Goal: Task Accomplishment & Management: Manage account settings

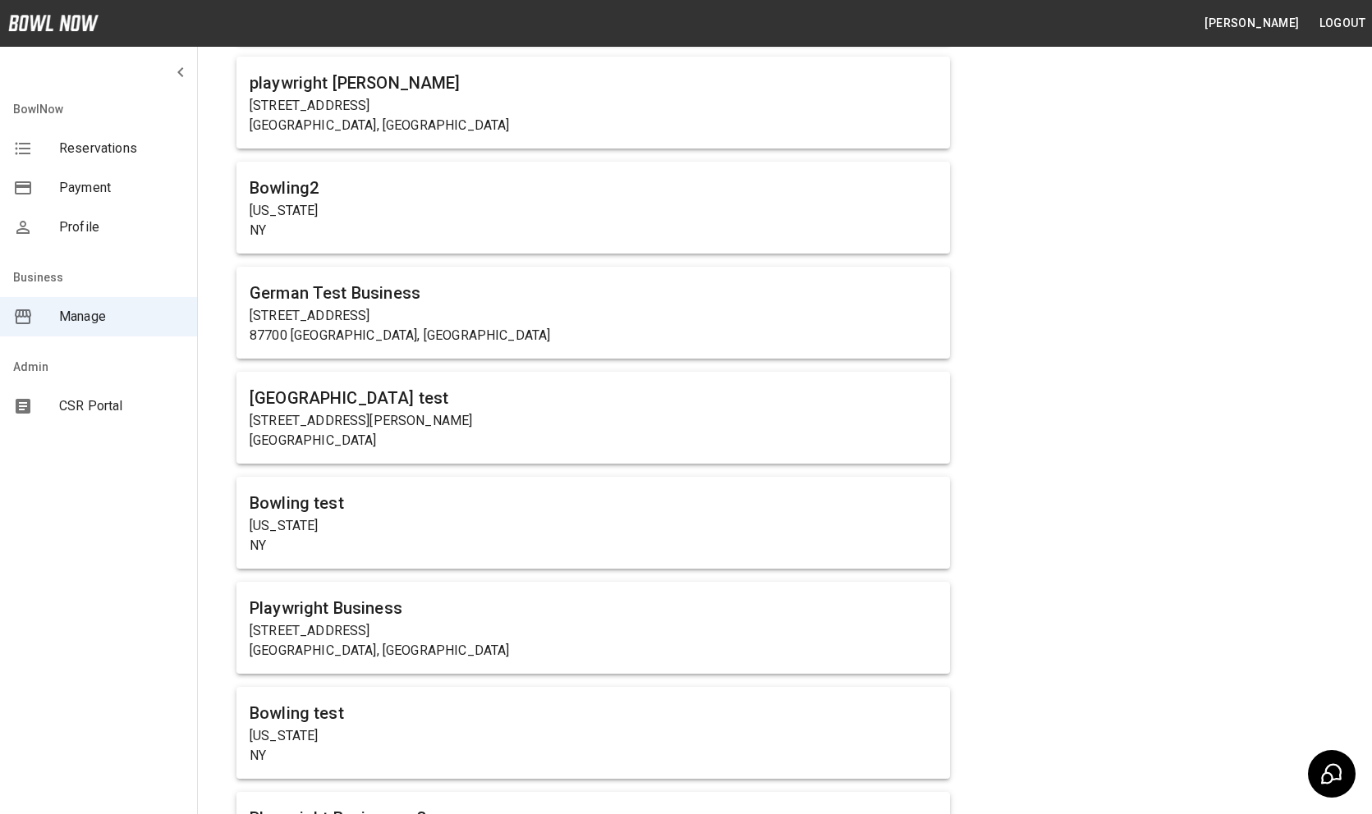
scroll to position [305, 0]
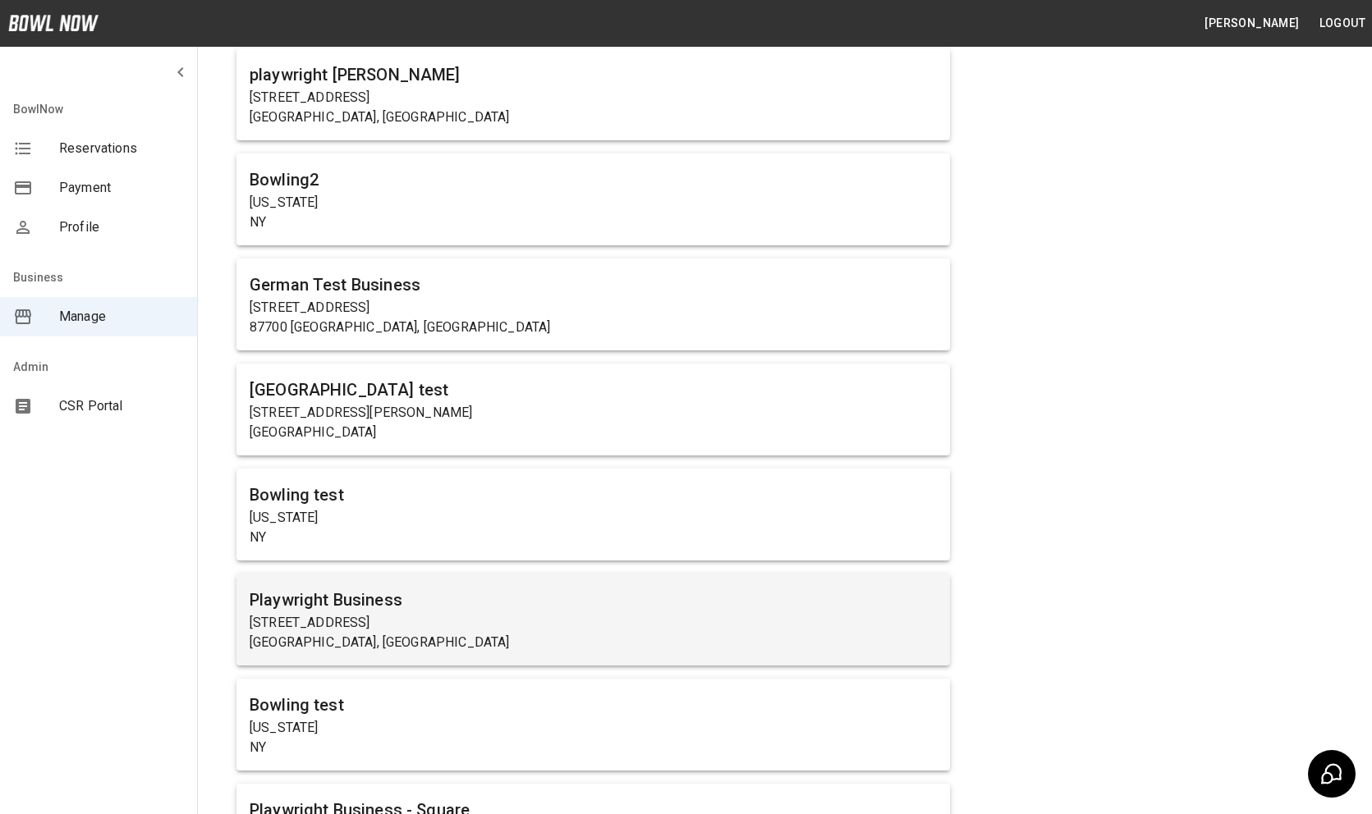
click at [579, 598] on h6 "Playwright Business" at bounding box center [593, 600] width 687 height 26
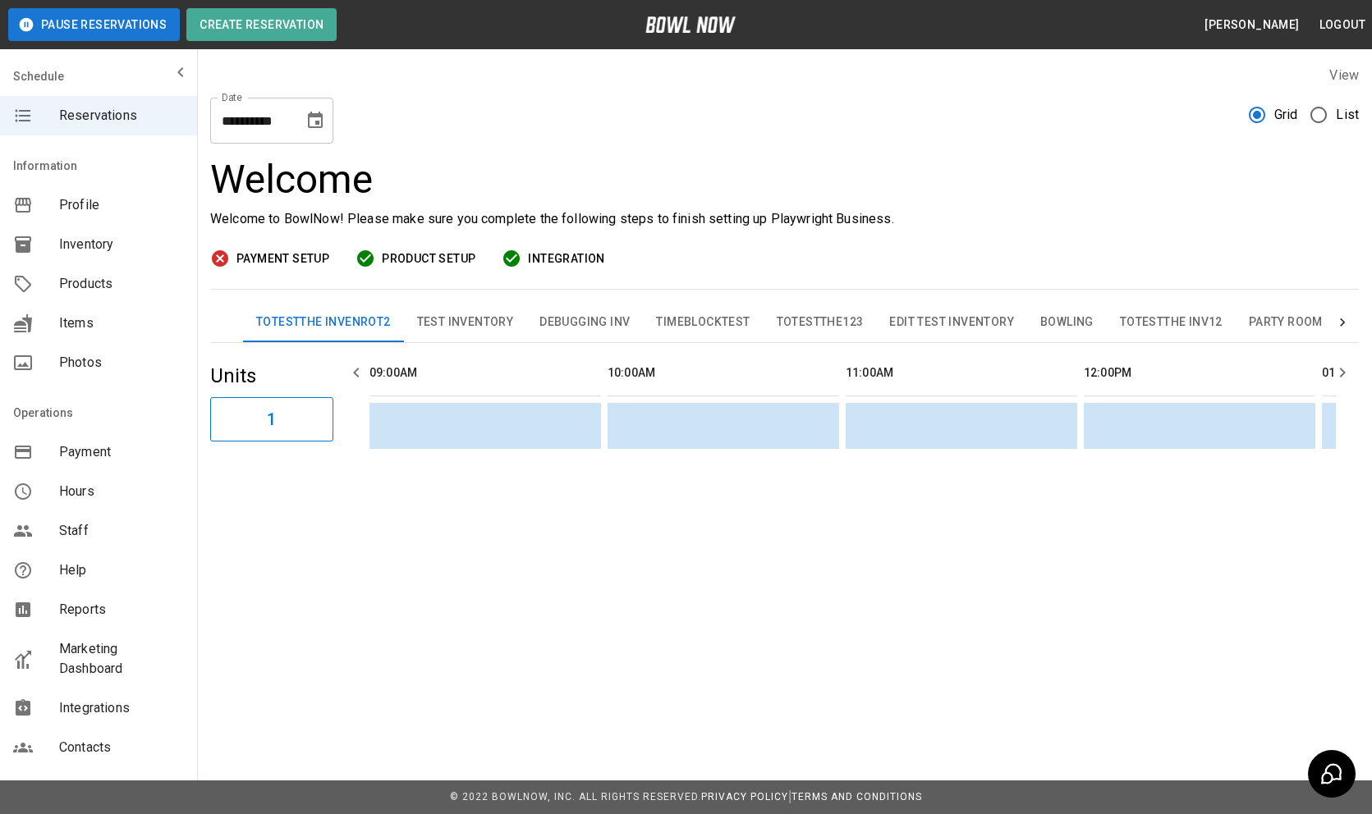
scroll to position [0, 1904]
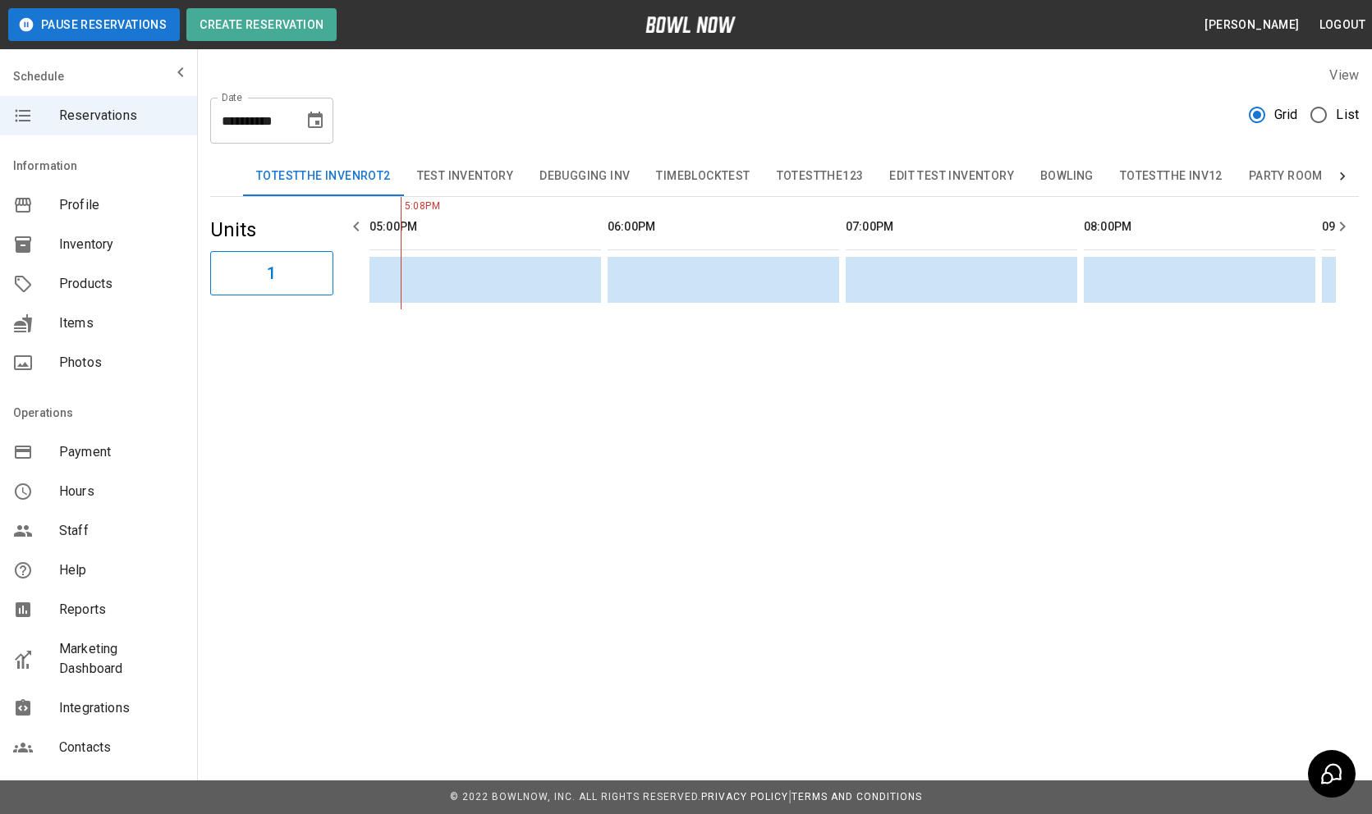
click at [1353, 103] on label "List" at bounding box center [1329, 115] width 57 height 34
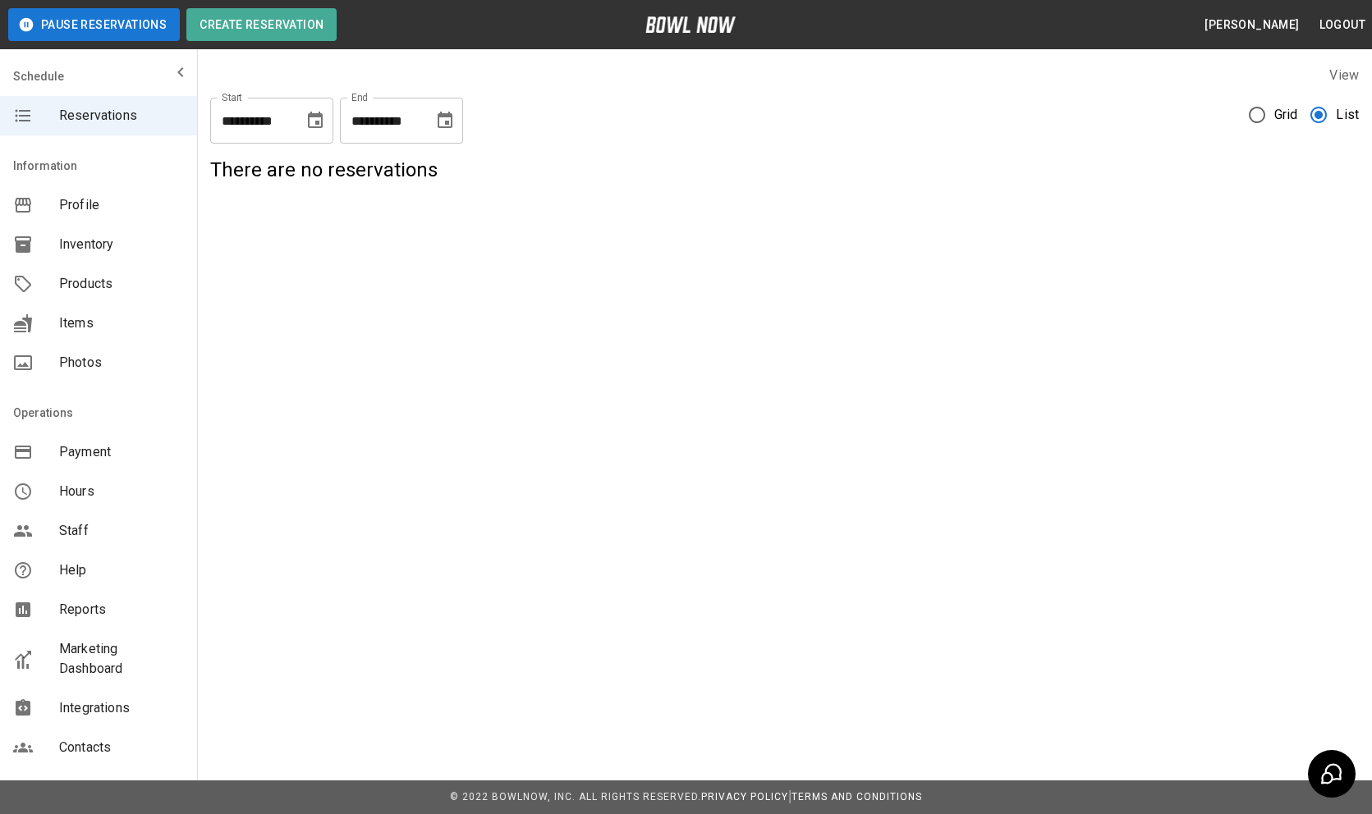
click at [282, 112] on input "**********" at bounding box center [251, 121] width 82 height 46
click at [320, 124] on icon "Choose date, selected date is Aug 11, 2025" at bounding box center [315, 121] width 20 height 20
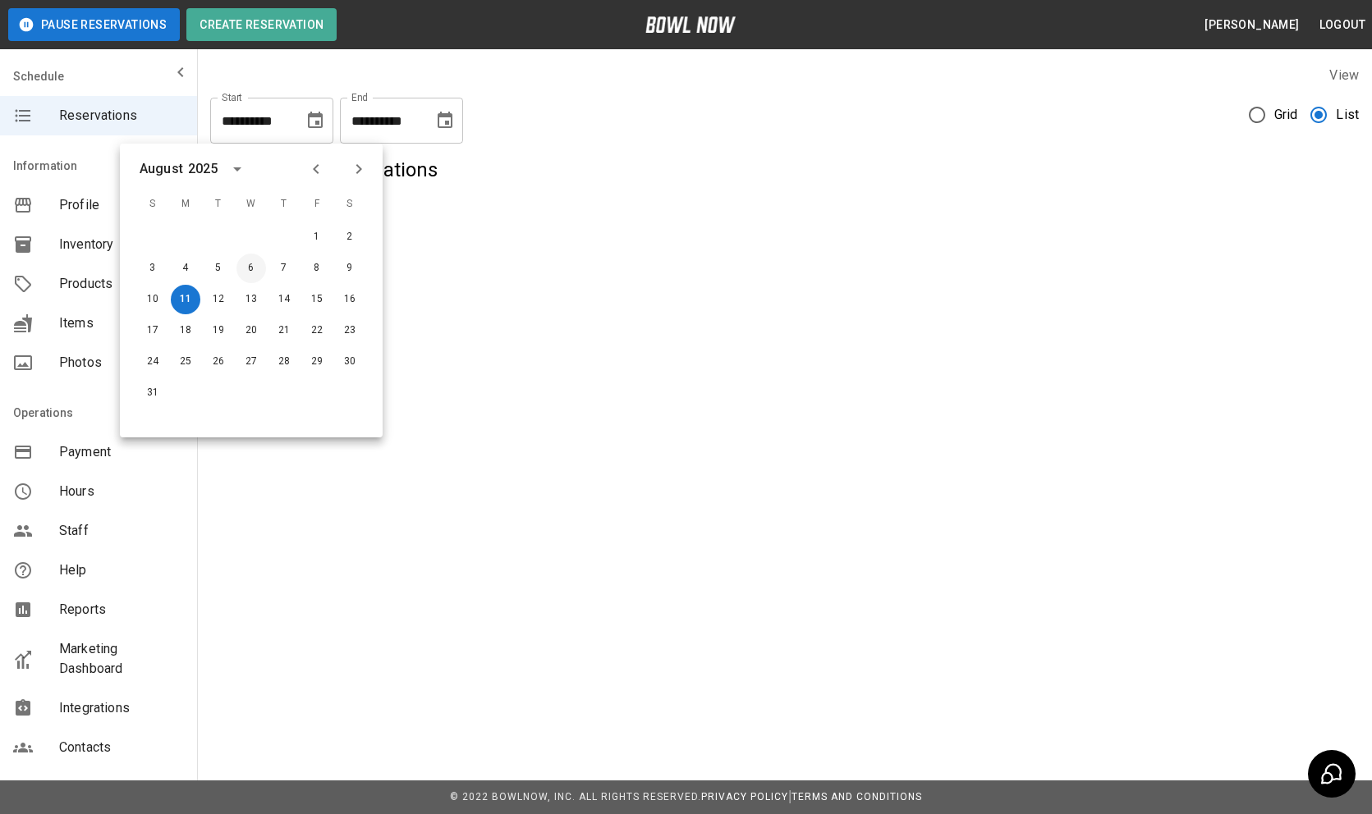
click at [245, 269] on button "6" at bounding box center [251, 269] width 30 height 30
type input "**********"
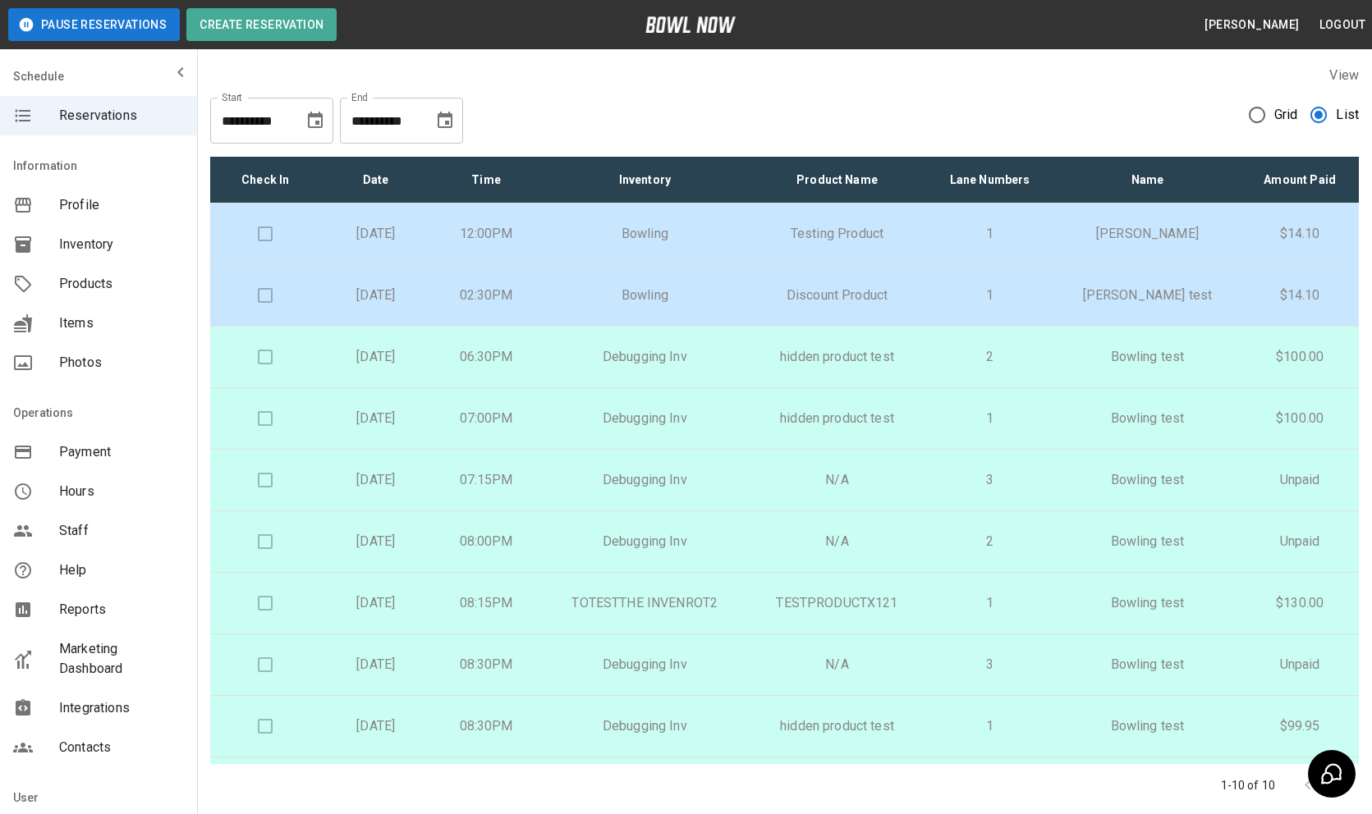
click at [731, 369] on td "Debugging Inv" at bounding box center [644, 358] width 207 height 62
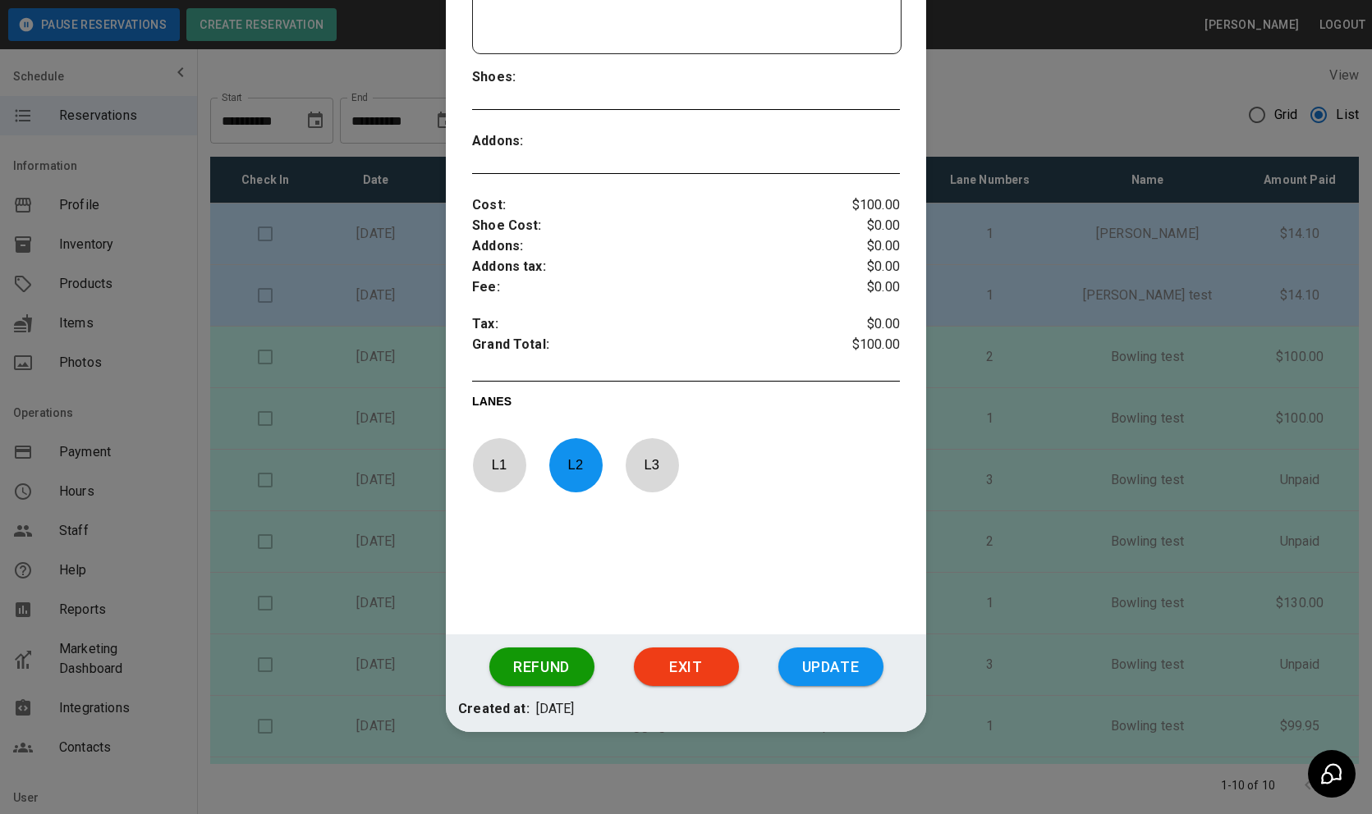
scroll to position [359, 0]
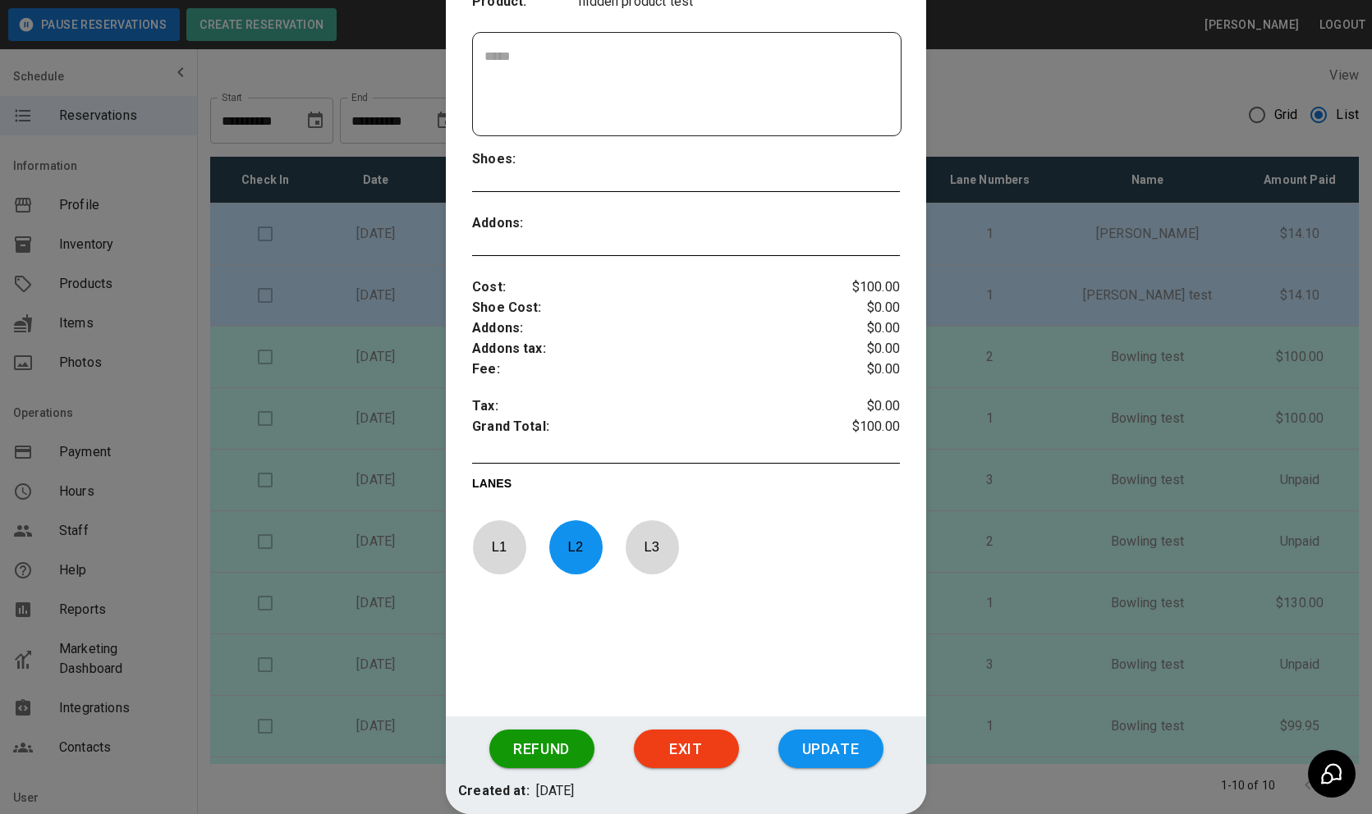
click at [1033, 386] on div at bounding box center [686, 407] width 1372 height 814
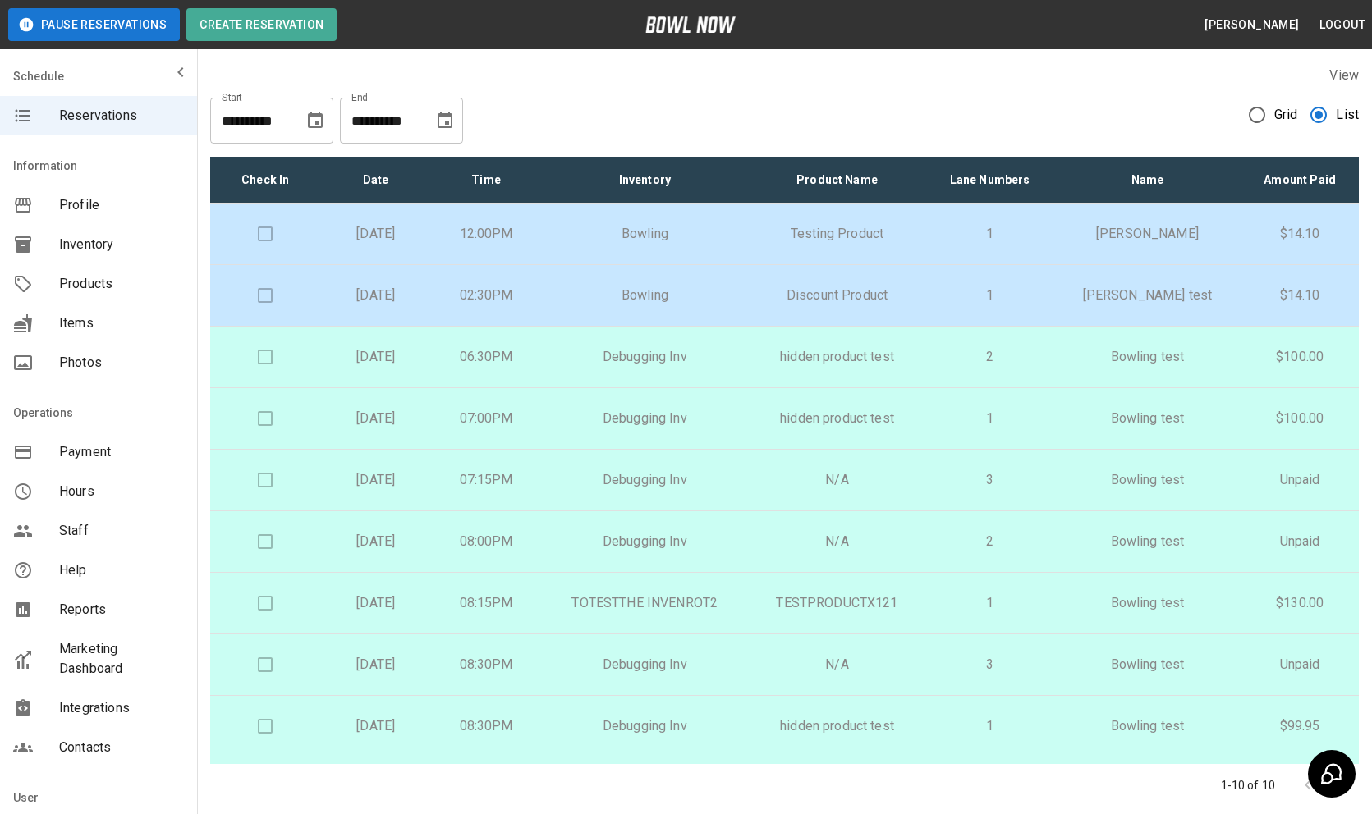
scroll to position [55, 0]
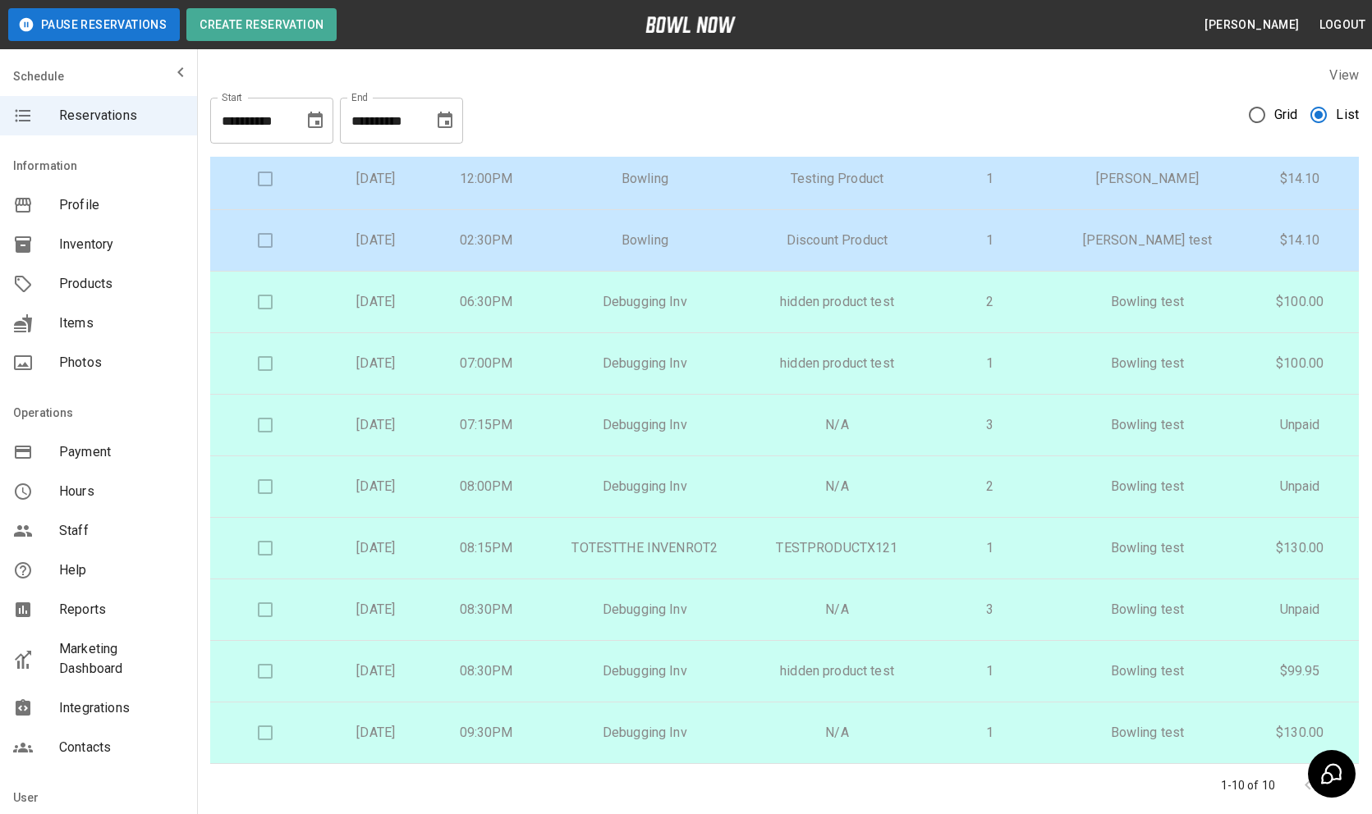
click at [735, 665] on p "Debugging Inv" at bounding box center [644, 672] width 181 height 20
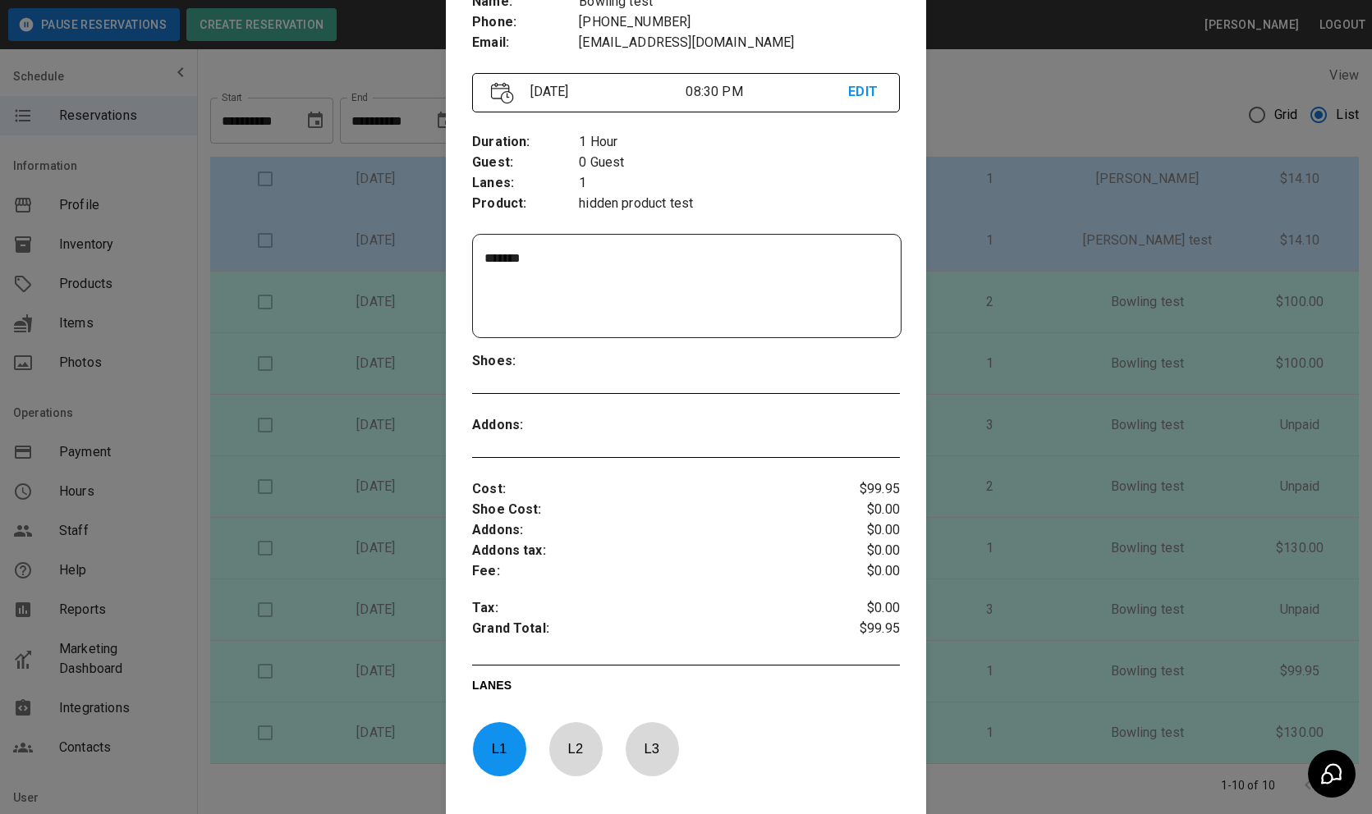
scroll to position [0, 0]
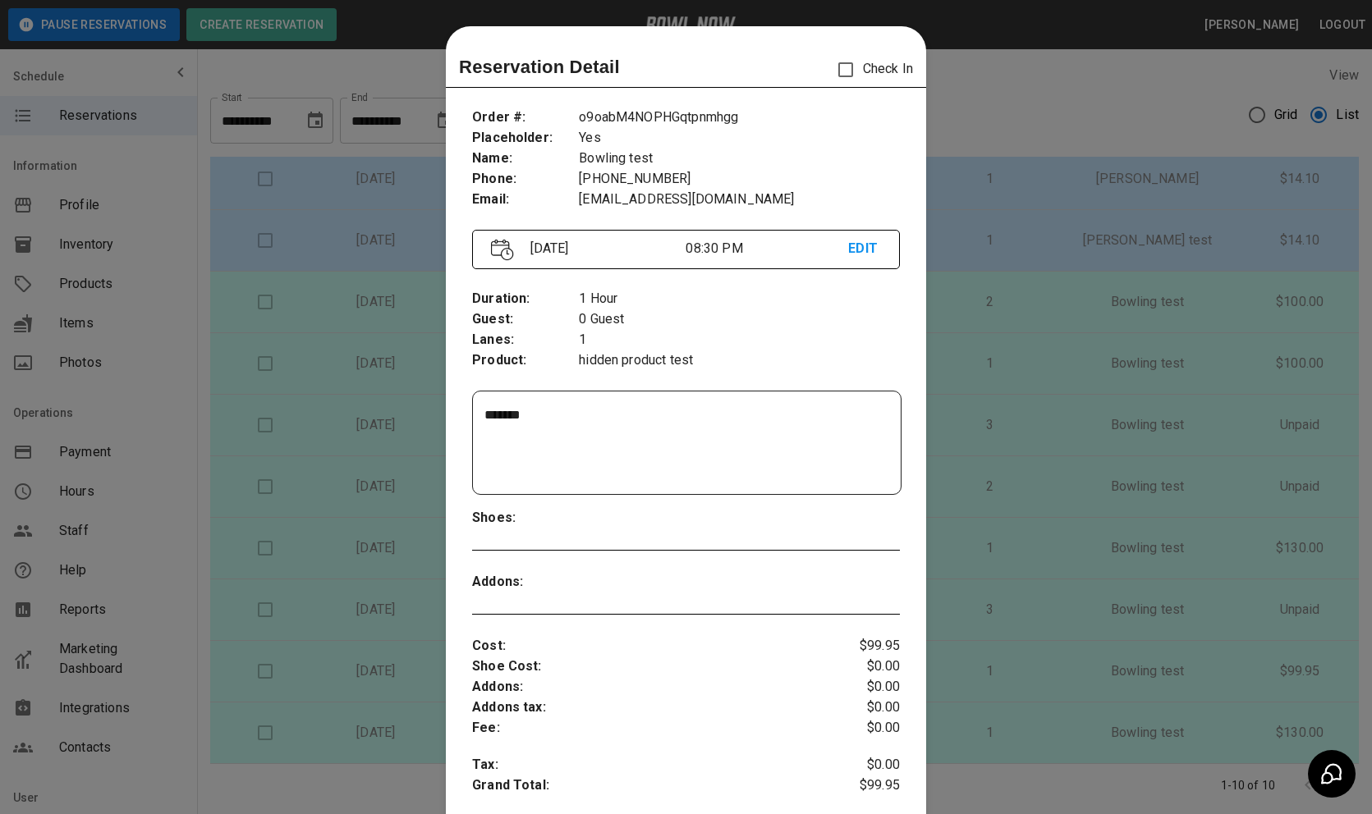
click at [674, 117] on p "o9oabM4NOPHGqtpnmhgg" at bounding box center [739, 118] width 321 height 21
copy p "o9oabM4NOPHGqtpnmhgg"
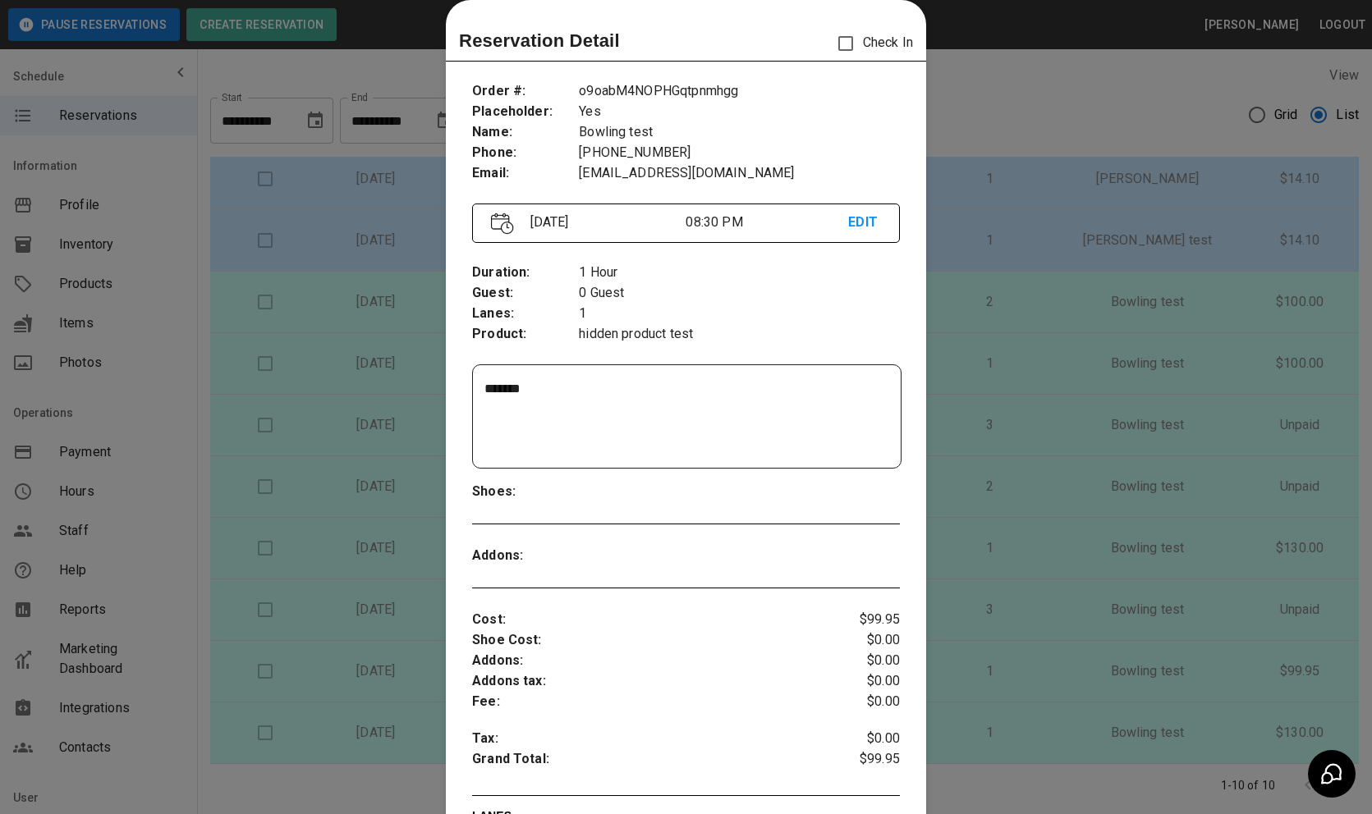
click at [988, 402] on div at bounding box center [686, 407] width 1372 height 814
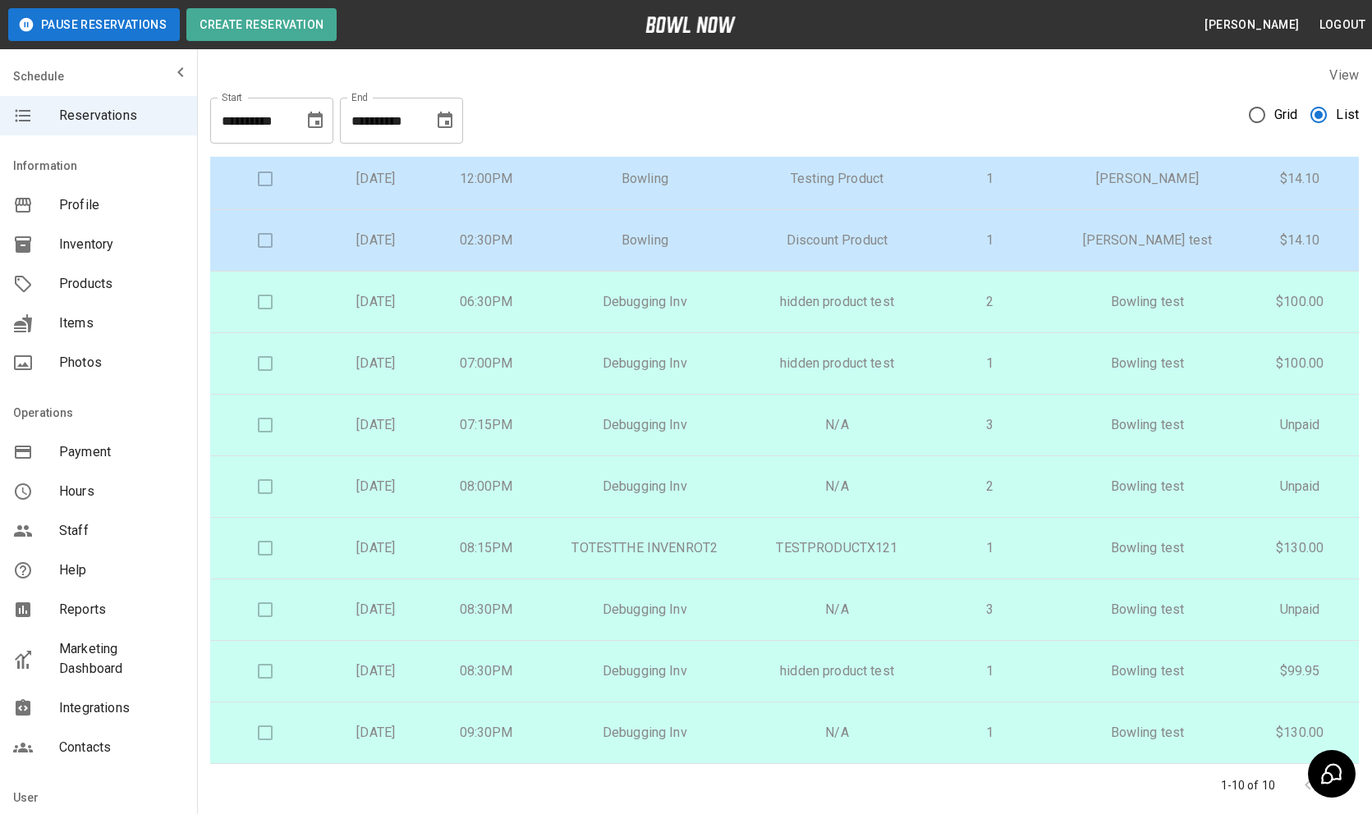
click at [660, 295] on p "Debugging Inv" at bounding box center [644, 302] width 181 height 20
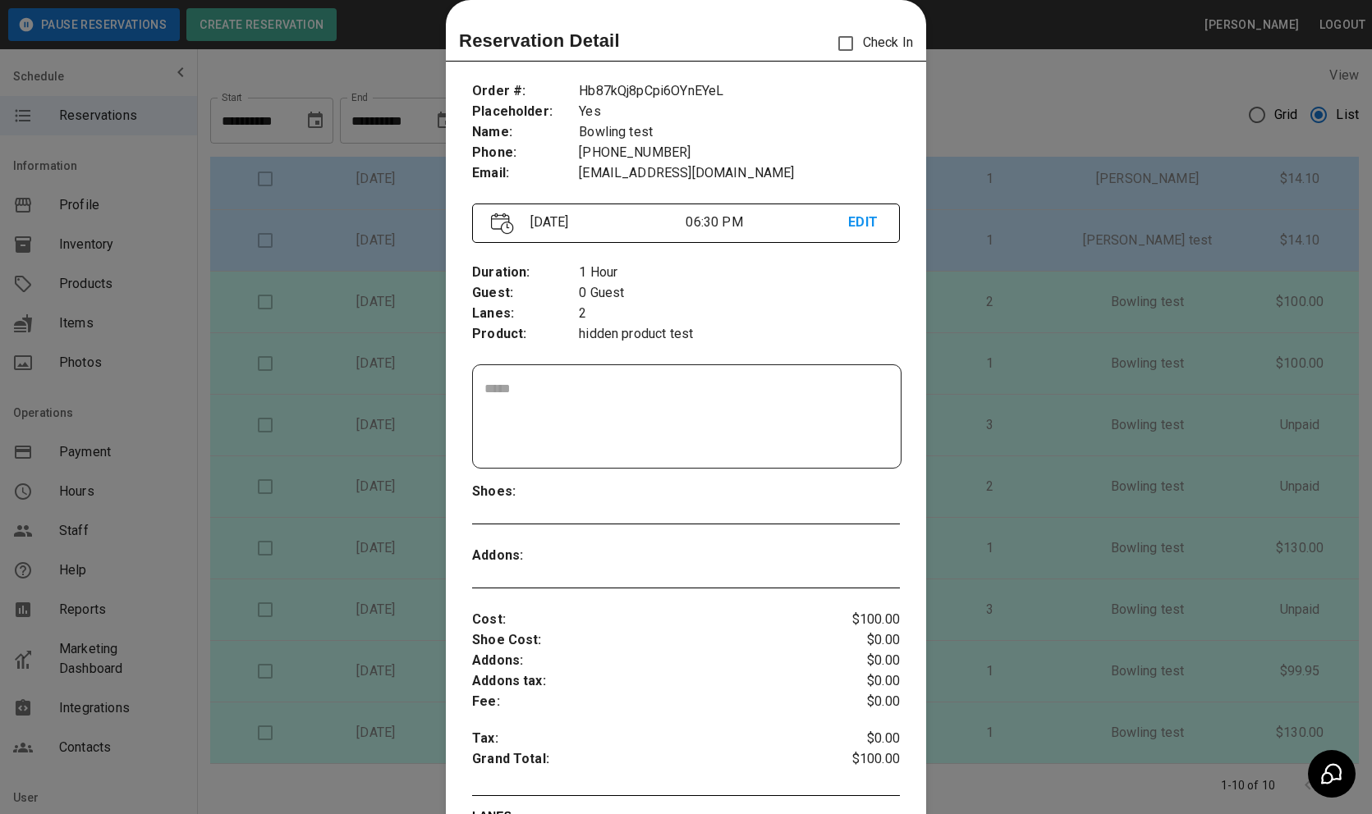
click at [664, 93] on p "Hb87kQj8pCpi6OYnEYeL" at bounding box center [739, 91] width 321 height 21
copy p "Hb87kQj8pCpi6OYnEYeL"
click at [994, 395] on div at bounding box center [686, 407] width 1372 height 814
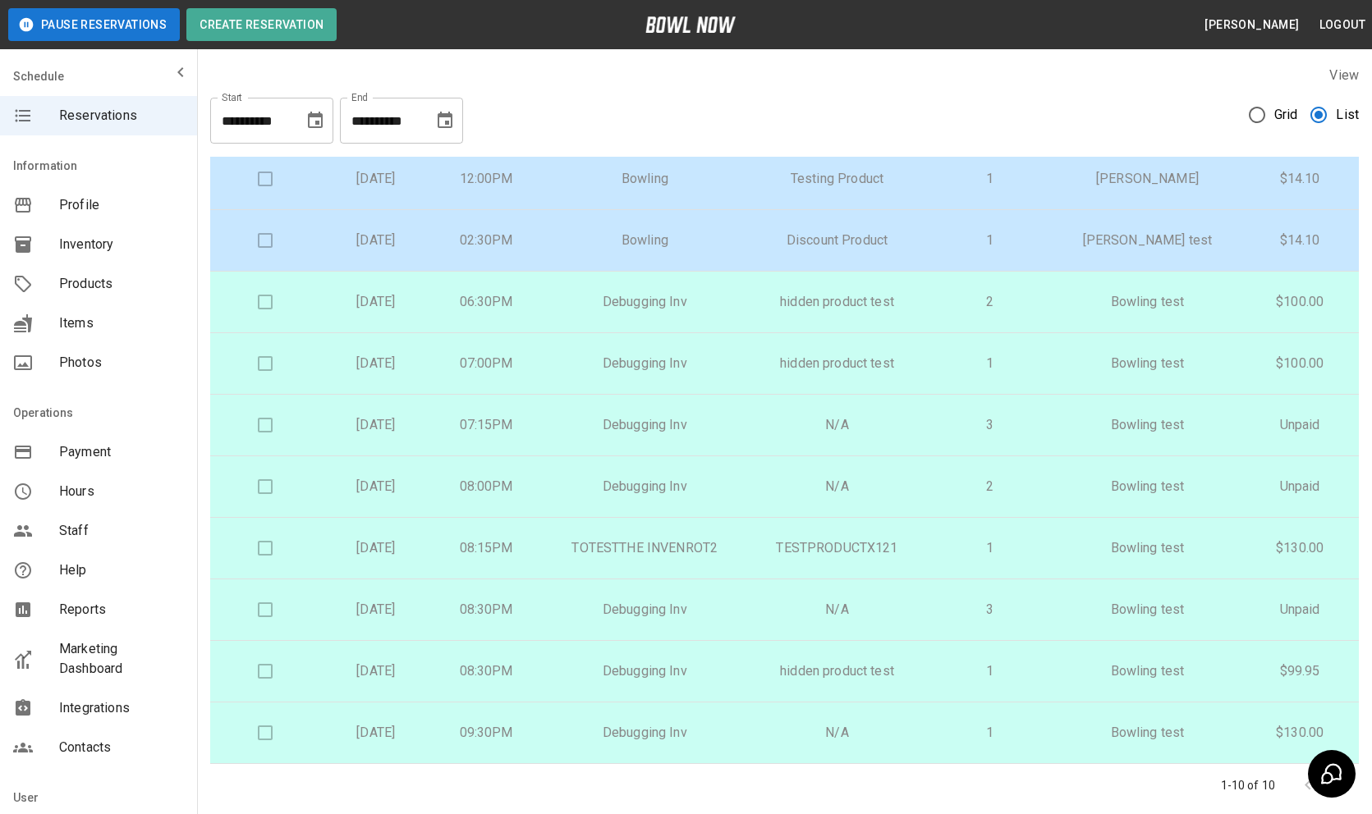
click at [735, 424] on p "Debugging Inv" at bounding box center [644, 425] width 181 height 20
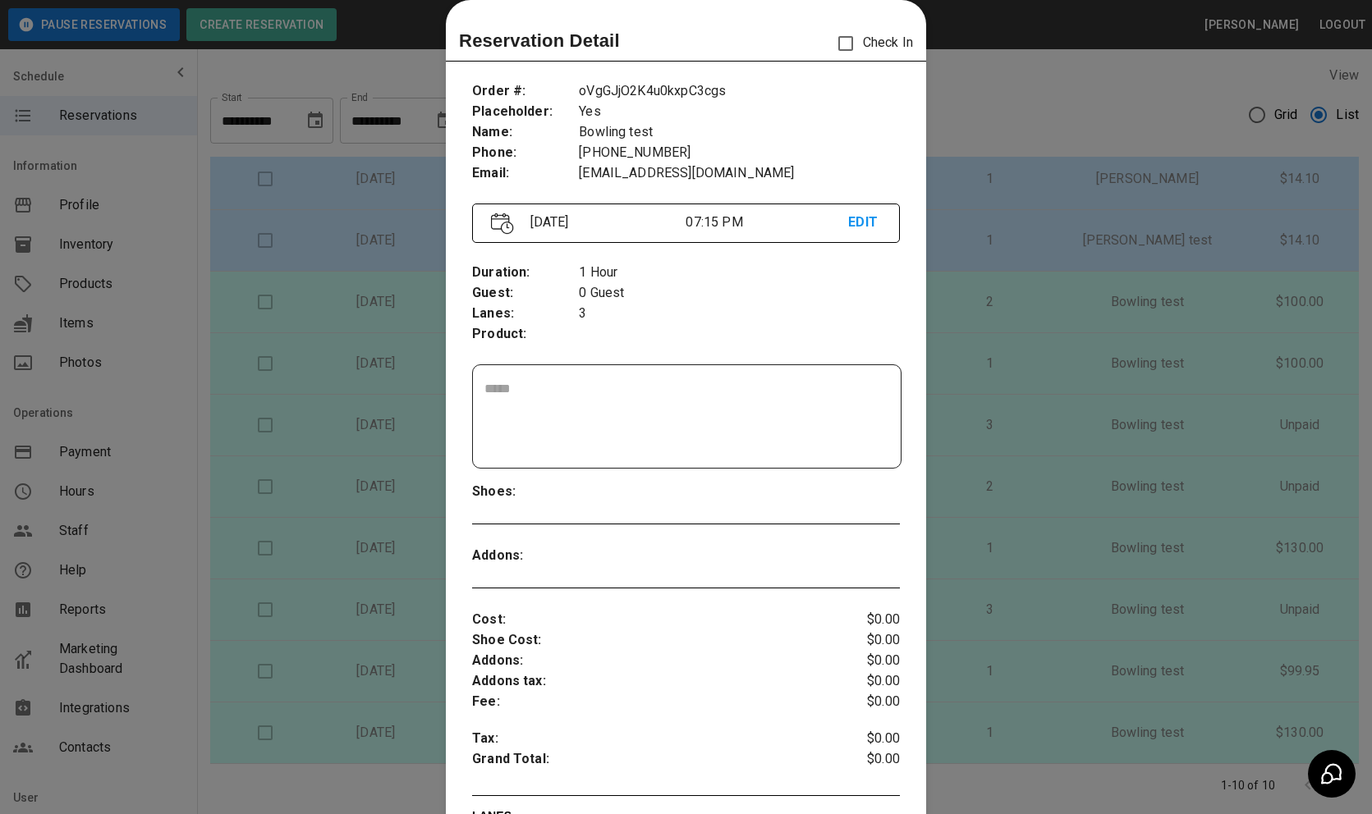
click at [685, 97] on p "oVgGJjO2K4u0kxpC3cgs" at bounding box center [739, 91] width 321 height 21
copy p "oVgGJjO2K4u0kxpC3cgs"
click at [1052, 89] on div at bounding box center [686, 407] width 1372 height 814
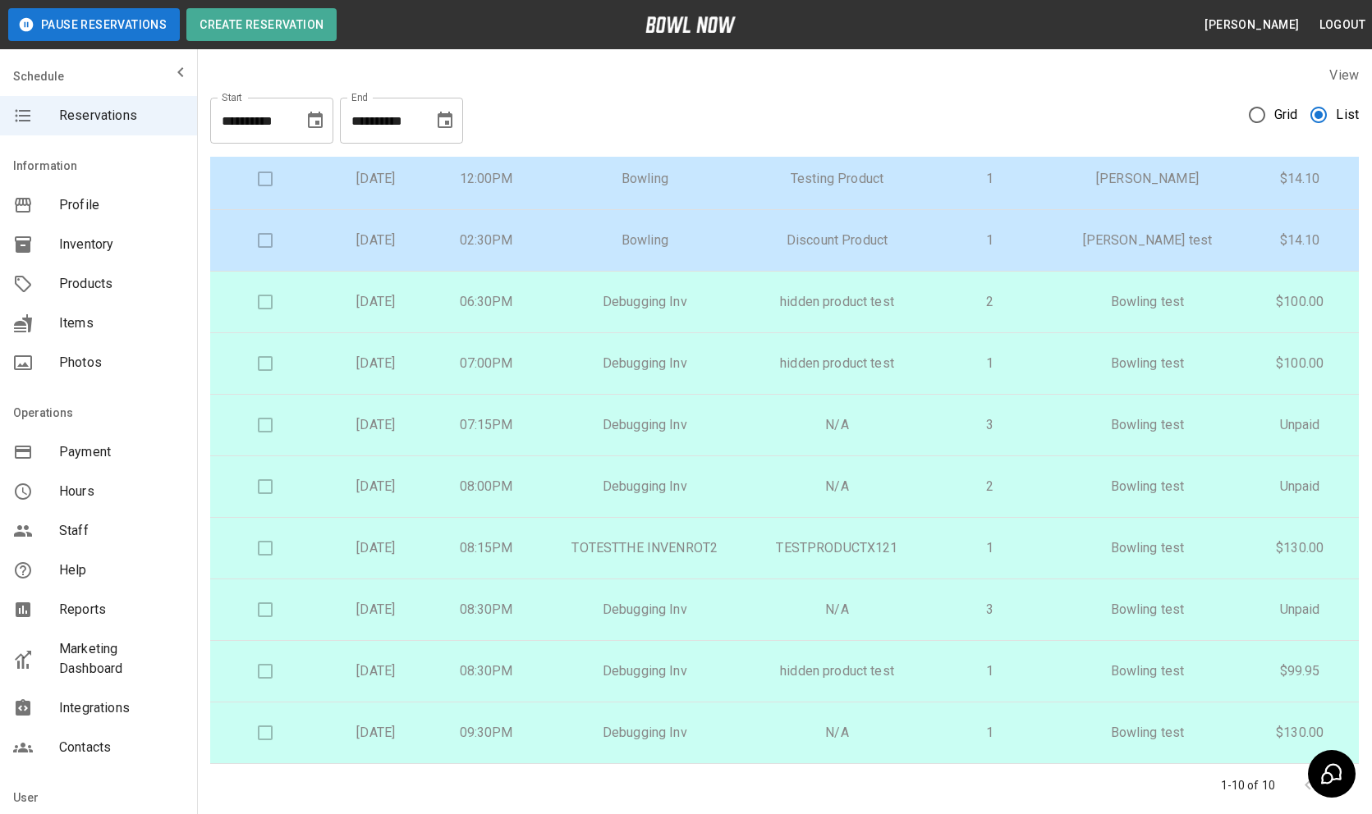
scroll to position [94, 0]
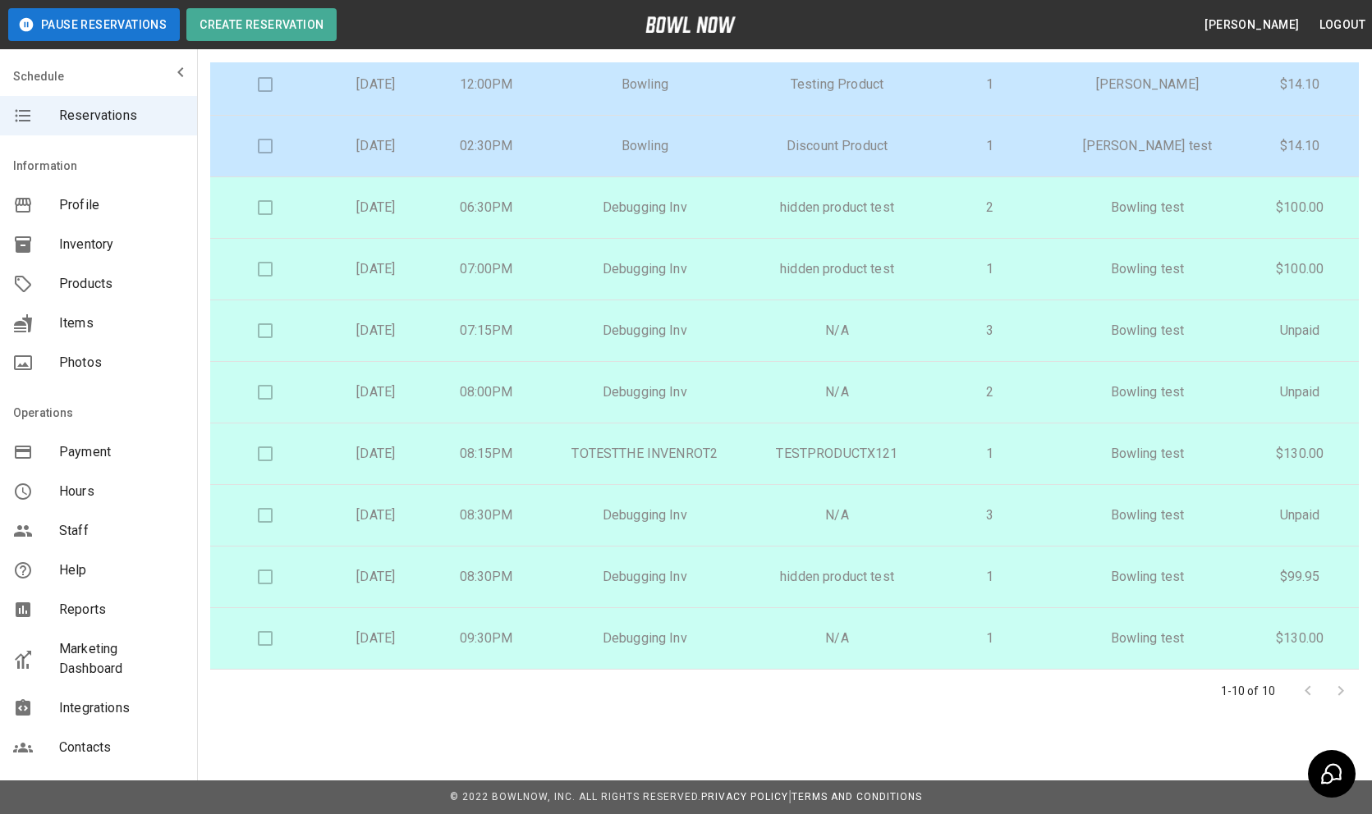
click at [638, 646] on p "Debugging Inv" at bounding box center [644, 639] width 181 height 20
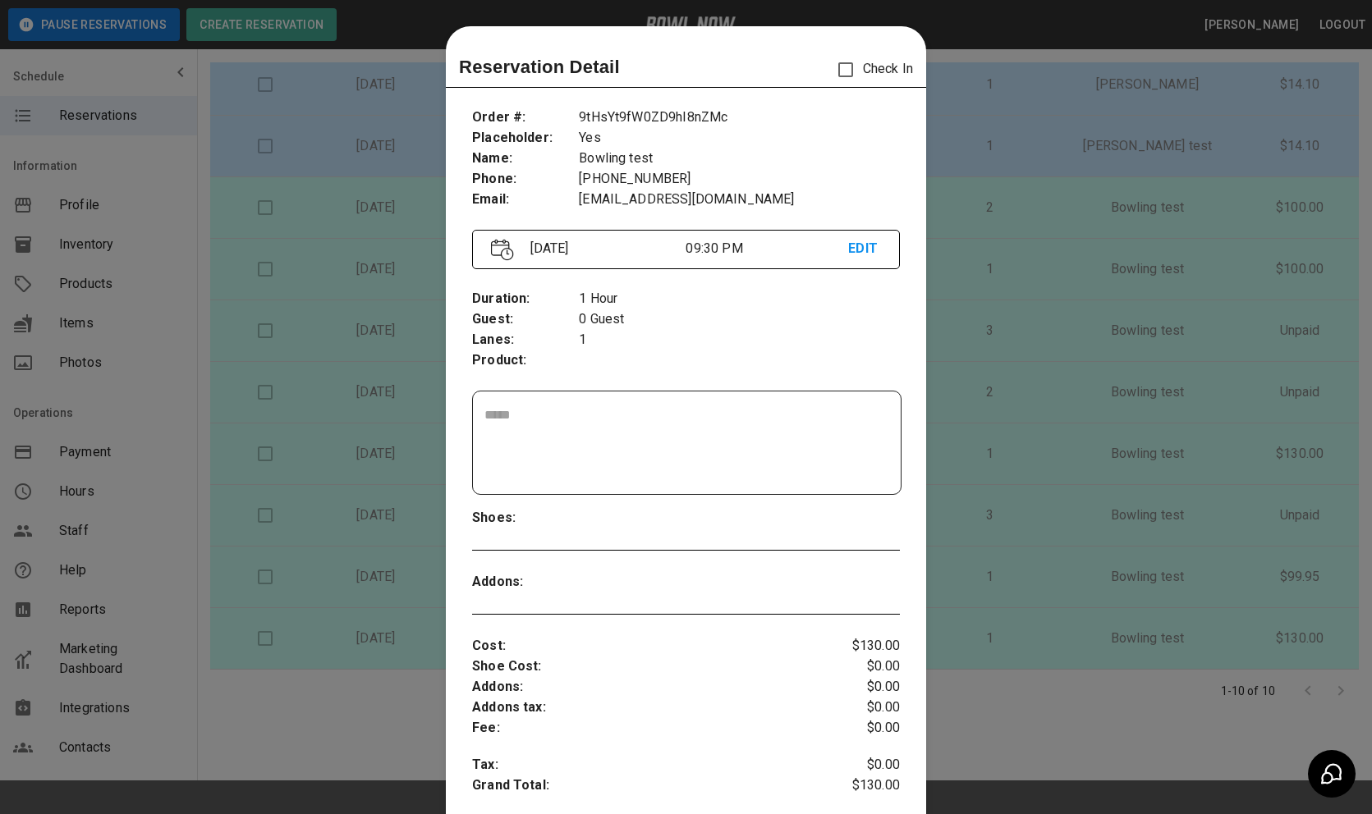
scroll to position [26, 0]
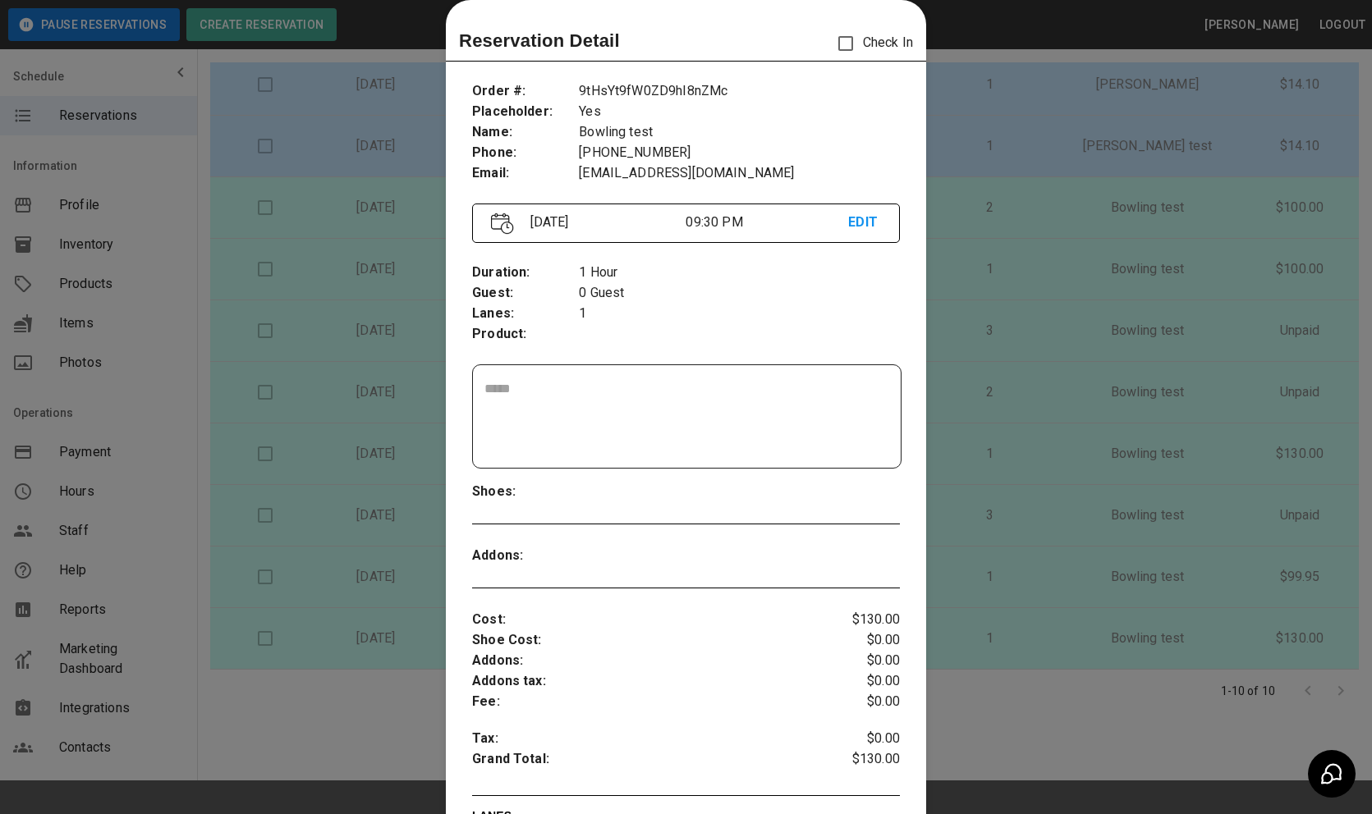
click at [676, 93] on p "9tHsYt9fW0ZD9hI8nZMc" at bounding box center [739, 91] width 321 height 21
click at [1018, 178] on div at bounding box center [686, 407] width 1372 height 814
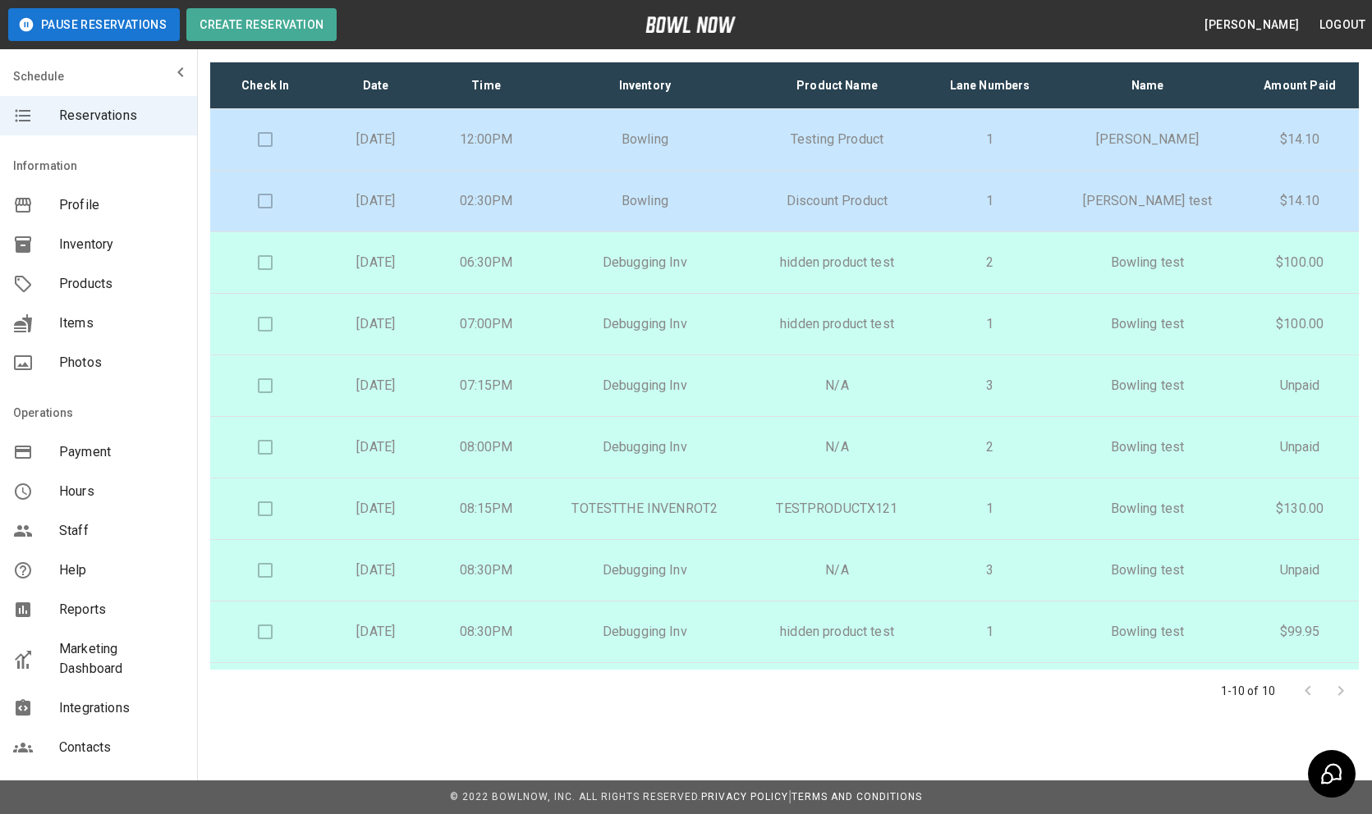
scroll to position [0, 0]
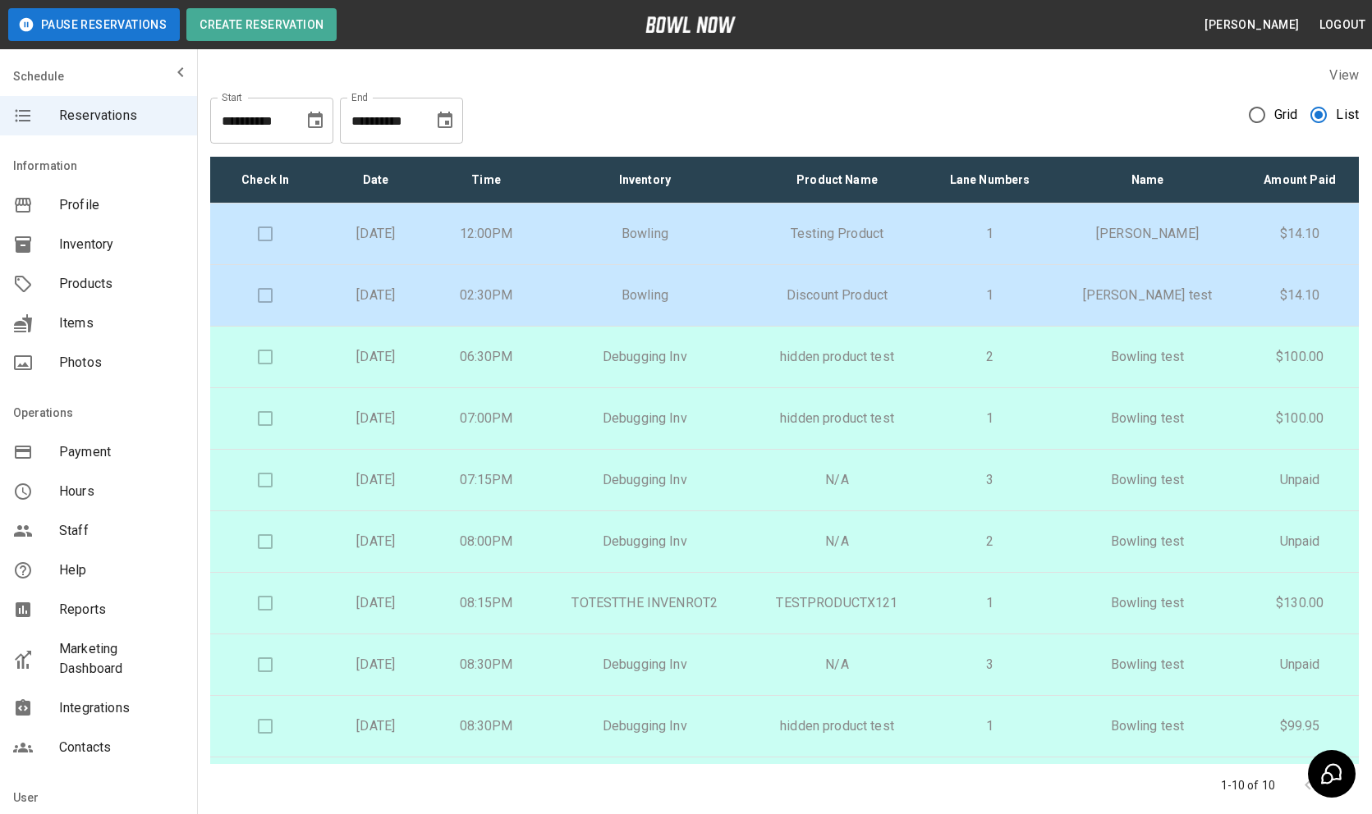
click at [1288, 108] on span "Grid" at bounding box center [1286, 115] width 24 height 20
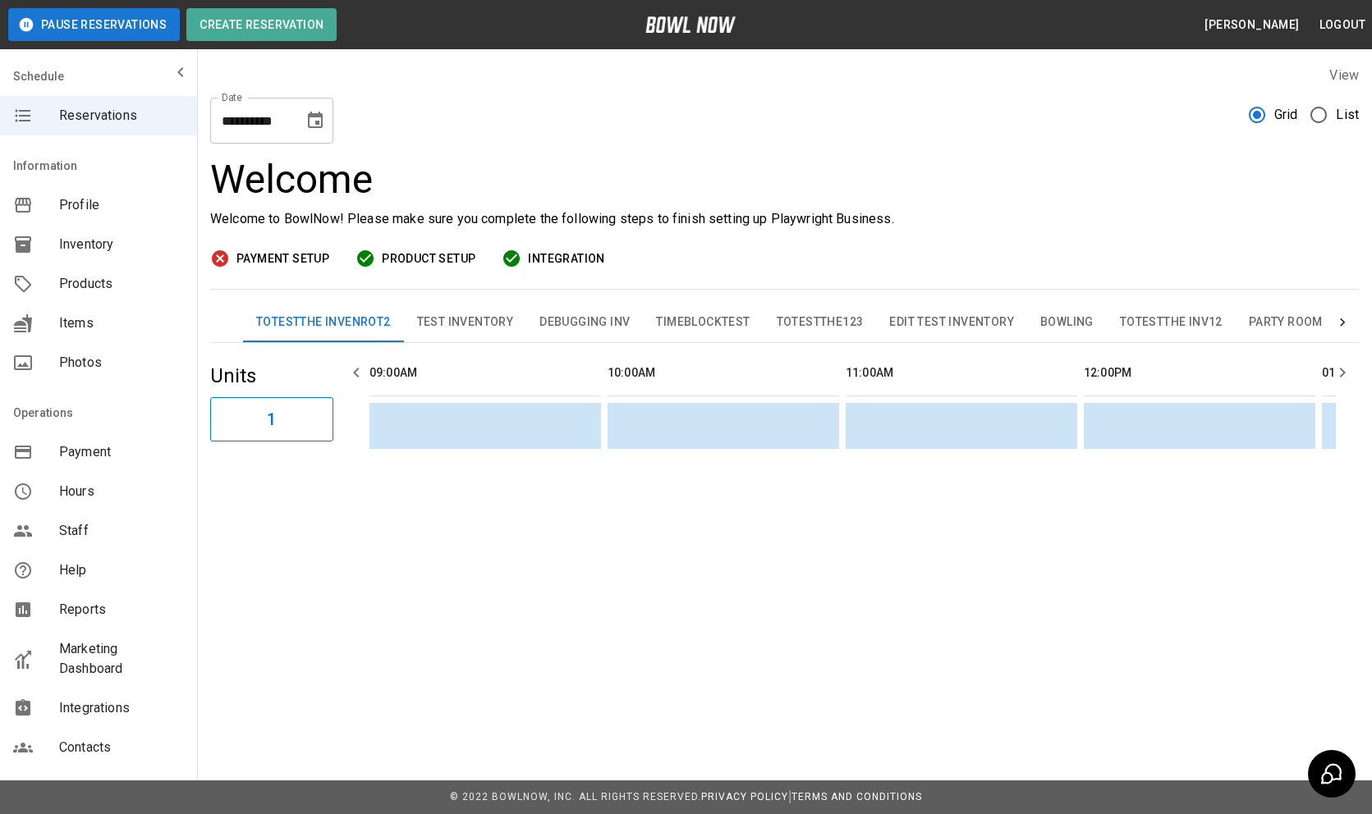
scroll to position [0, 1904]
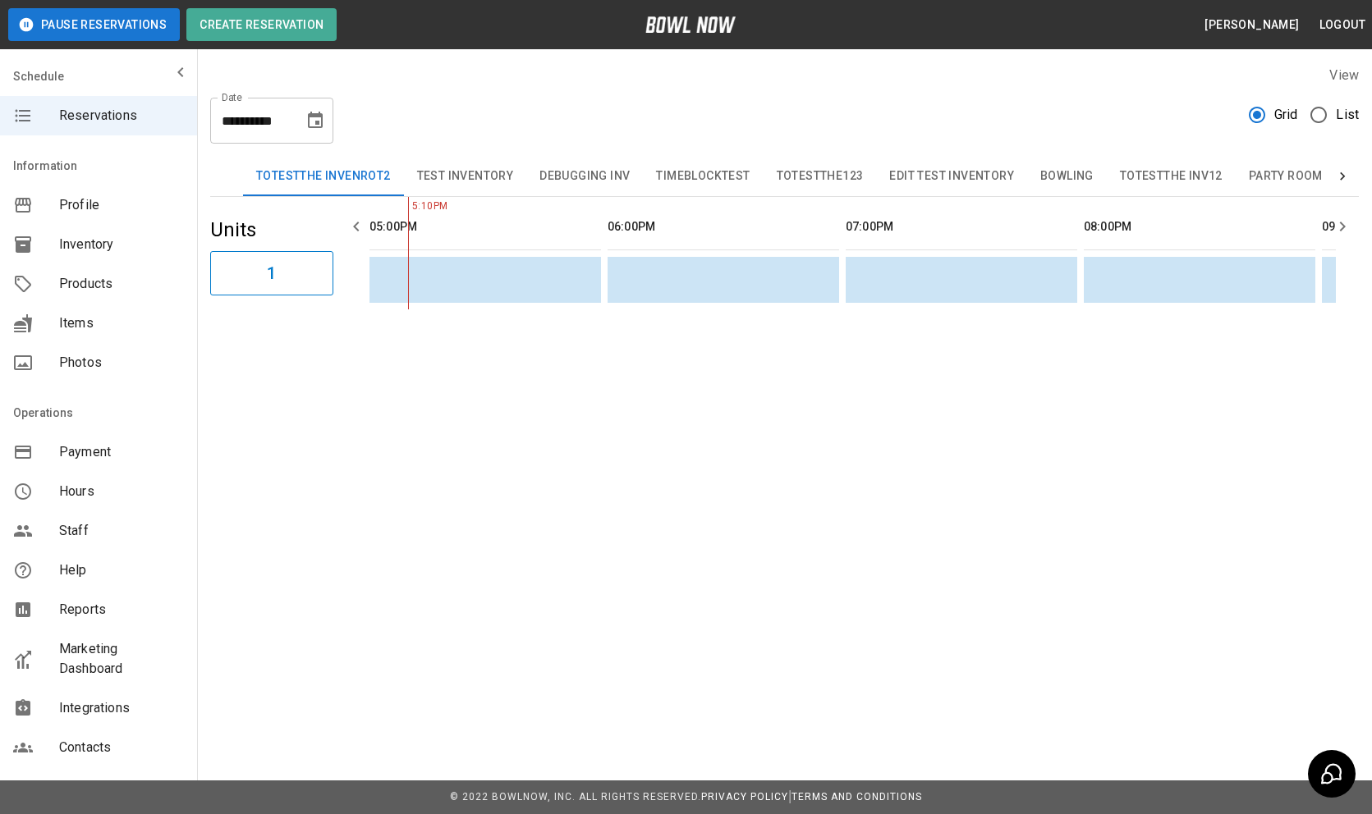
click at [558, 198] on table "sticky table" at bounding box center [200, 253] width 3482 height 112
click at [556, 172] on button "Debugging Inv" at bounding box center [584, 176] width 117 height 39
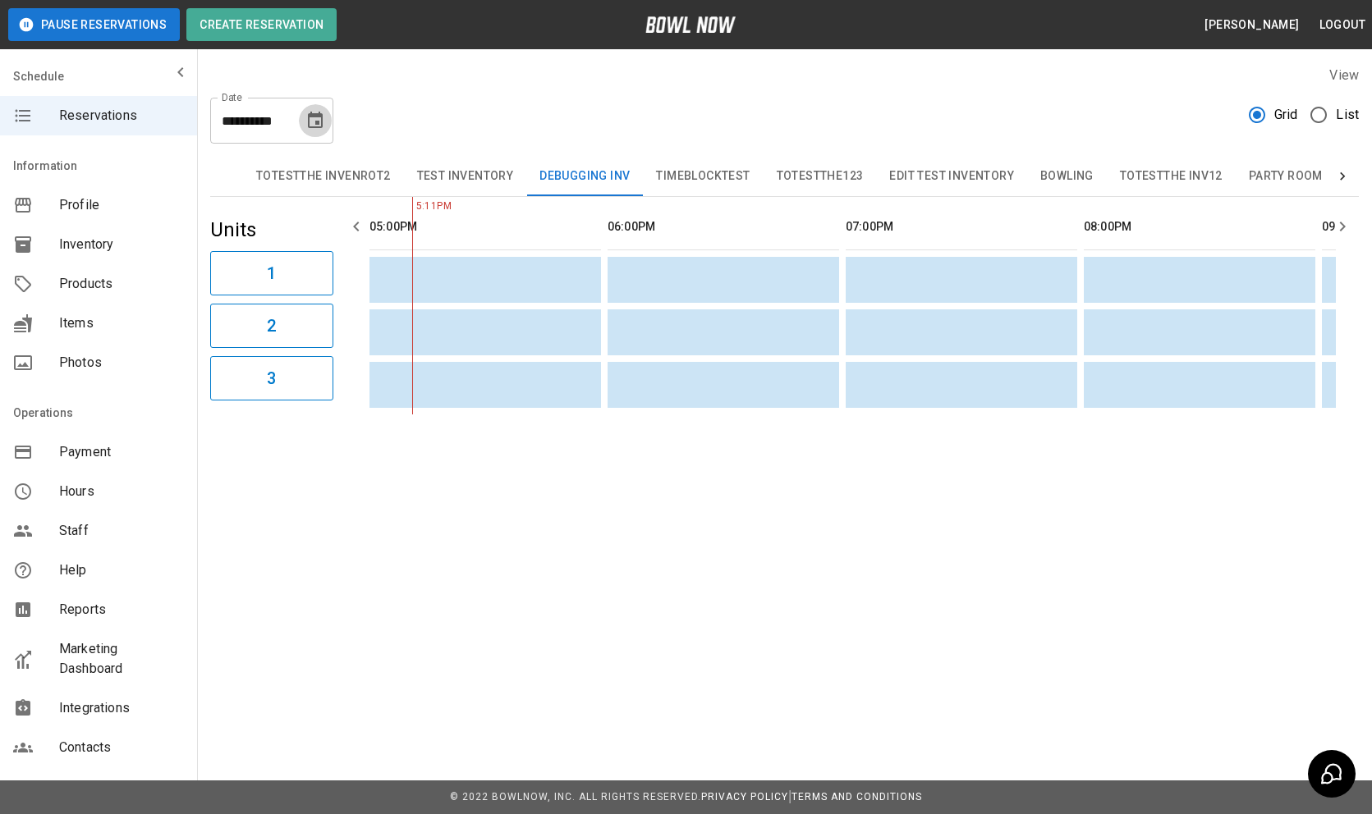
click at [307, 119] on icon "Choose date, selected date is Aug 11, 2025" at bounding box center [315, 121] width 20 height 20
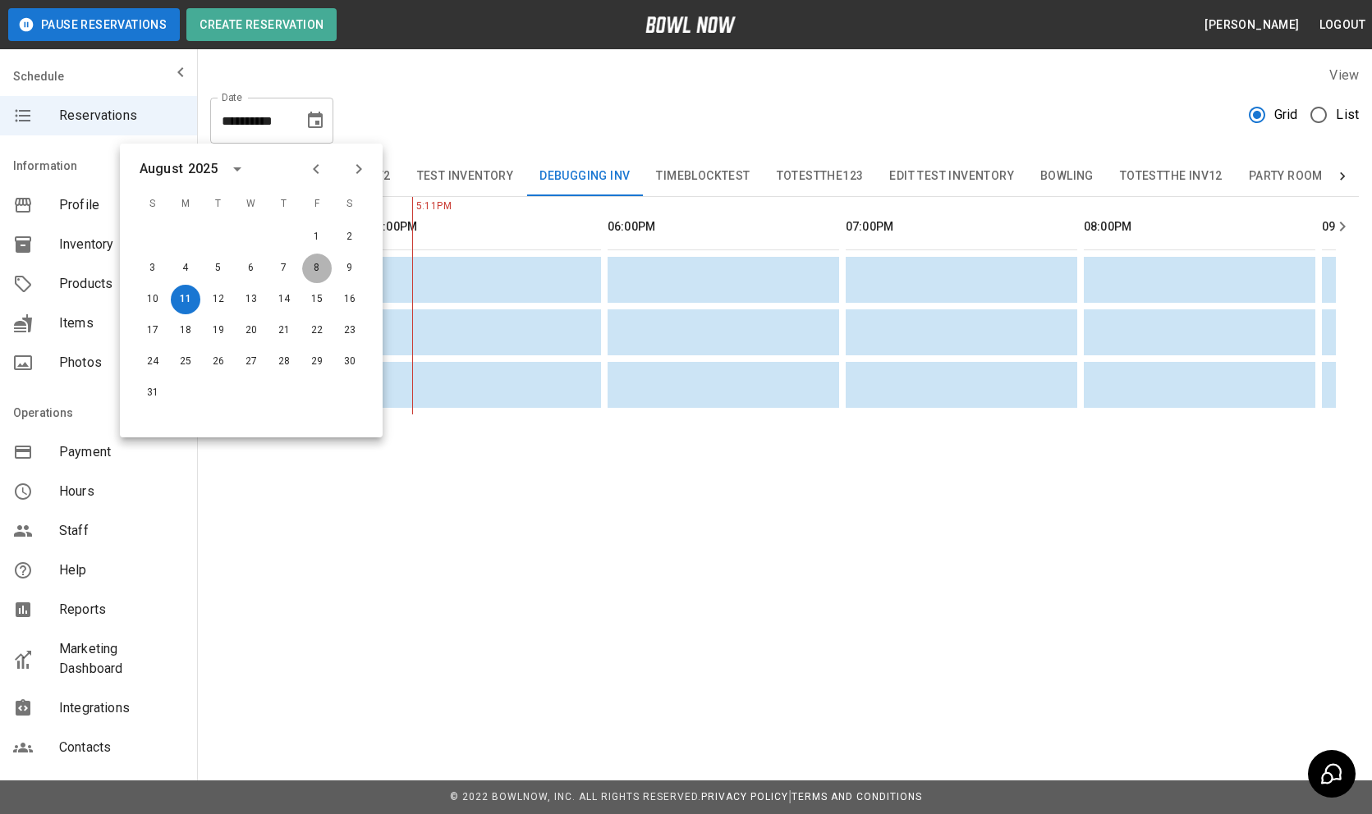
click at [316, 264] on button "8" at bounding box center [317, 269] width 30 height 30
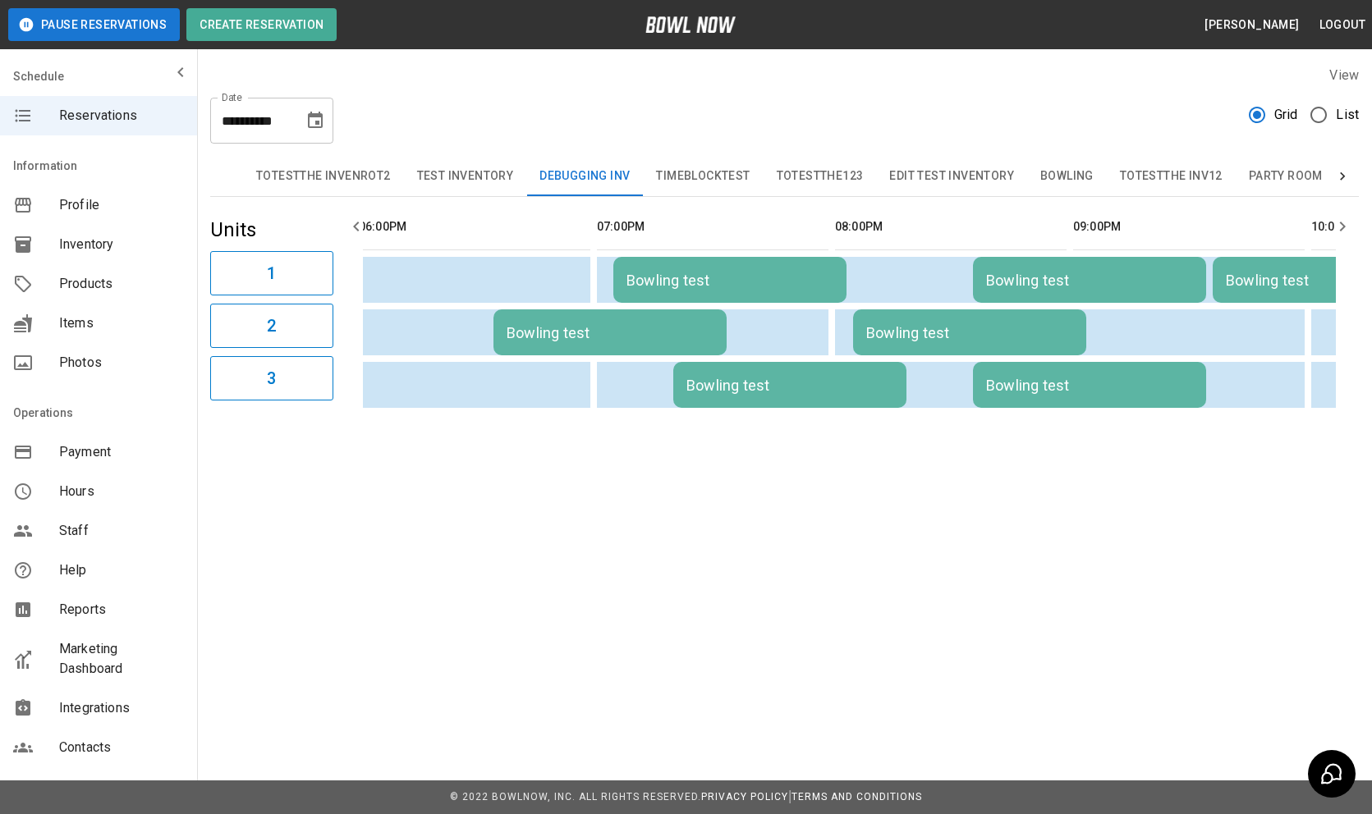
scroll to position [0, 0]
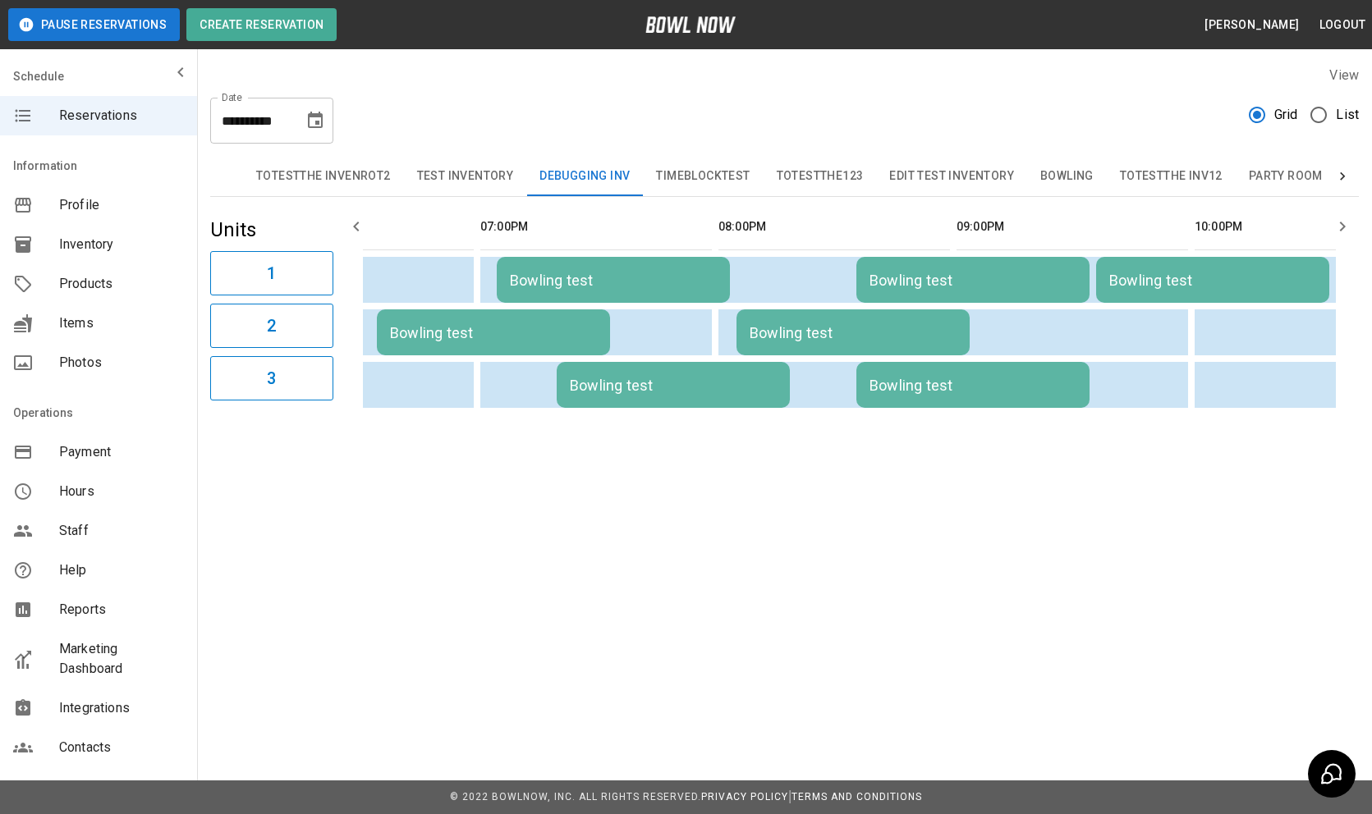
click at [940, 331] on div "Bowling test" at bounding box center [852, 332] width 207 height 17
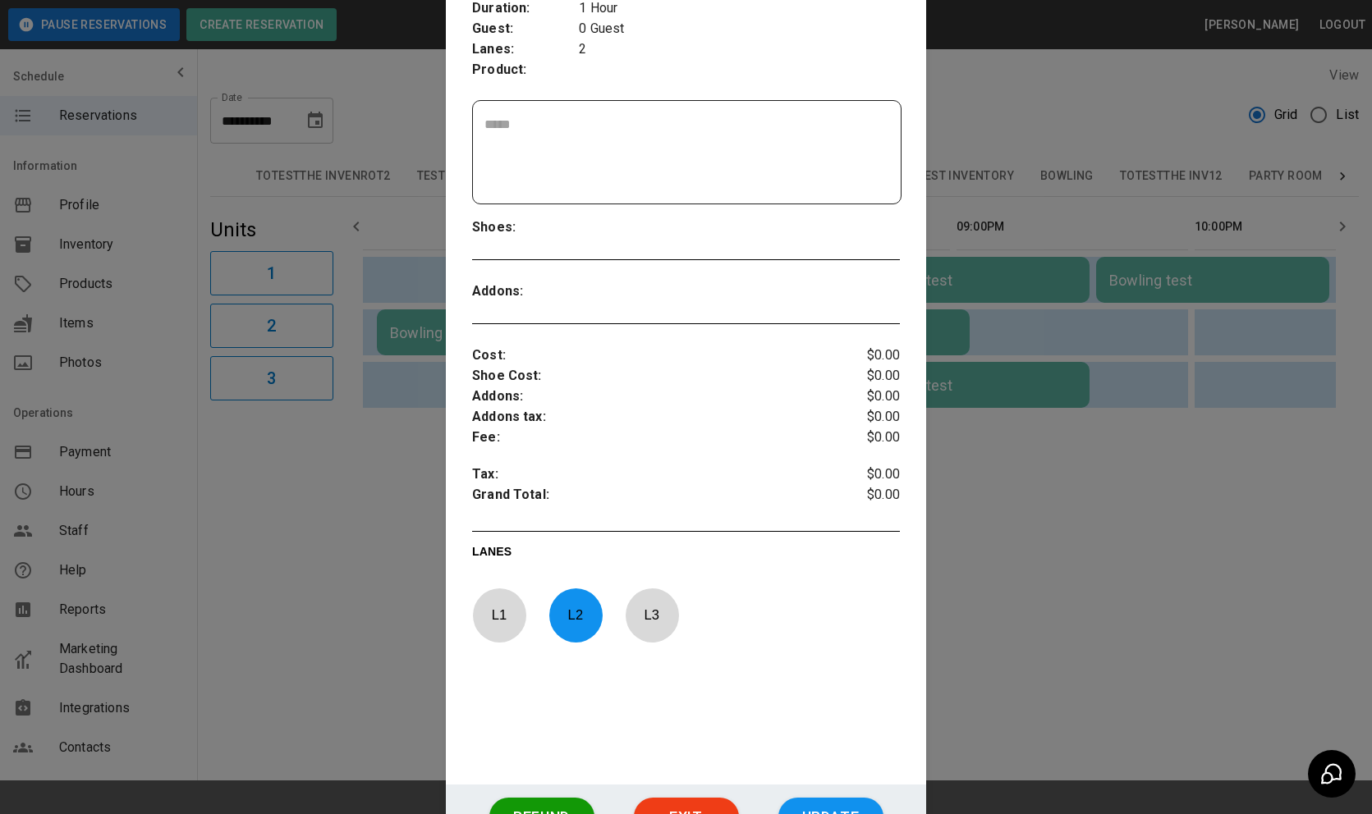
scroll to position [245, 0]
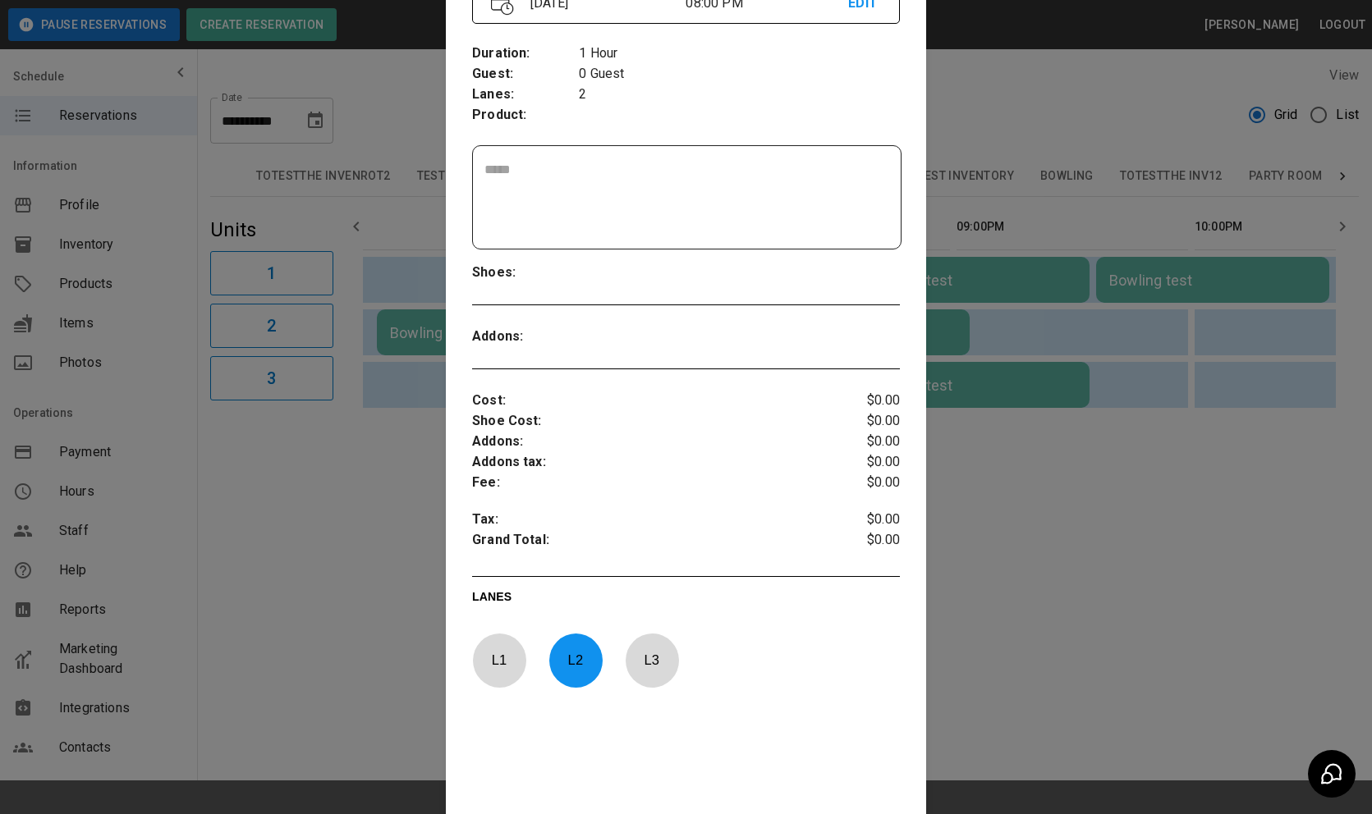
click at [1044, 543] on div at bounding box center [686, 407] width 1372 height 814
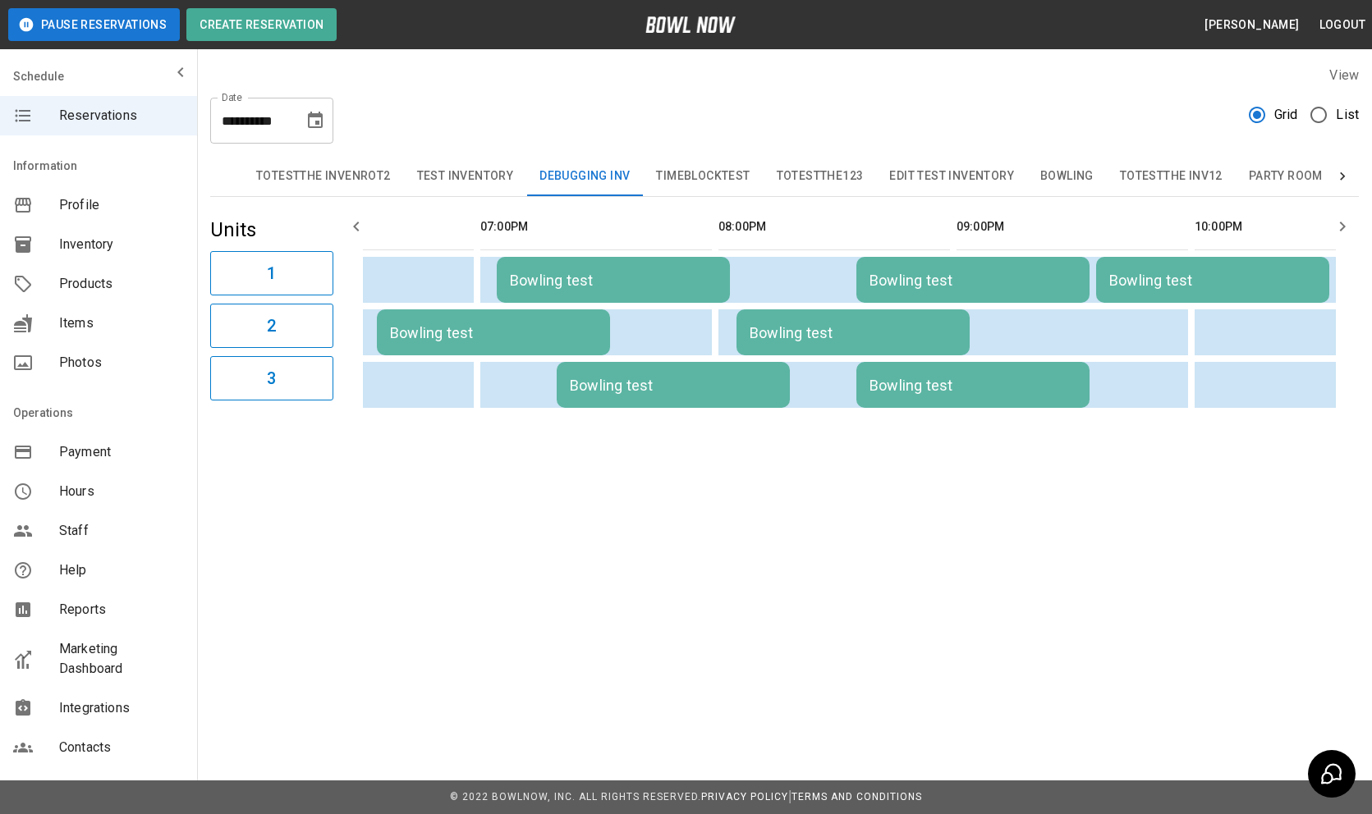
click at [950, 384] on div "Bowling test" at bounding box center [972, 385] width 207 height 17
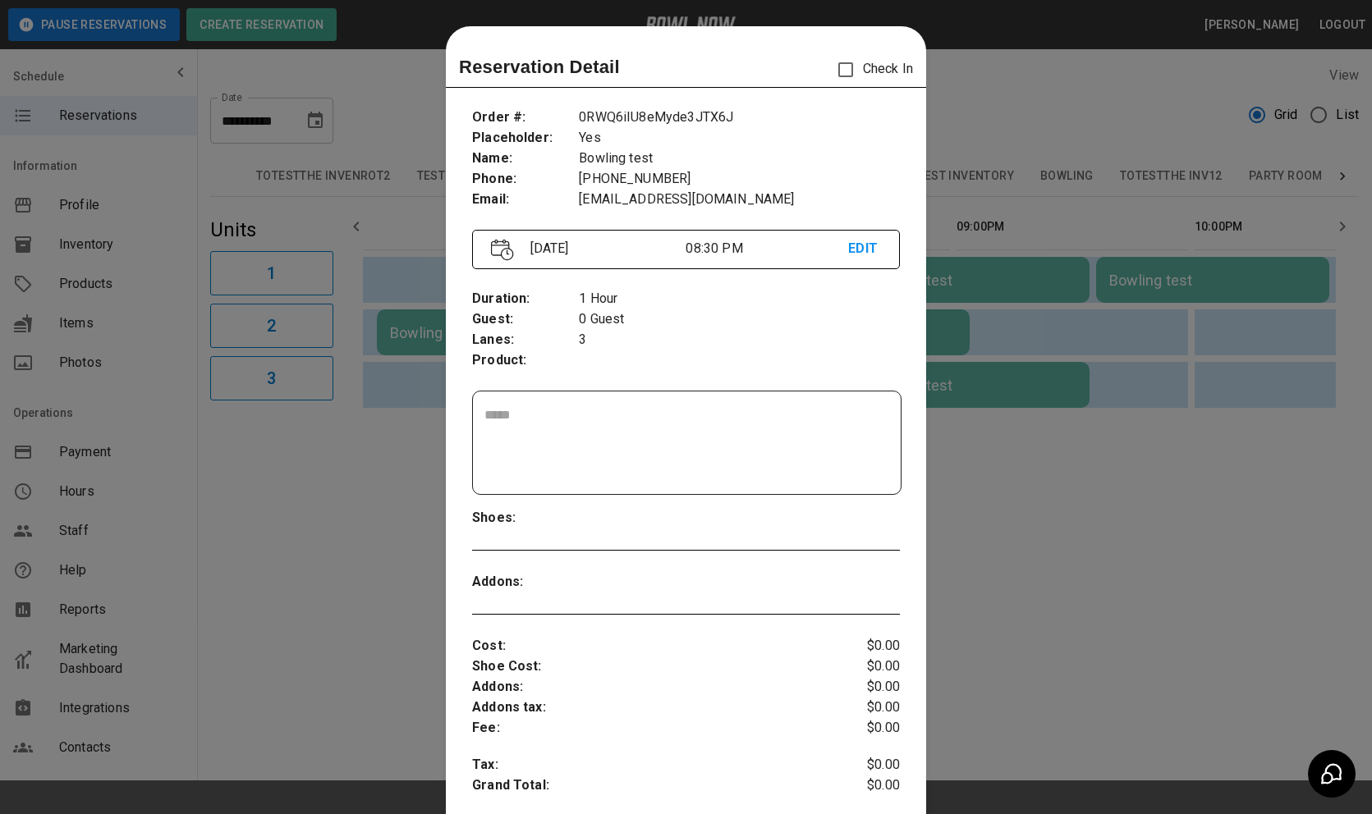
scroll to position [26, 0]
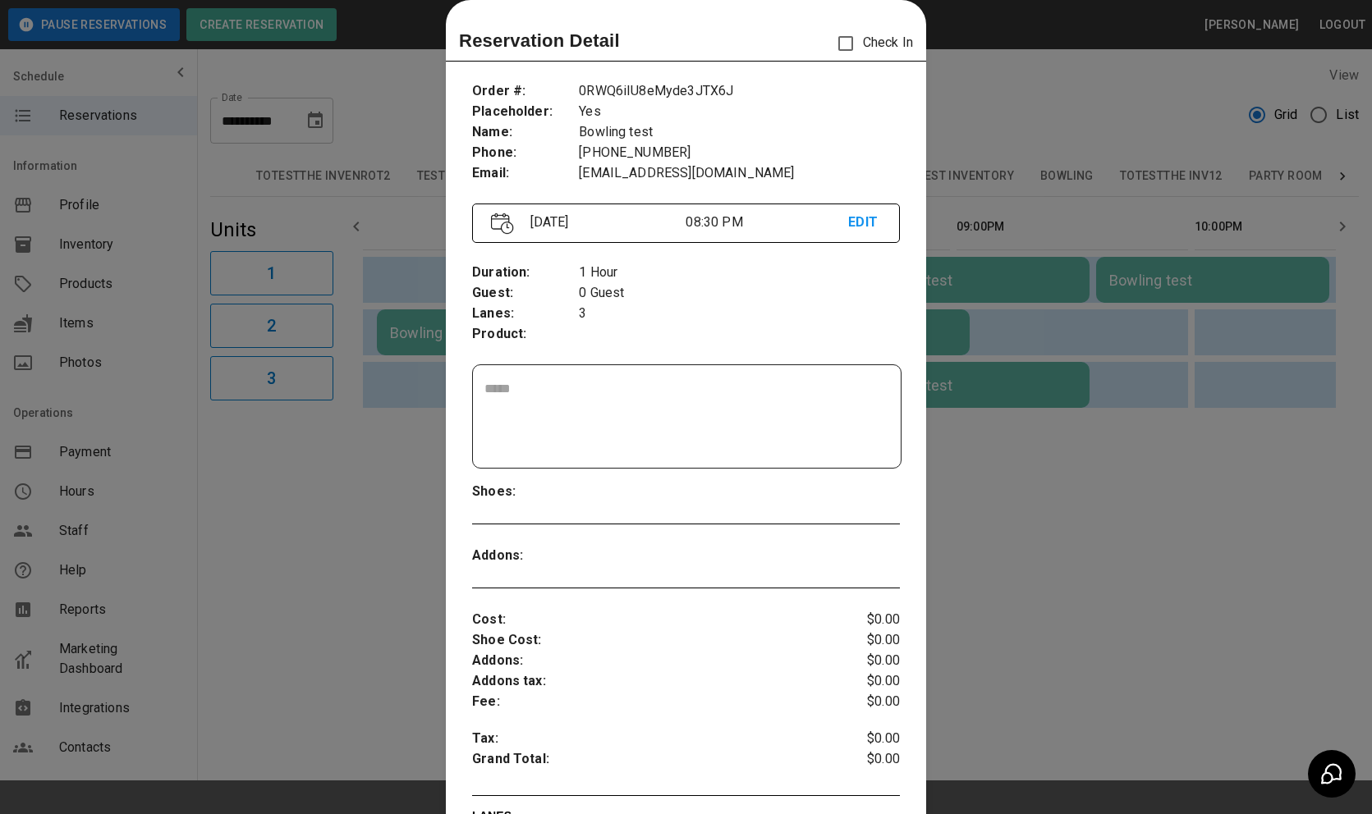
click at [952, 470] on div at bounding box center [686, 407] width 1372 height 814
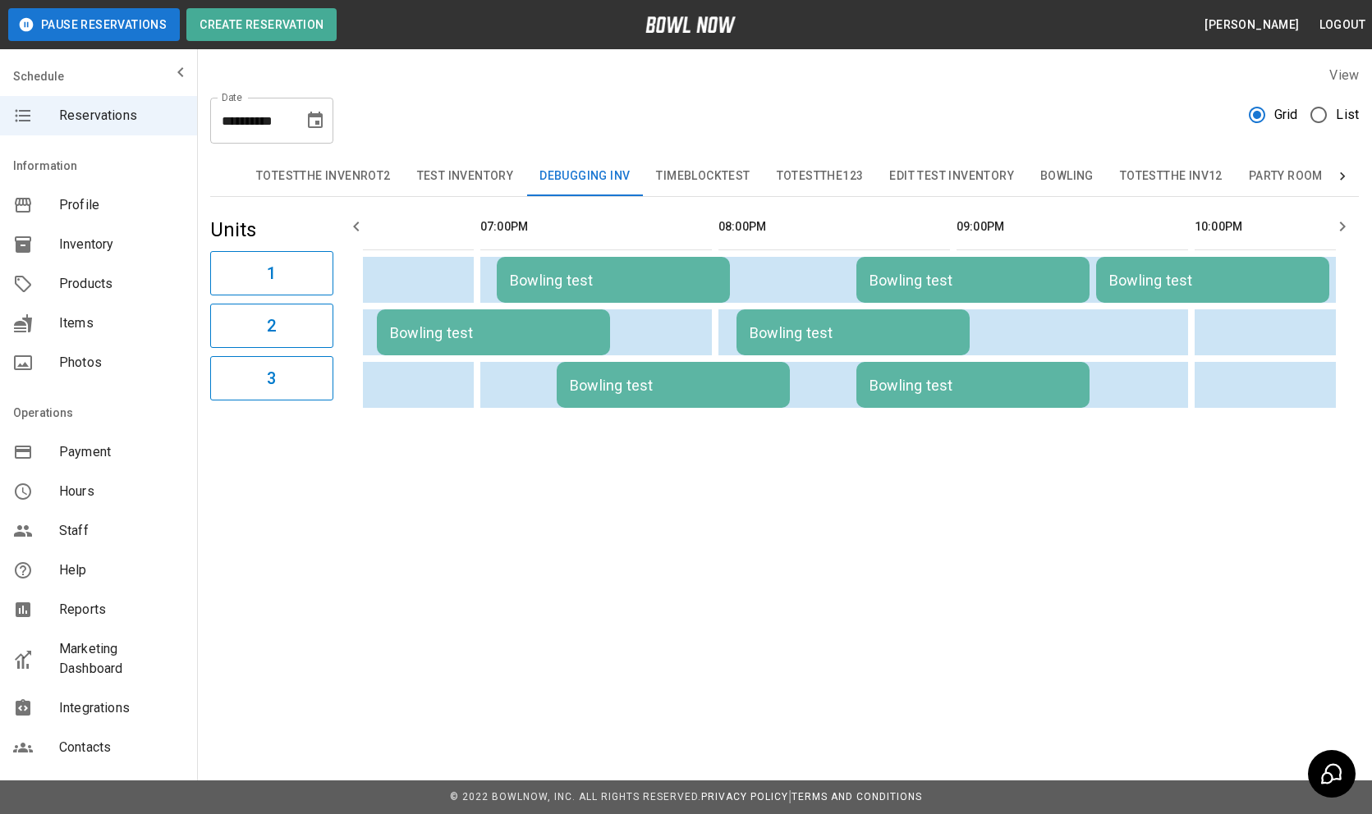
click at [737, 380] on div "Bowling test" at bounding box center [673, 385] width 207 height 17
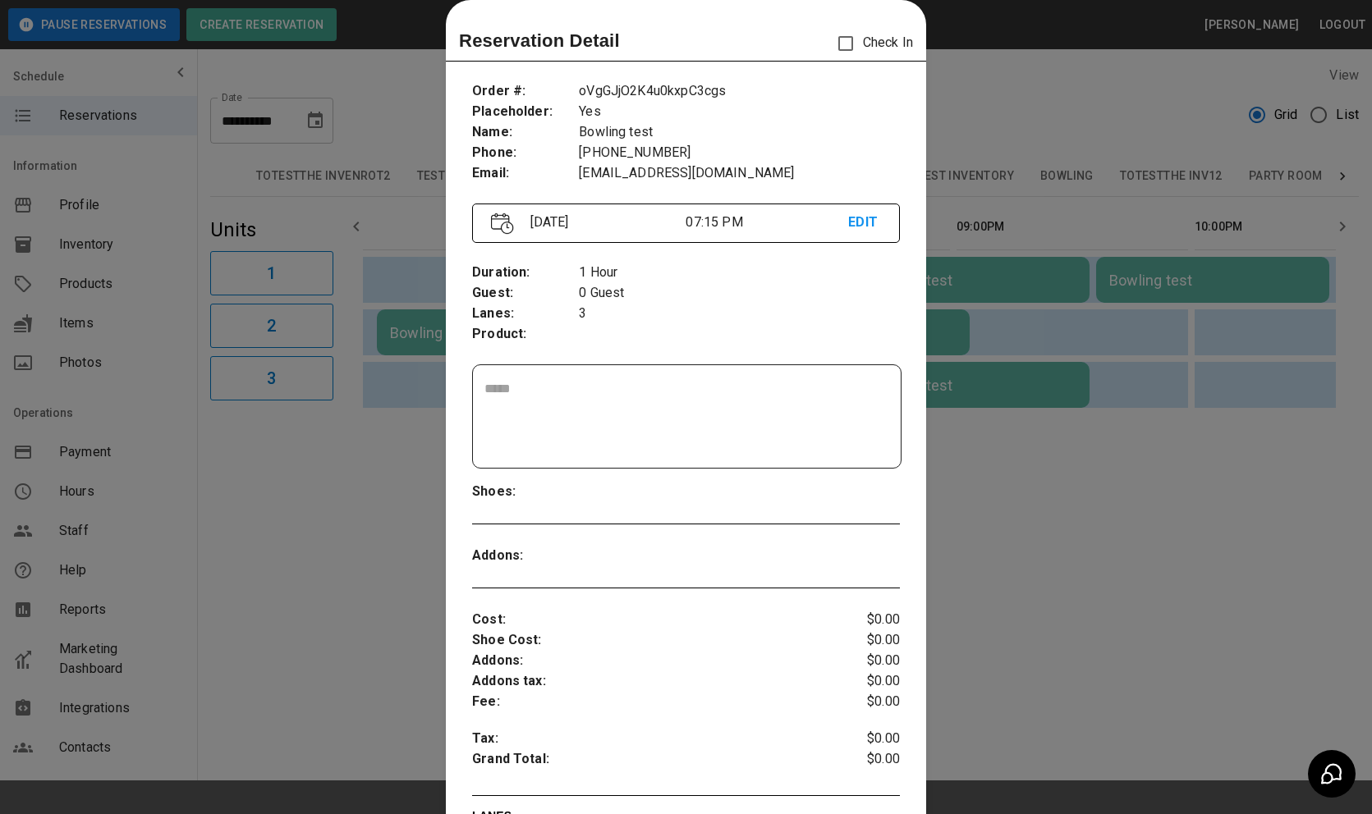
click at [957, 481] on div at bounding box center [686, 407] width 1372 height 814
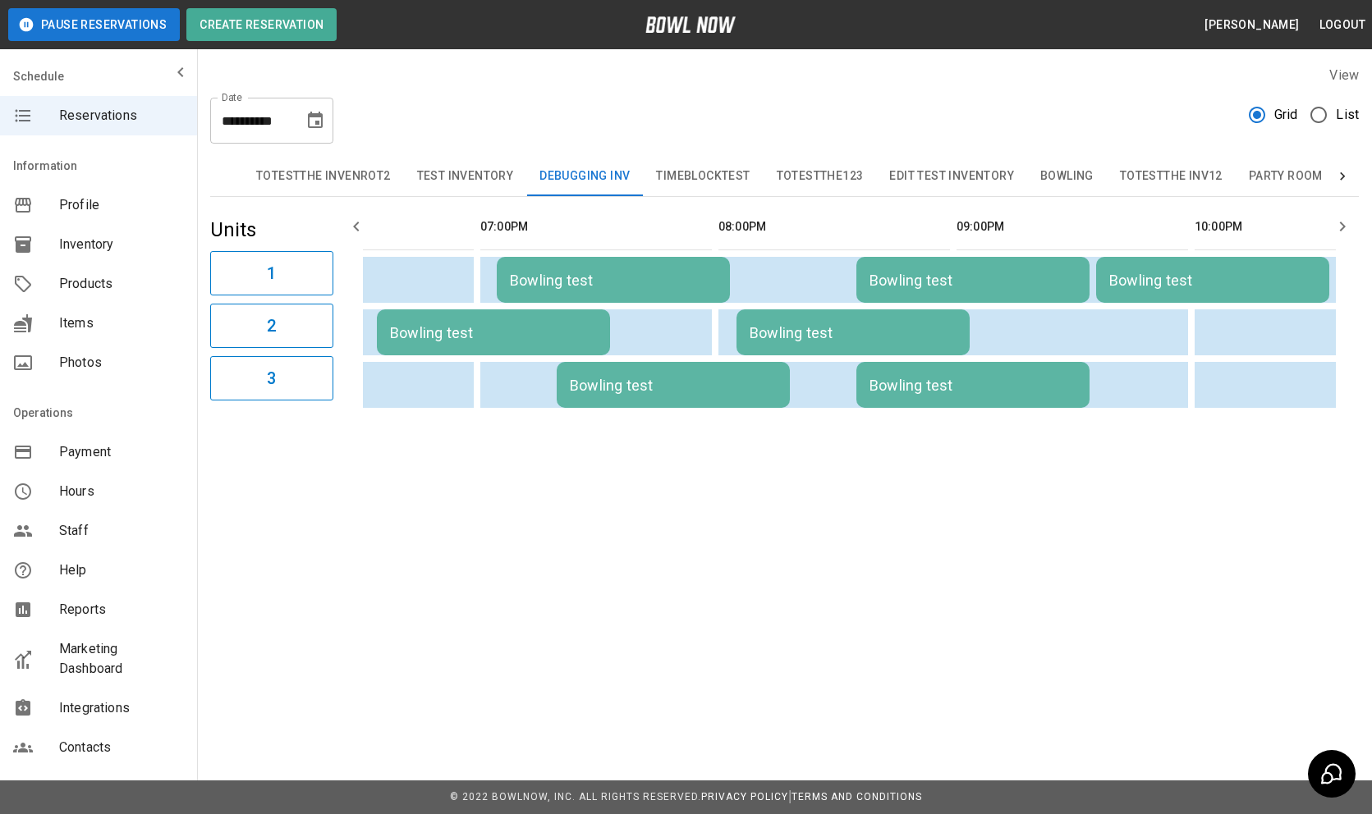
click at [1135, 293] on td "Bowling test" at bounding box center [1212, 280] width 233 height 46
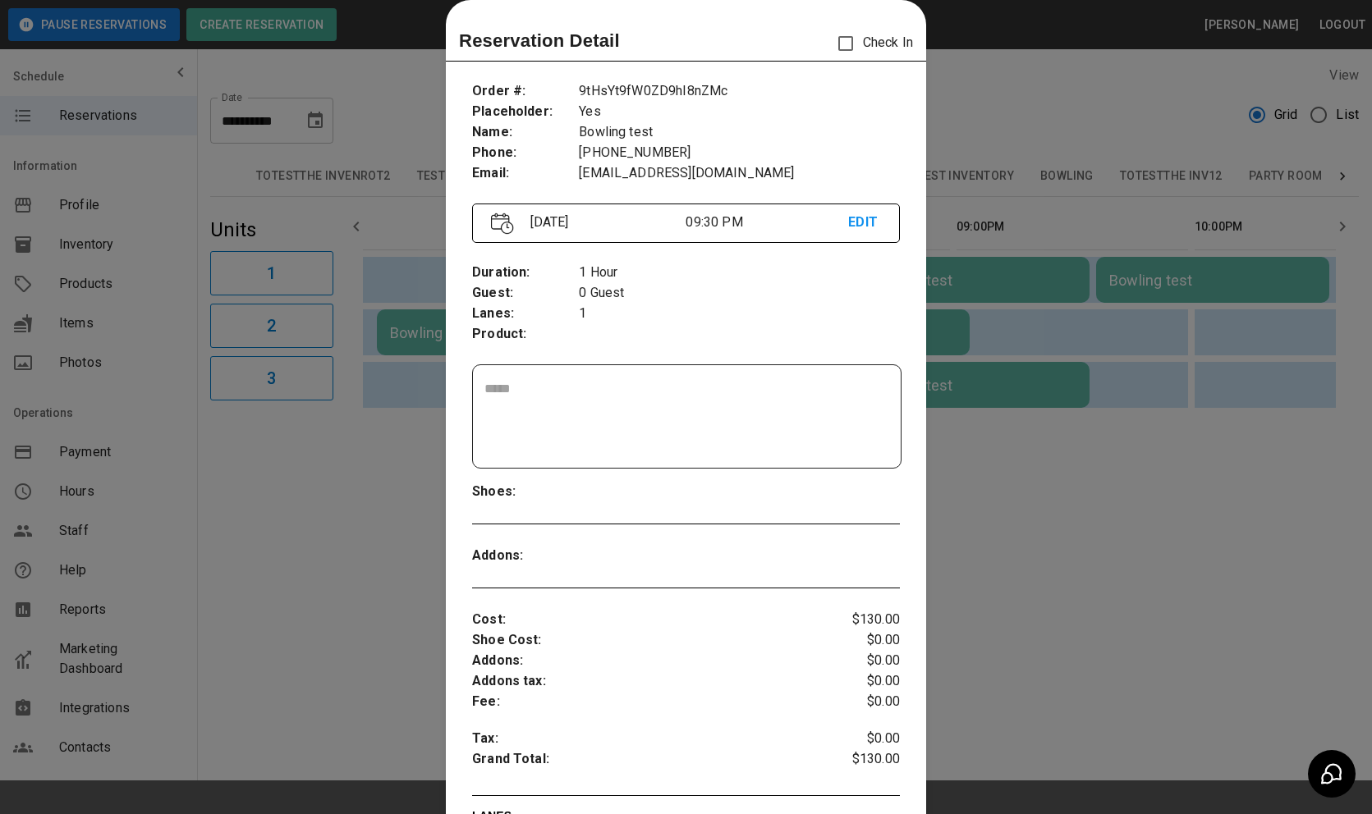
click at [951, 488] on div at bounding box center [686, 407] width 1372 height 814
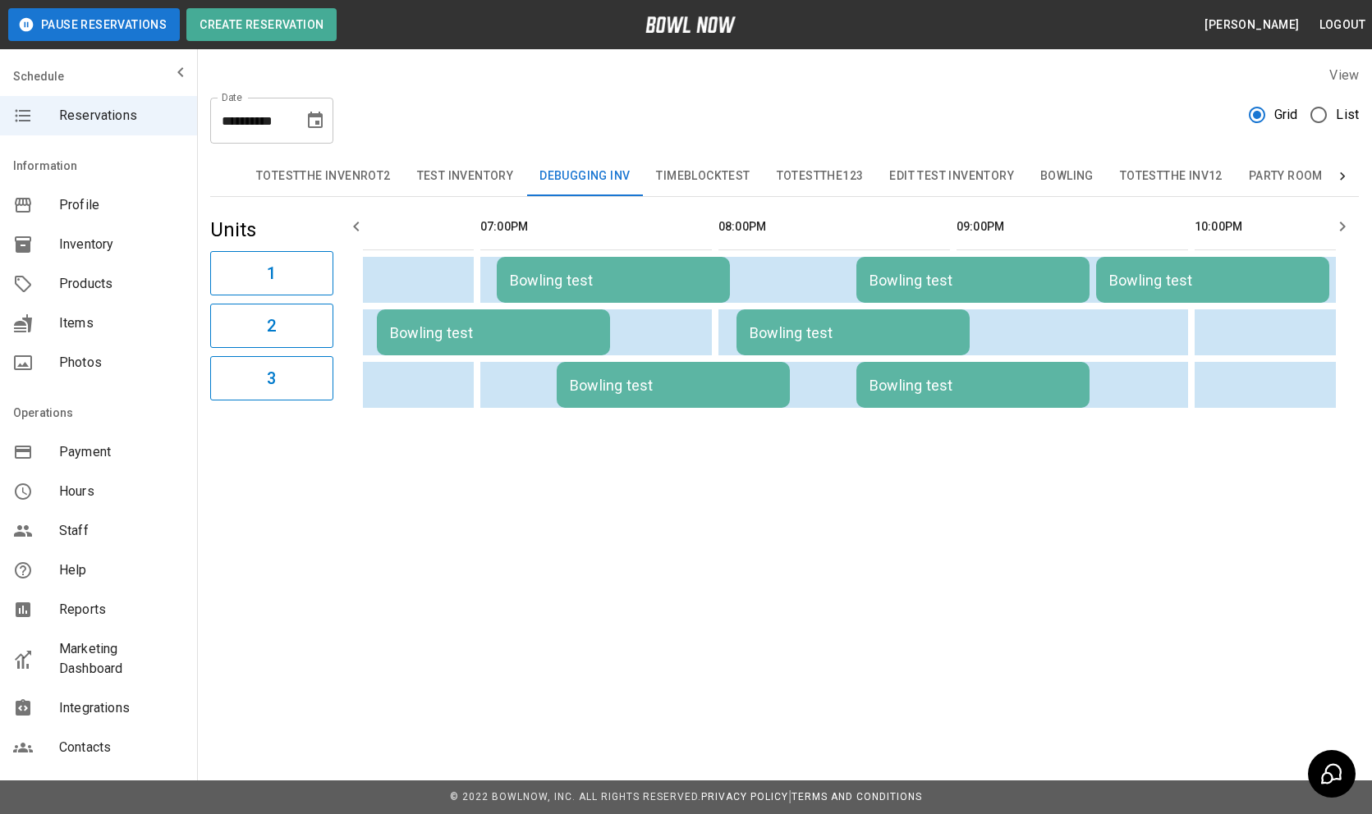
click at [529, 314] on td "Bowling test" at bounding box center [493, 332] width 233 height 46
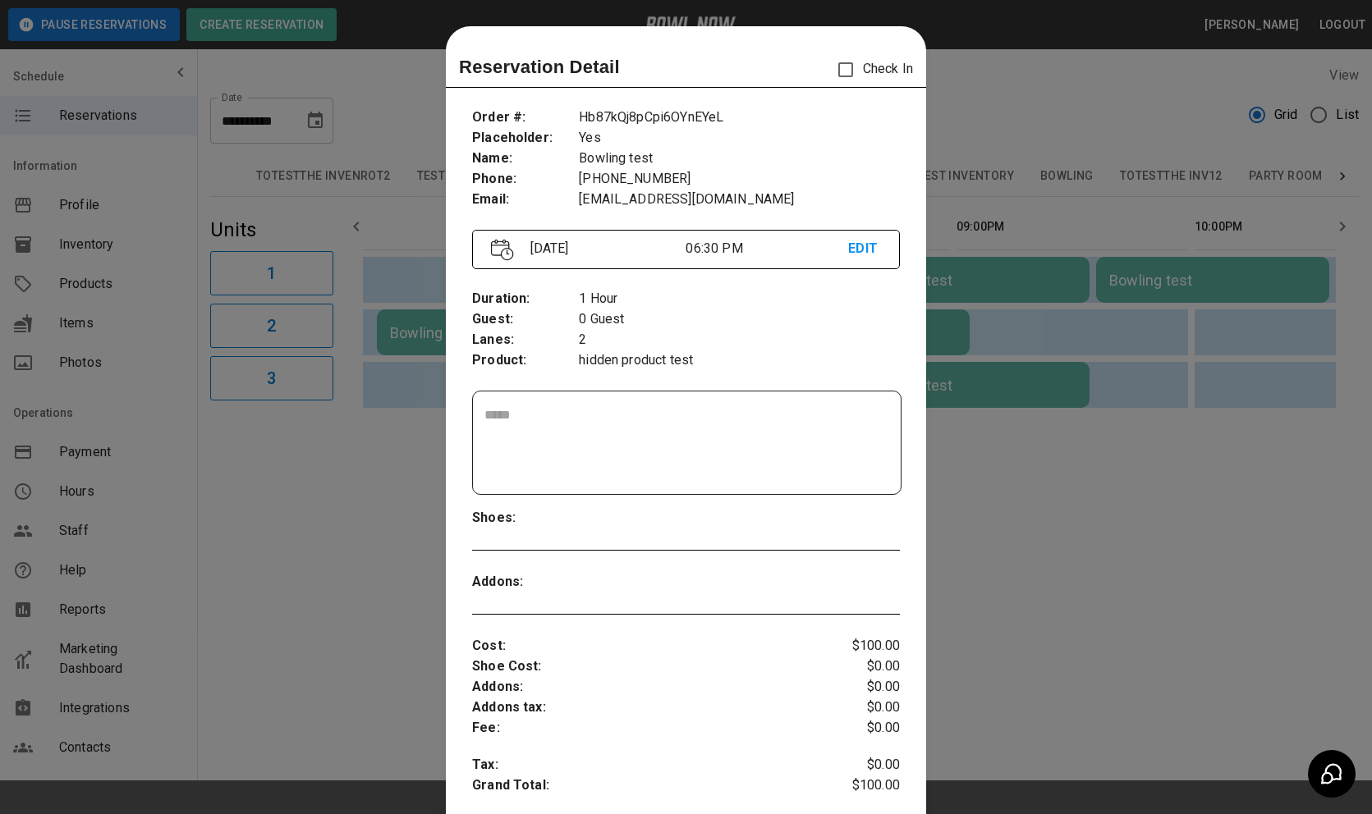
click at [865, 240] on p "EDIT" at bounding box center [864, 249] width 33 height 21
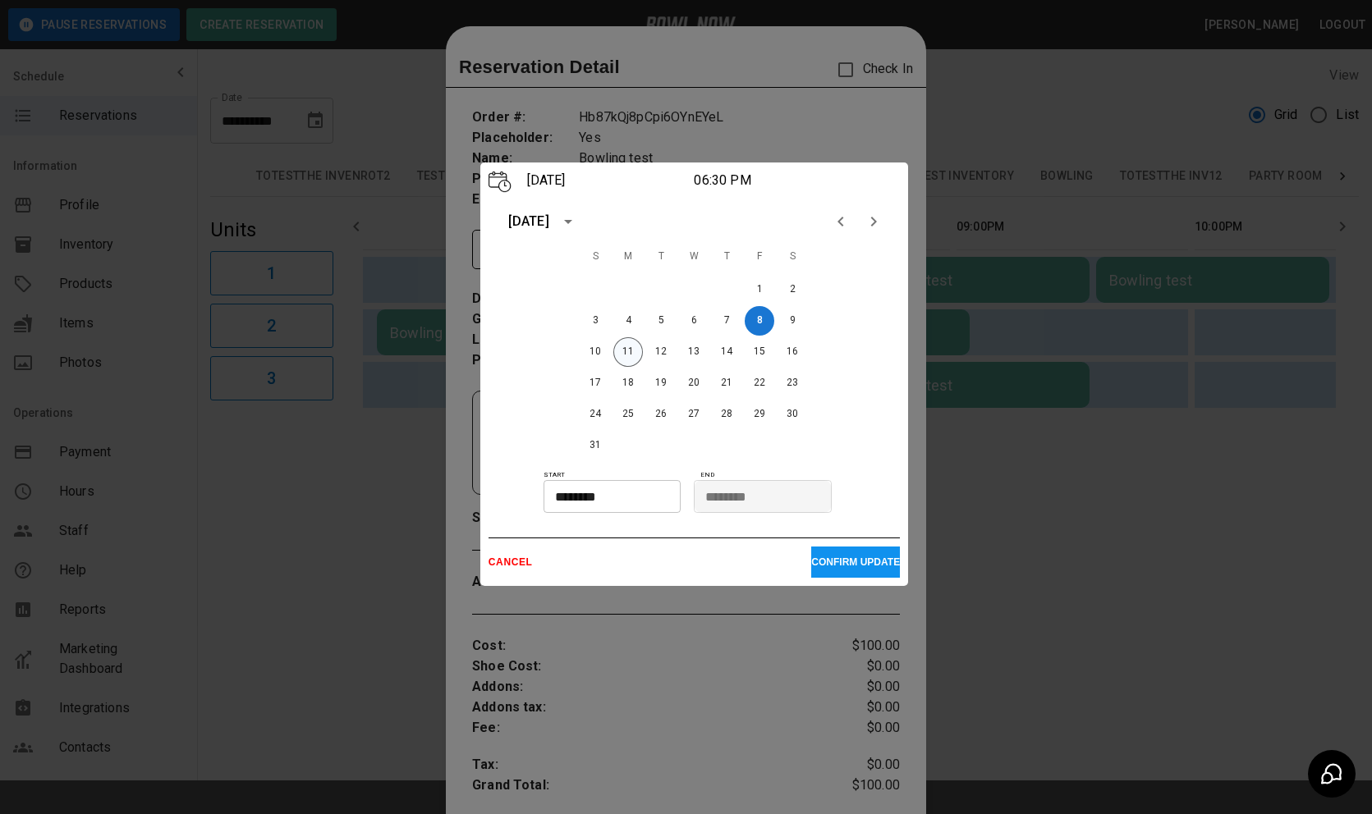
click at [622, 348] on button "11" at bounding box center [628, 352] width 30 height 30
click at [818, 550] on button "CONFIRM UPDATE" at bounding box center [855, 562] width 89 height 31
click at [818, 563] on p "CONFIRM UPDATE" at bounding box center [855, 562] width 89 height 11
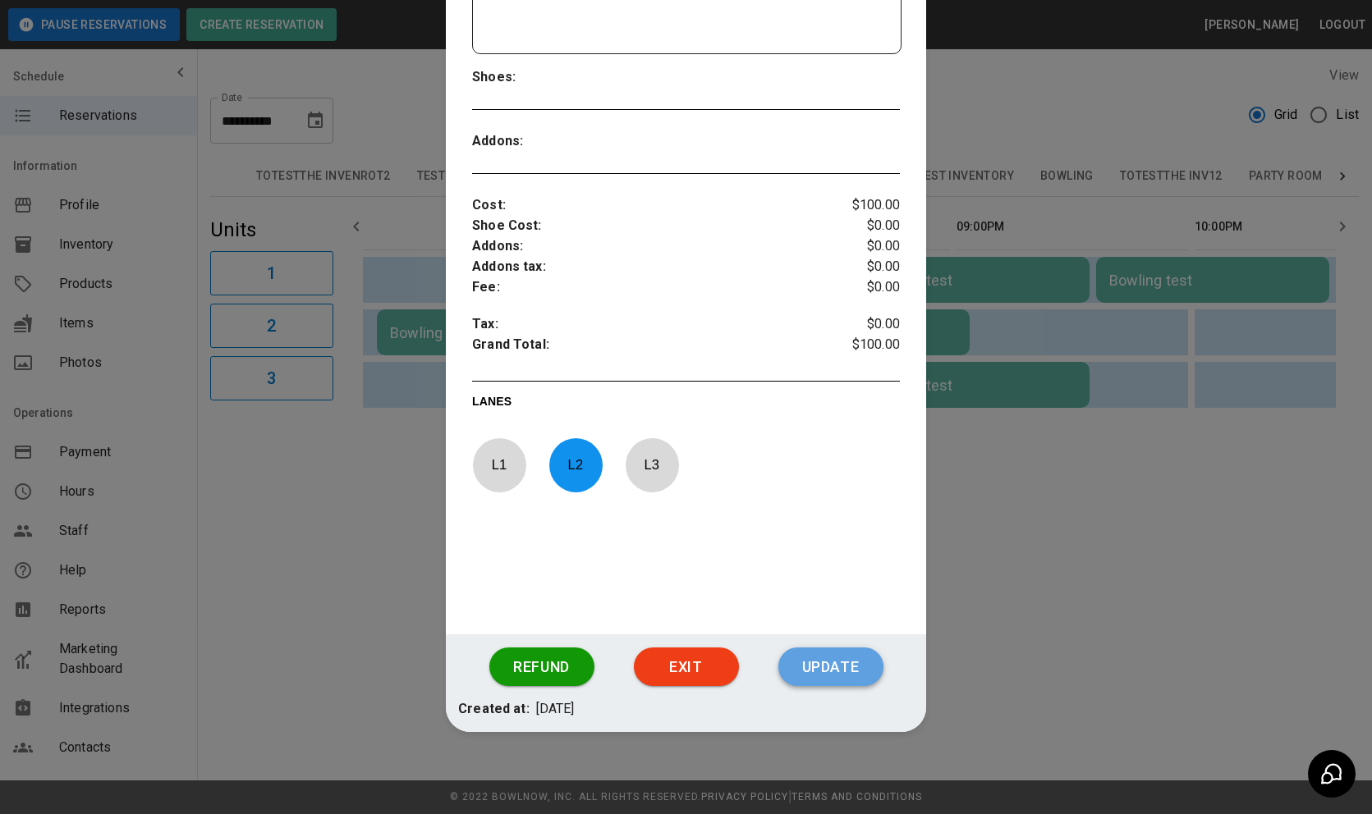
click at [814, 674] on button "Update" at bounding box center [830, 667] width 105 height 39
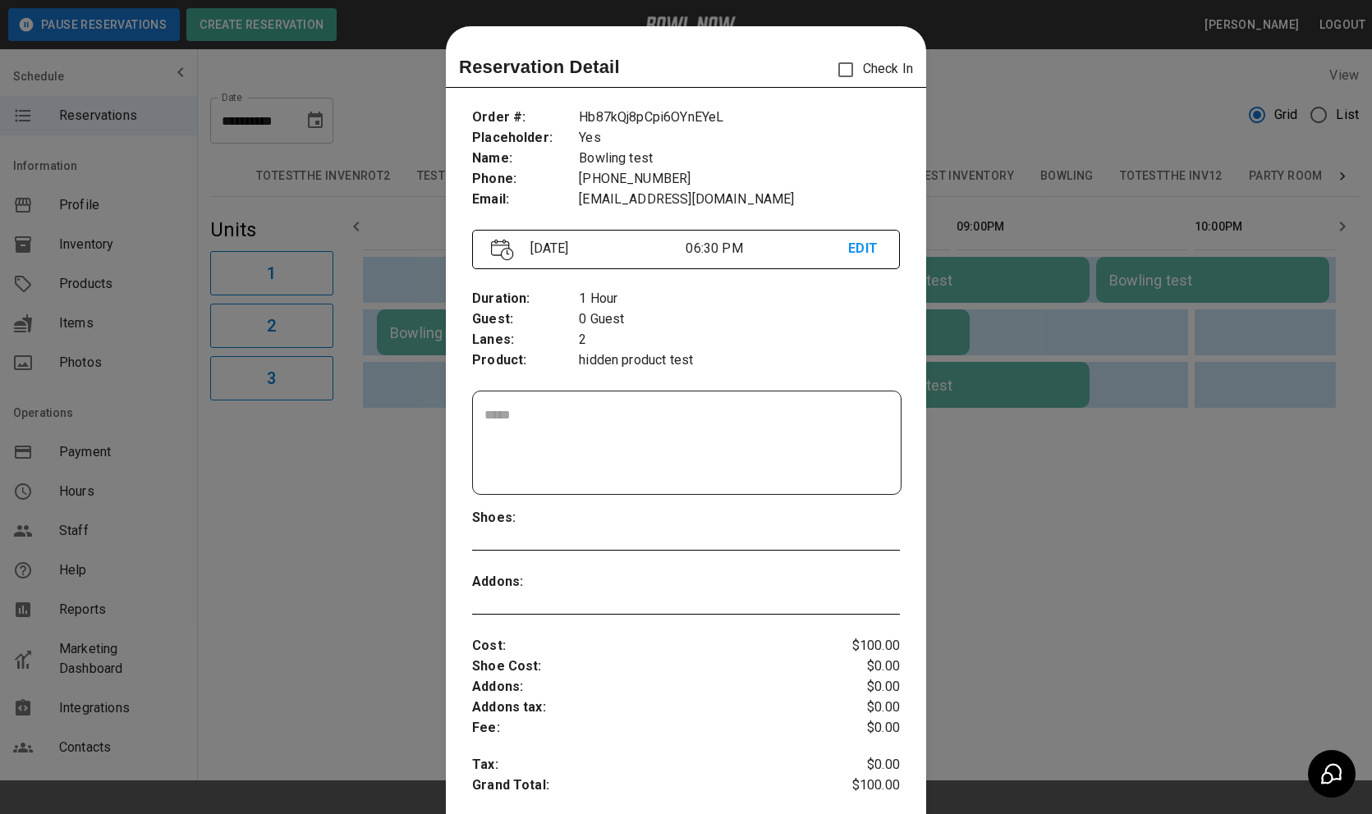
click at [664, 110] on p "Hb87kQj8pCpi6OYnEYeL" at bounding box center [739, 118] width 321 height 21
copy p "Hb87kQj8pCpi6OYnEYeL"
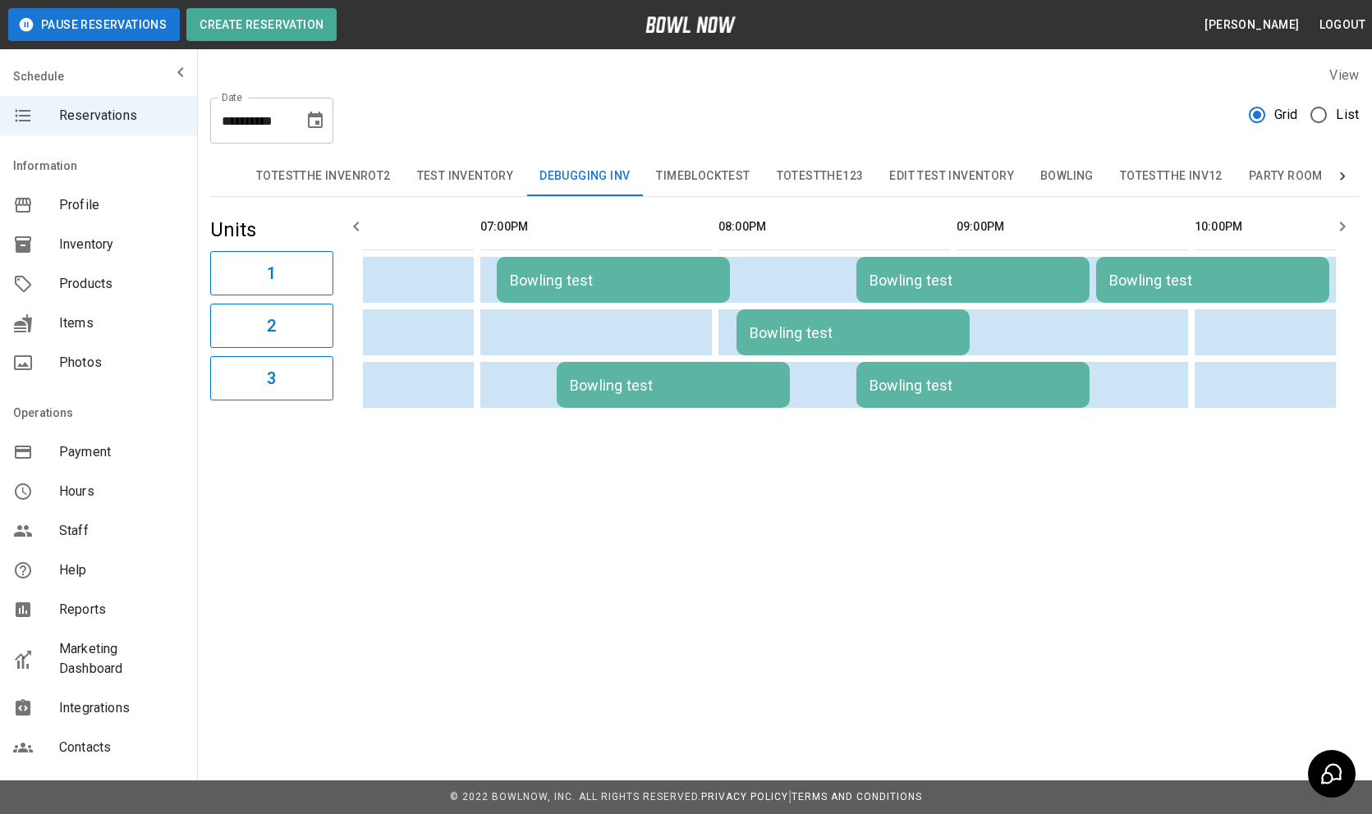
click at [319, 119] on icon "Choose date, selected date is Aug 8, 2025" at bounding box center [315, 121] width 20 height 20
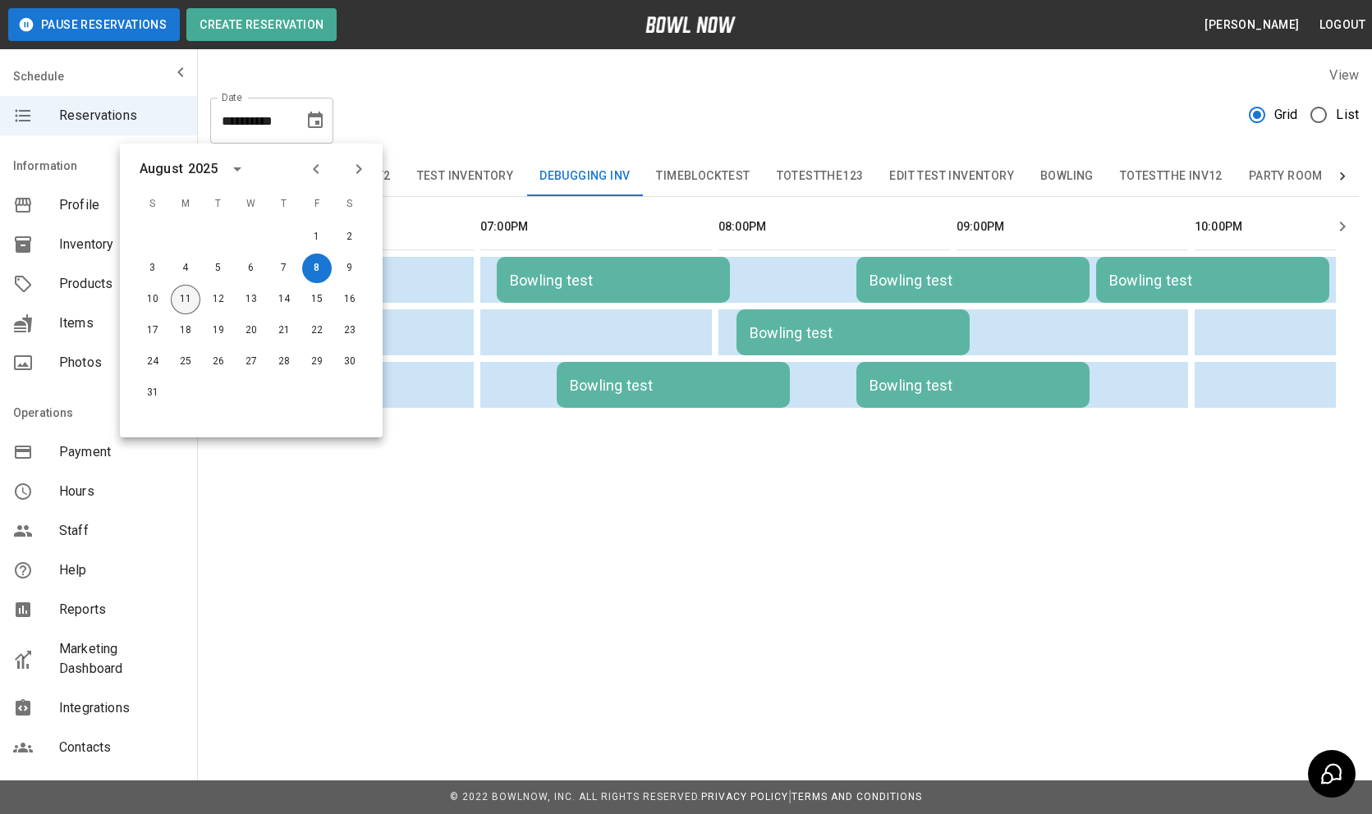
click at [196, 300] on button "11" at bounding box center [186, 300] width 30 height 30
type input "**********"
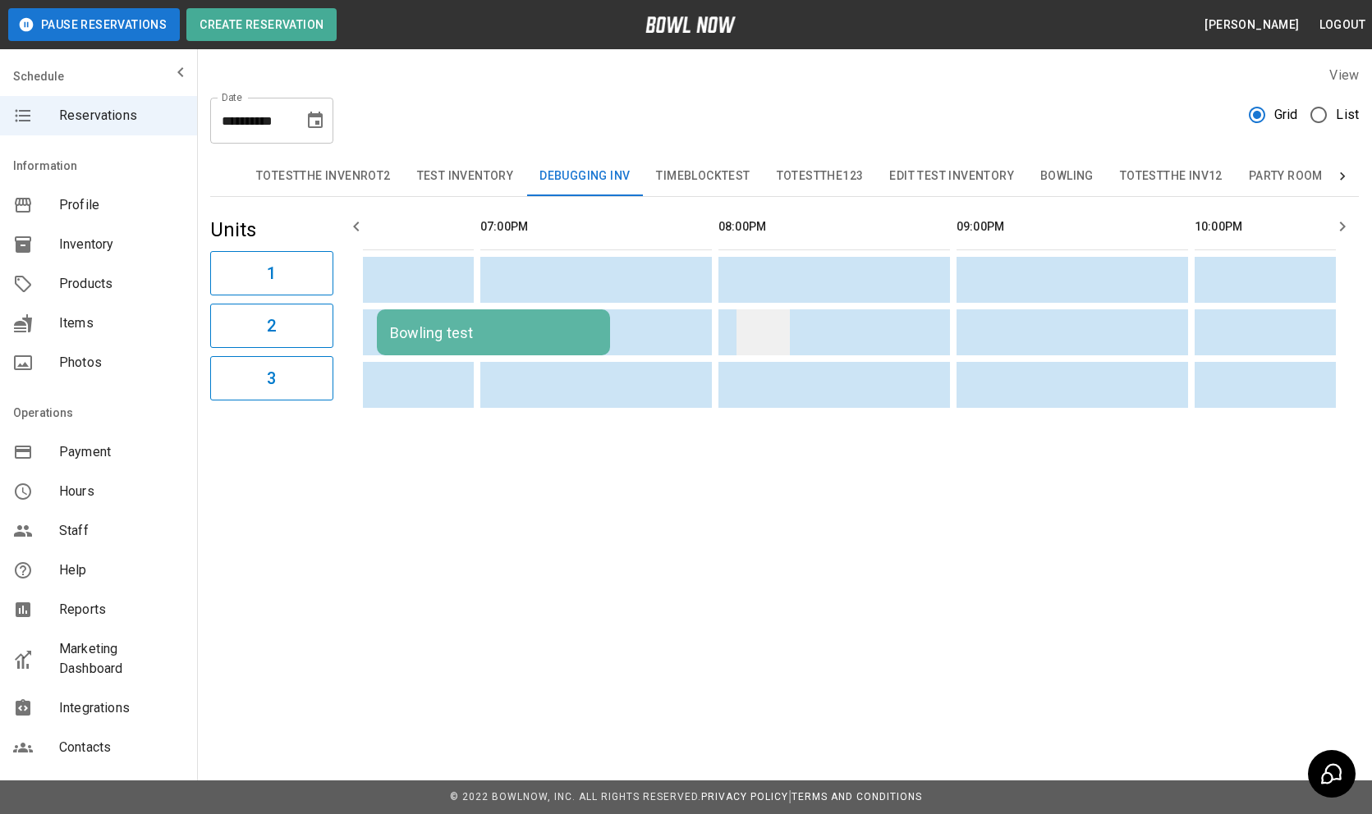
click at [781, 322] on td "sticky table" at bounding box center [762, 332] width 53 height 46
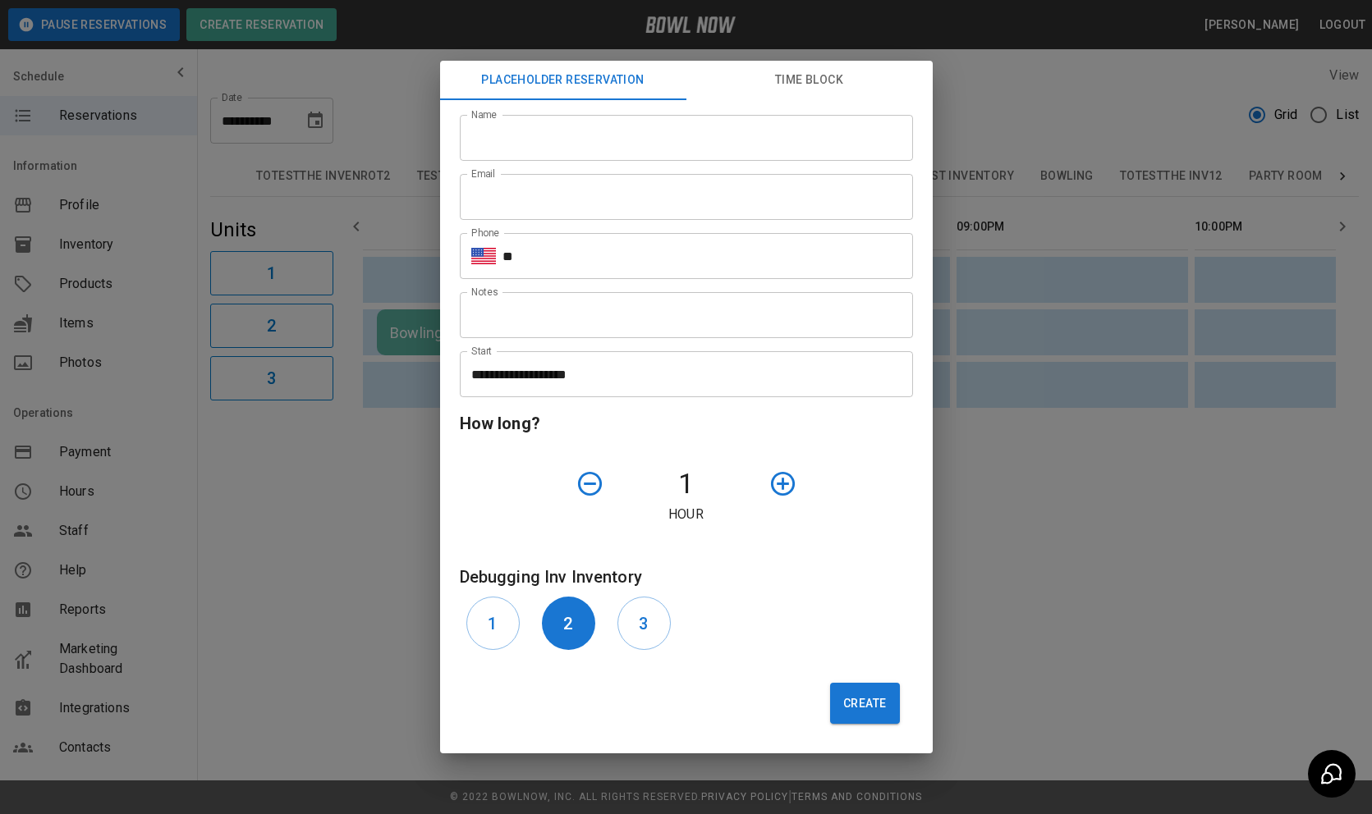
click at [1021, 543] on div "**********" at bounding box center [686, 407] width 1372 height 814
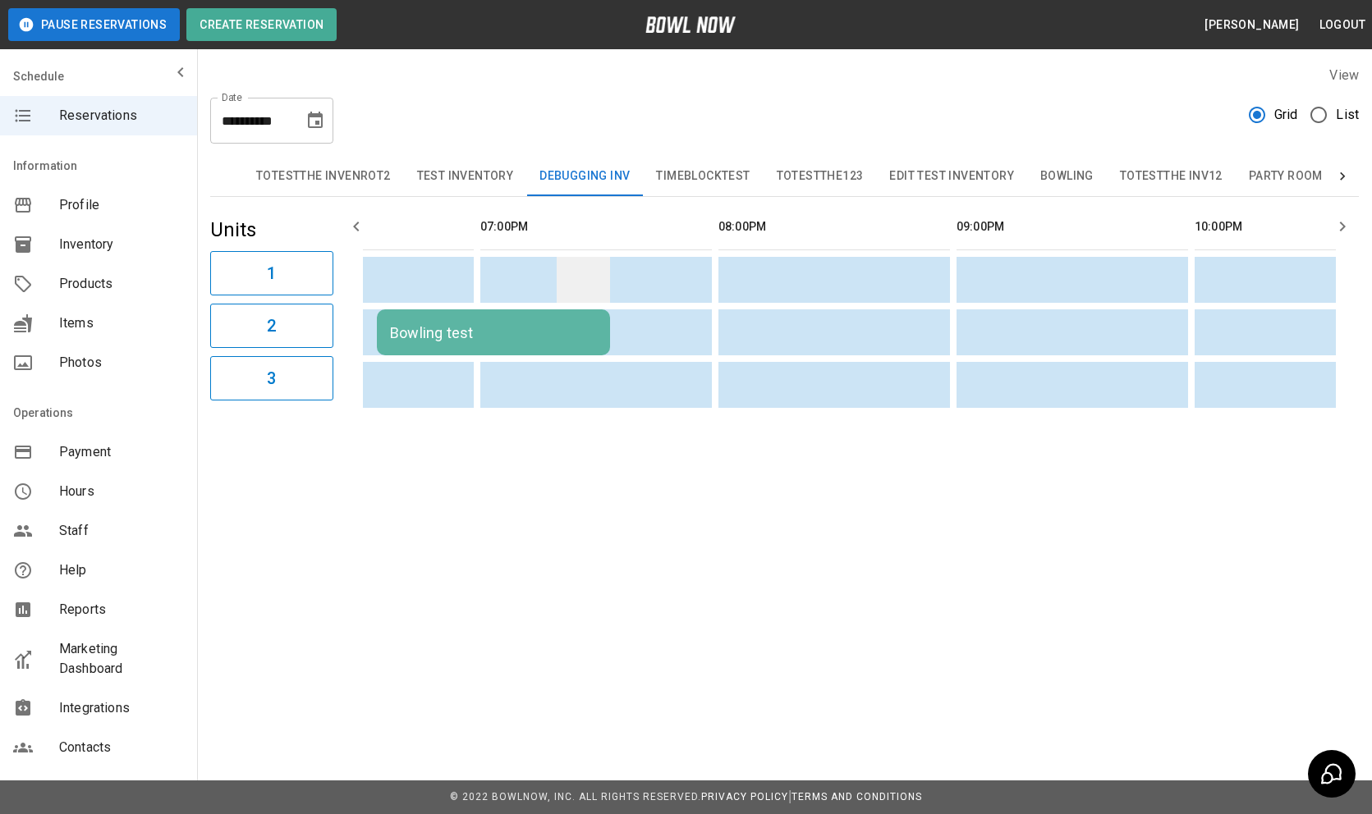
click at [598, 276] on td "sticky table" at bounding box center [583, 280] width 53 height 46
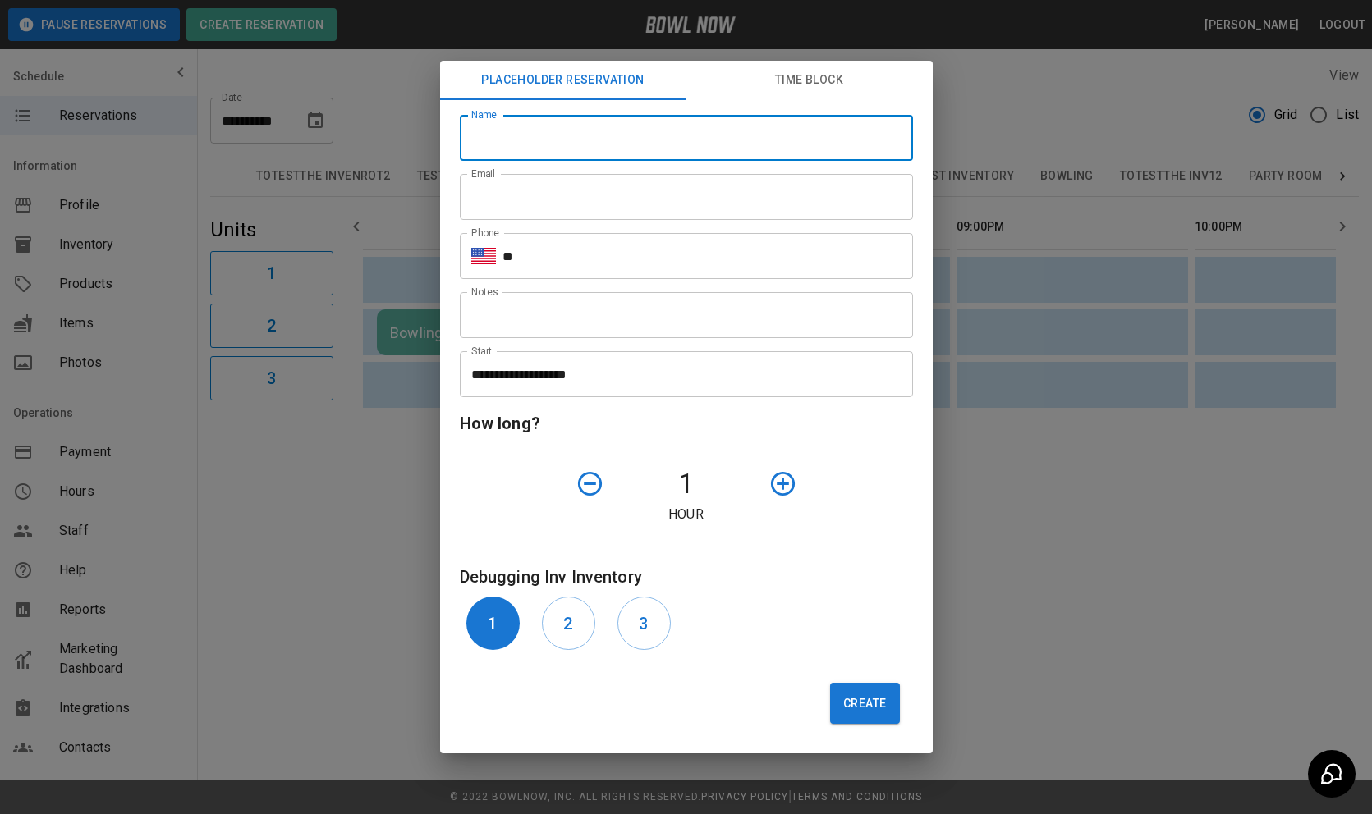
click at [568, 126] on input "Name" at bounding box center [686, 138] width 453 height 46
type input "**********"
click at [575, 204] on input "Email" at bounding box center [686, 197] width 453 height 46
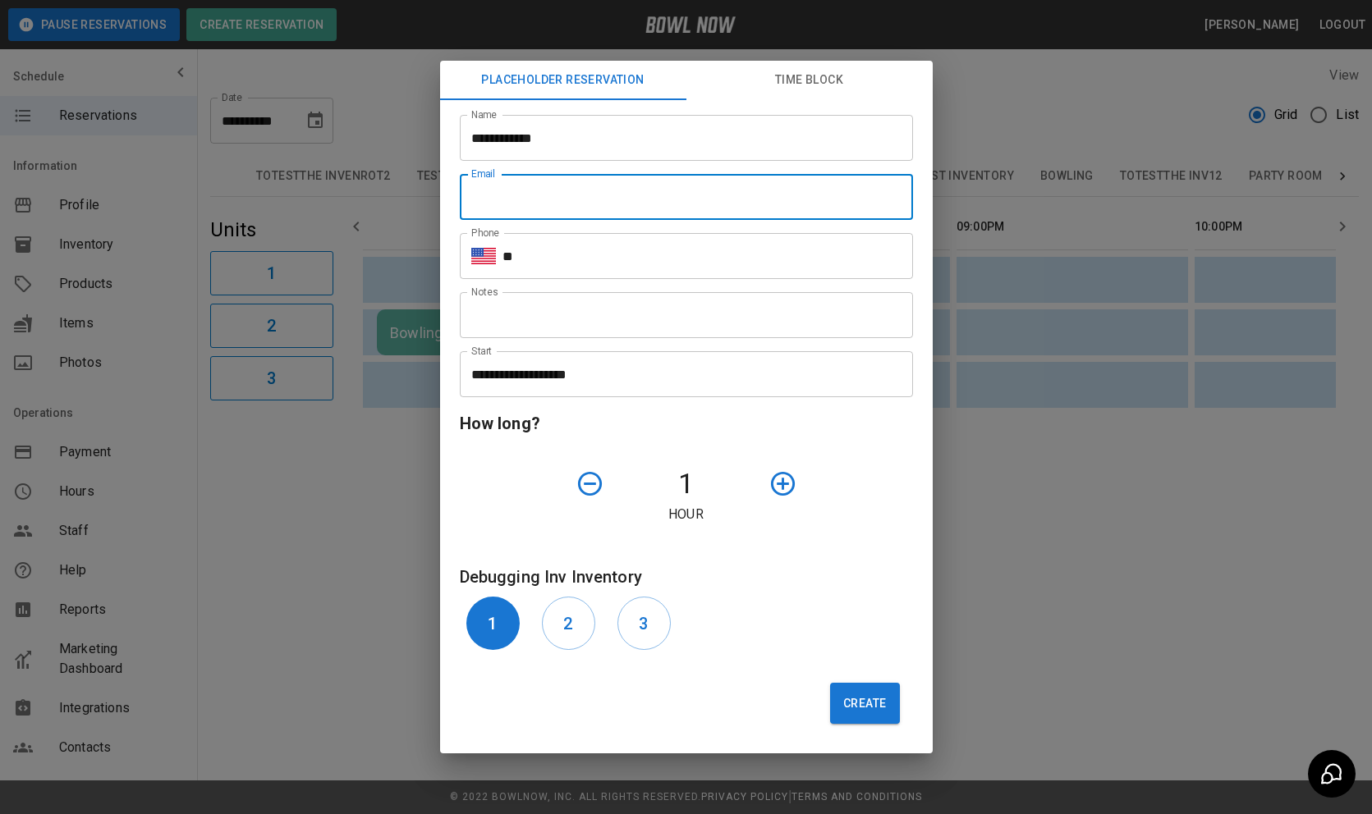
type input "**********"
click at [575, 250] on input "**" at bounding box center [707, 256] width 410 height 46
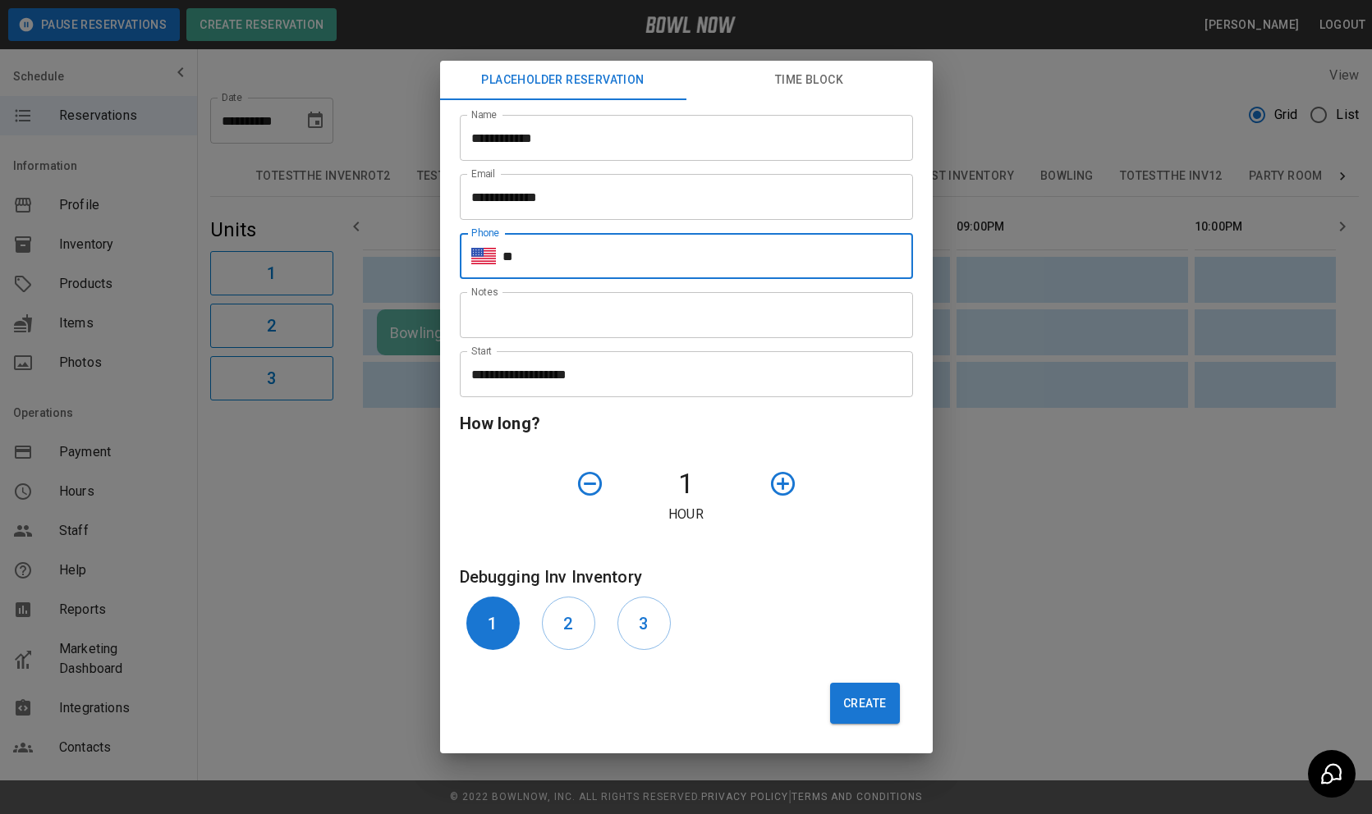
type input "**********"
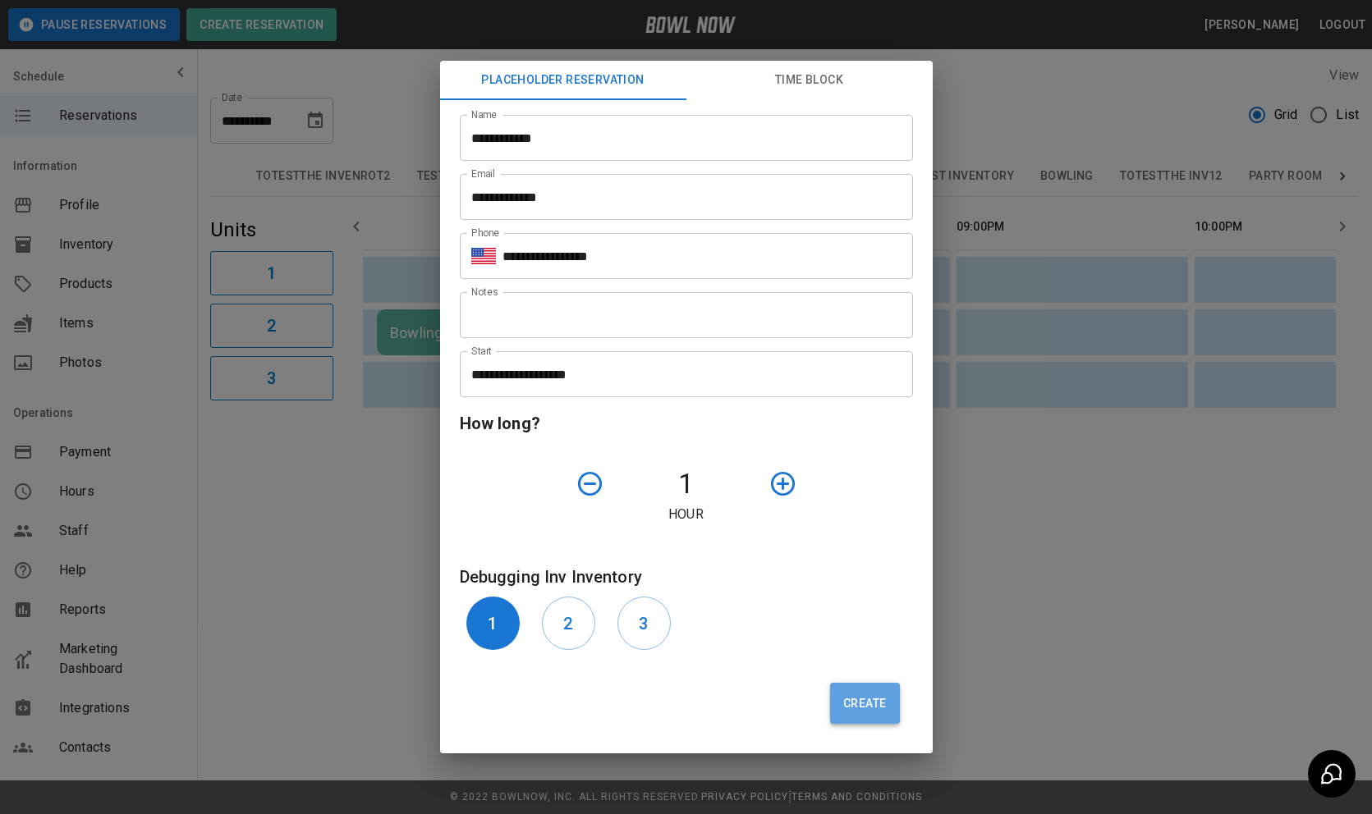
click at [878, 712] on button "Create" at bounding box center [864, 703] width 69 height 41
type input "**"
type input "**********"
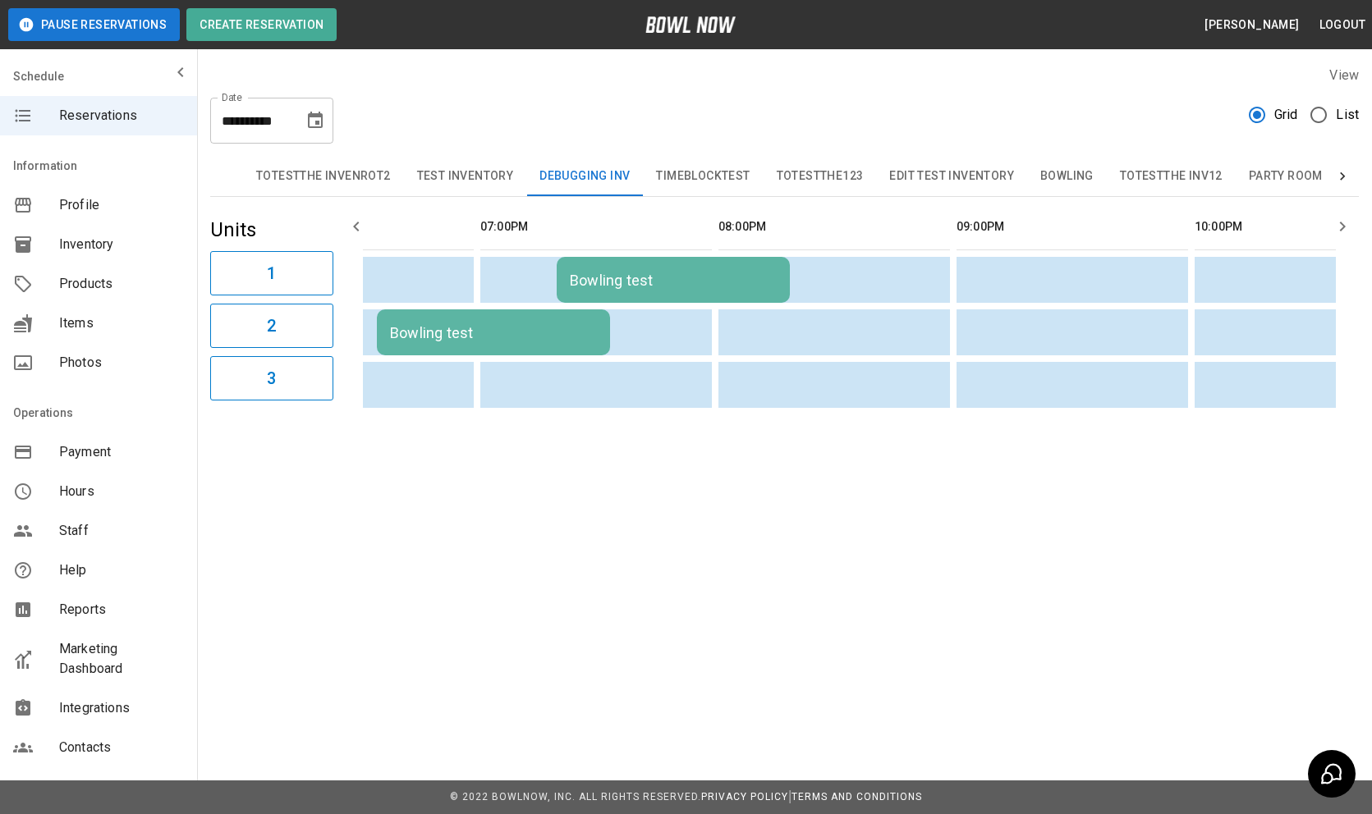
click at [749, 288] on td "Bowling test" at bounding box center [673, 280] width 233 height 46
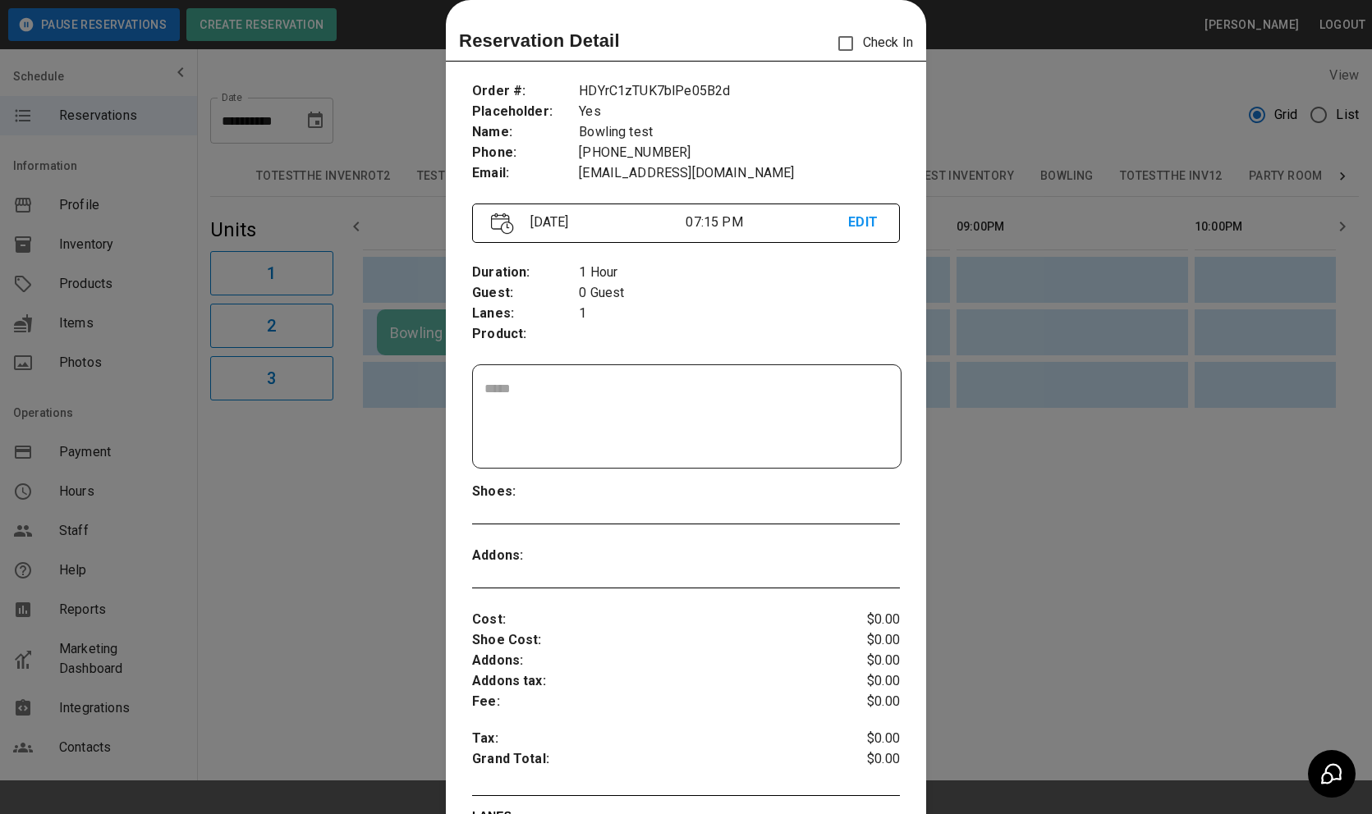
click at [659, 91] on p "HDYrC1zTUK7blPe05B2d" at bounding box center [739, 91] width 321 height 21
copy p "HDYrC1zTUK7blPe05B2d"
click at [1036, 557] on div at bounding box center [686, 407] width 1372 height 814
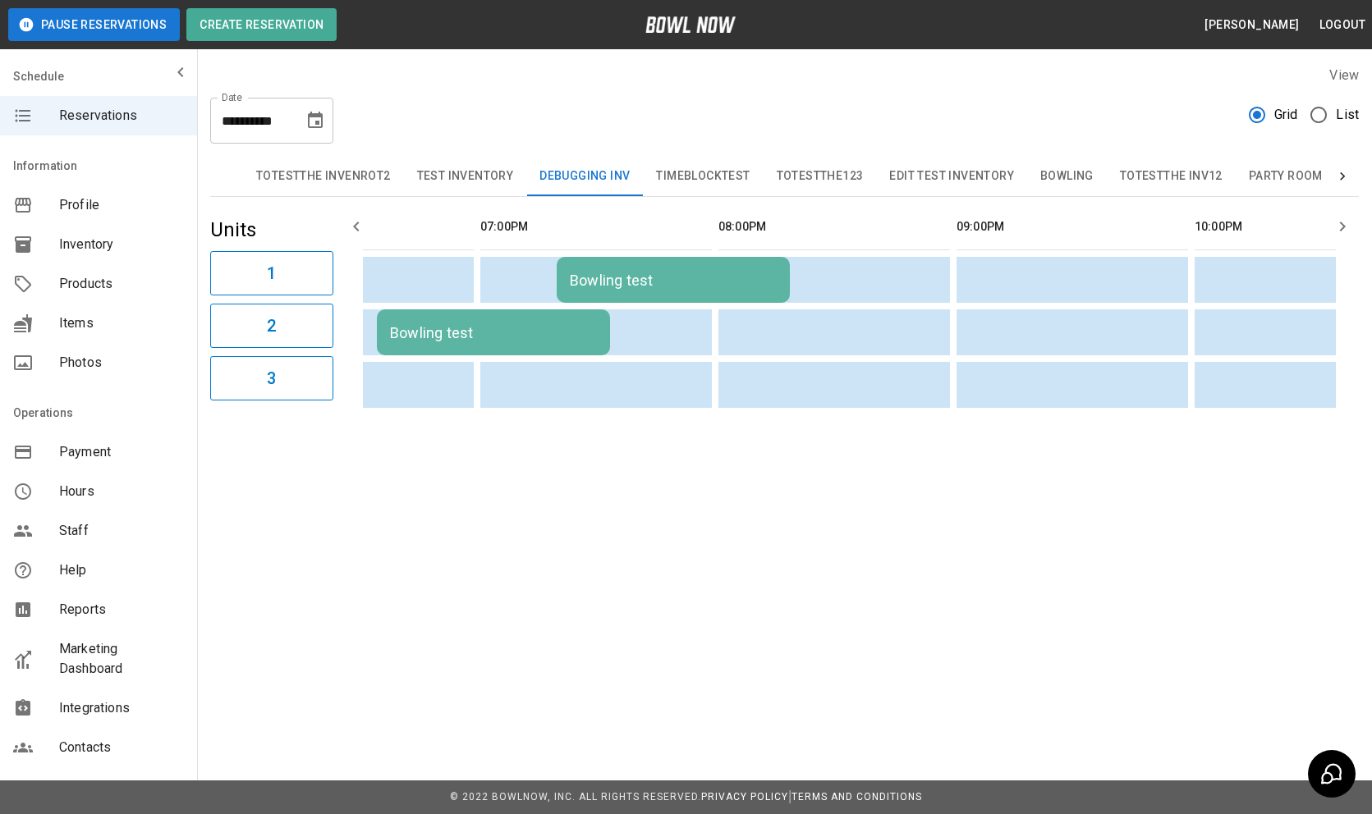
click at [633, 277] on div "Bowling test" at bounding box center [673, 280] width 207 height 17
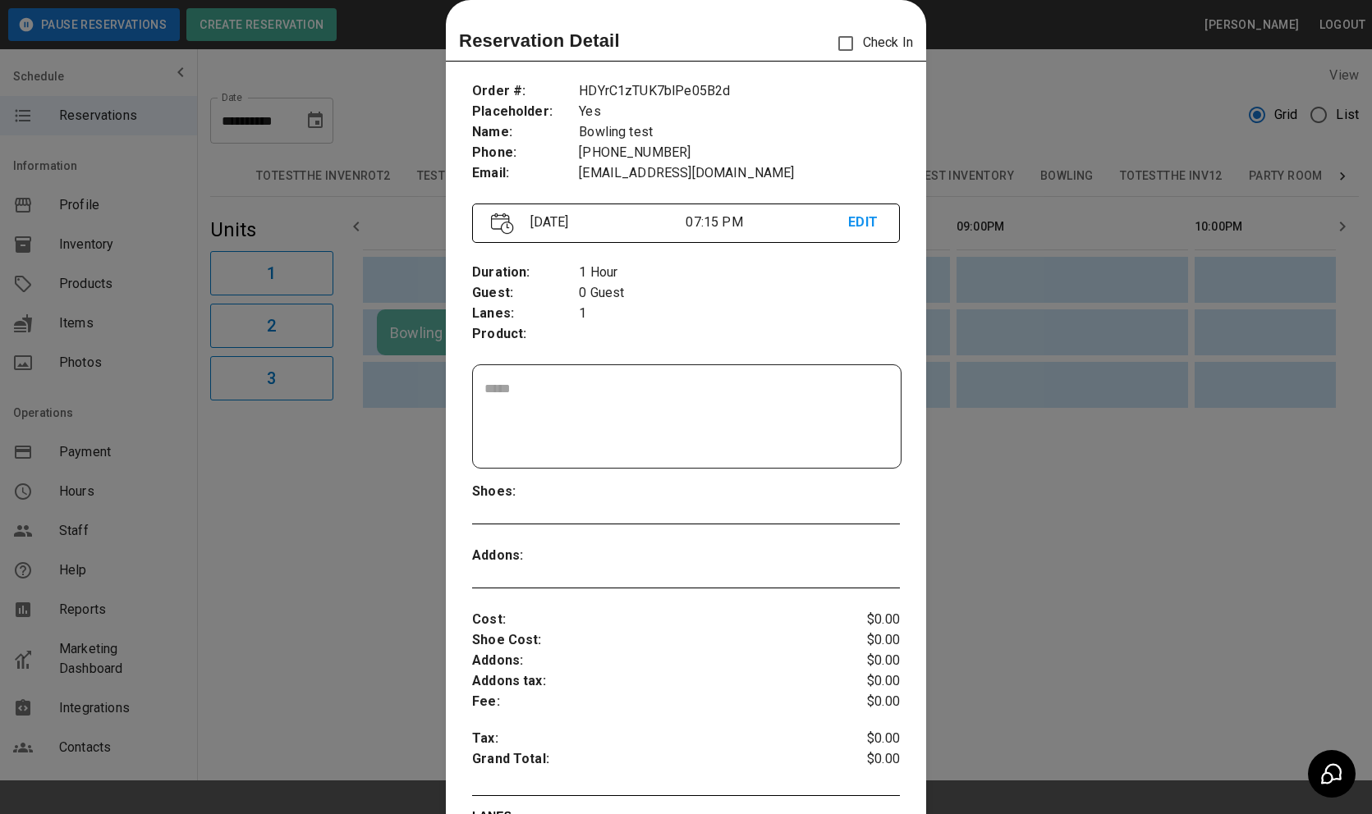
click at [857, 214] on p "EDIT" at bounding box center [864, 223] width 33 height 21
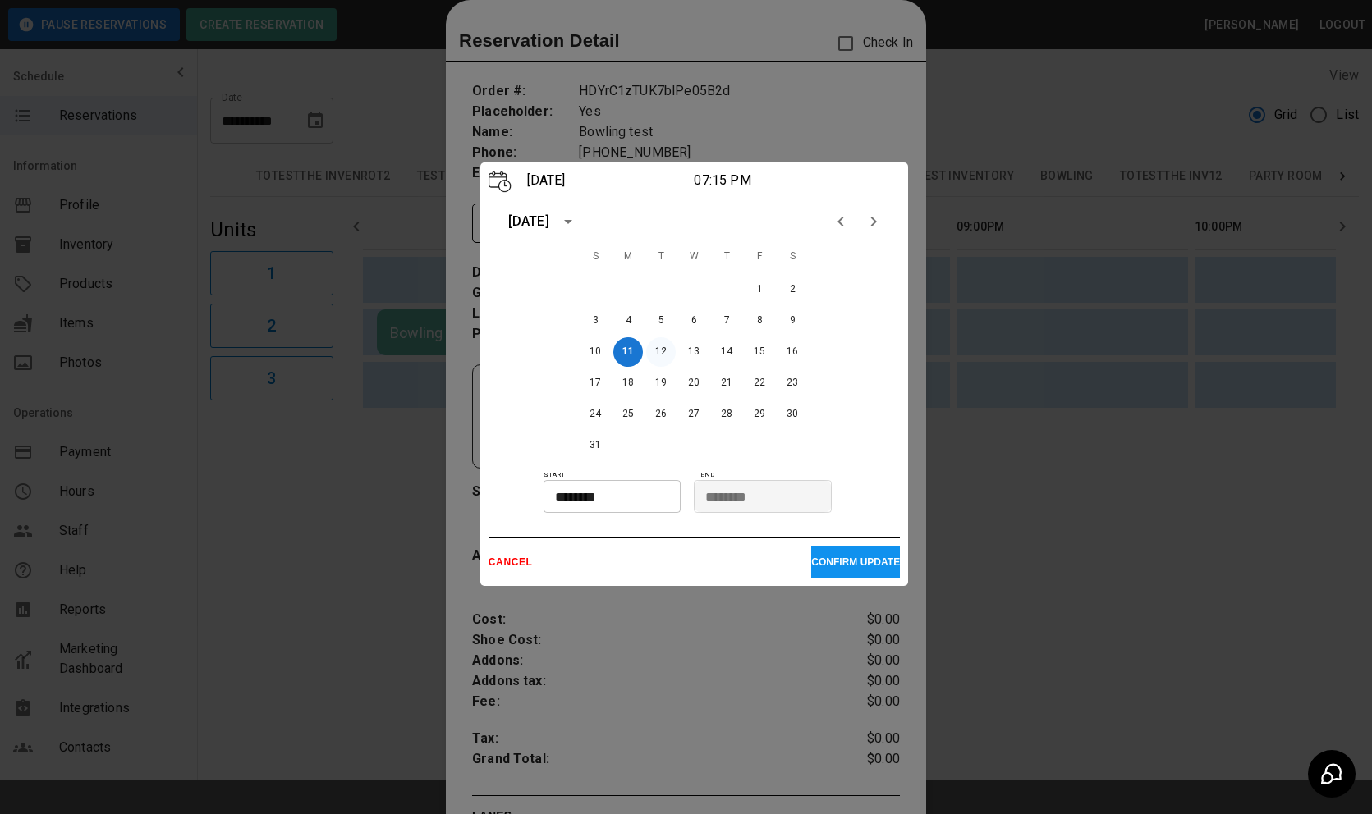
click at [662, 350] on button "12" at bounding box center [661, 352] width 30 height 30
click at [616, 358] on button "11" at bounding box center [628, 352] width 30 height 30
click at [618, 498] on input "********" at bounding box center [606, 496] width 126 height 33
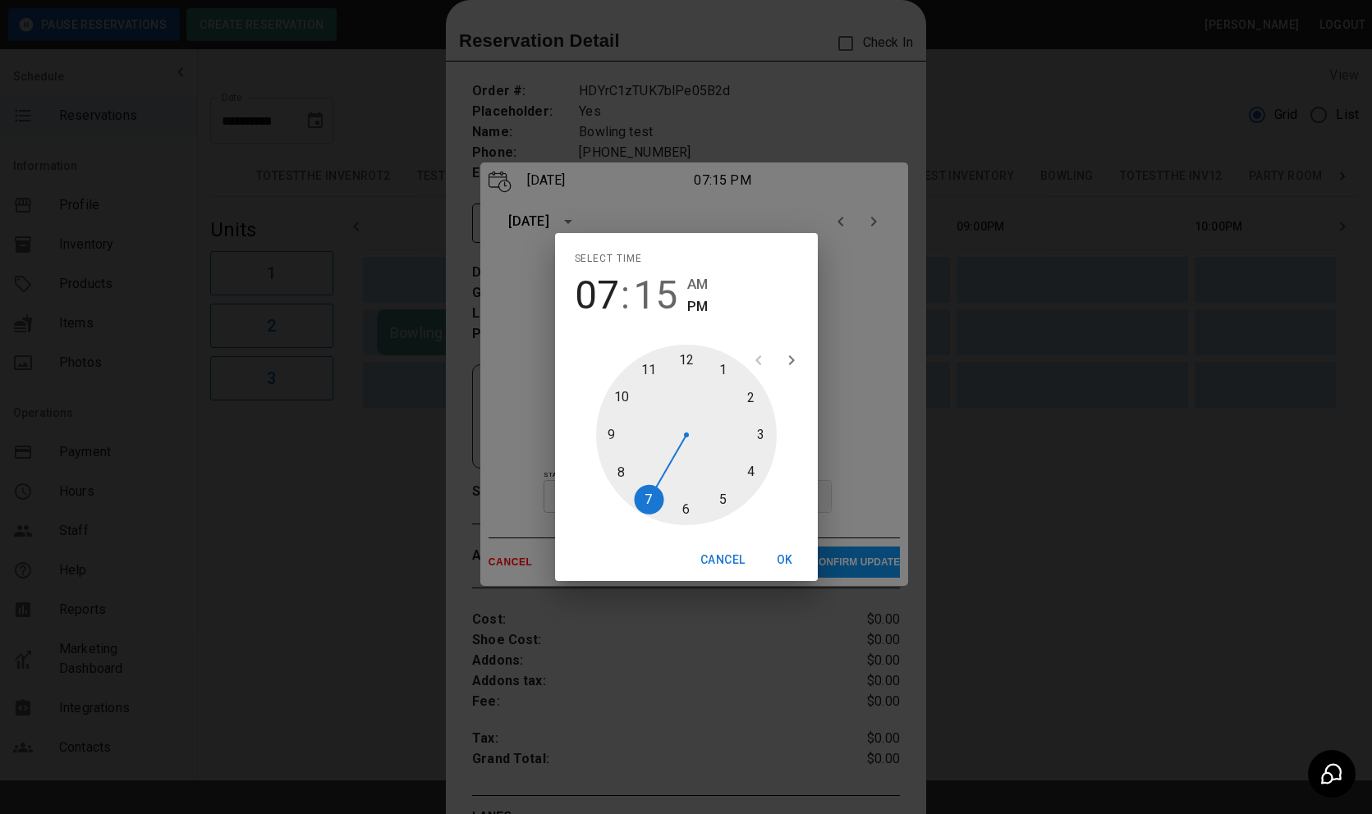
type input "********"
click at [622, 473] on div at bounding box center [686, 435] width 181 height 181
click at [785, 552] on button "OK" at bounding box center [784, 560] width 53 height 30
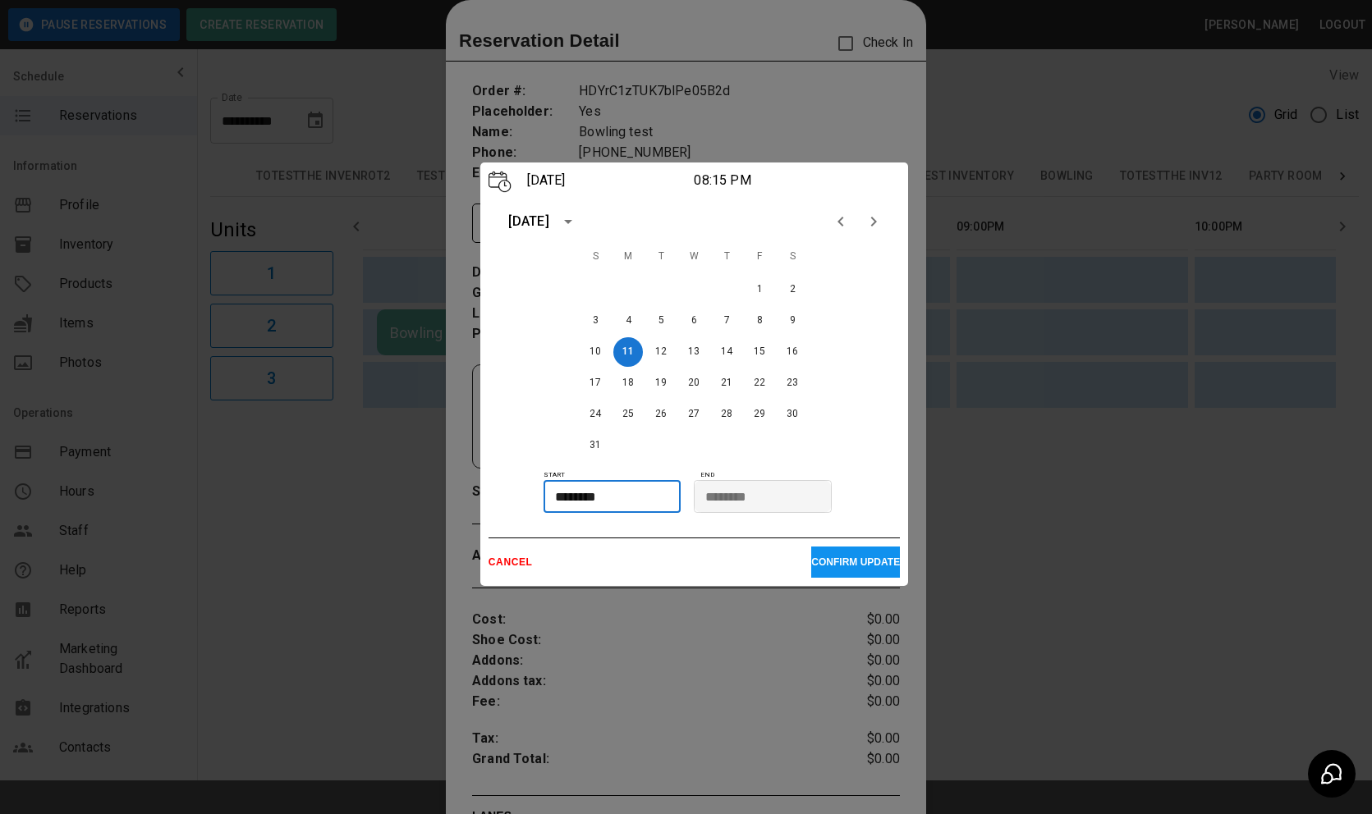
click at [822, 562] on p "CONFIRM UPDATE" at bounding box center [855, 562] width 89 height 11
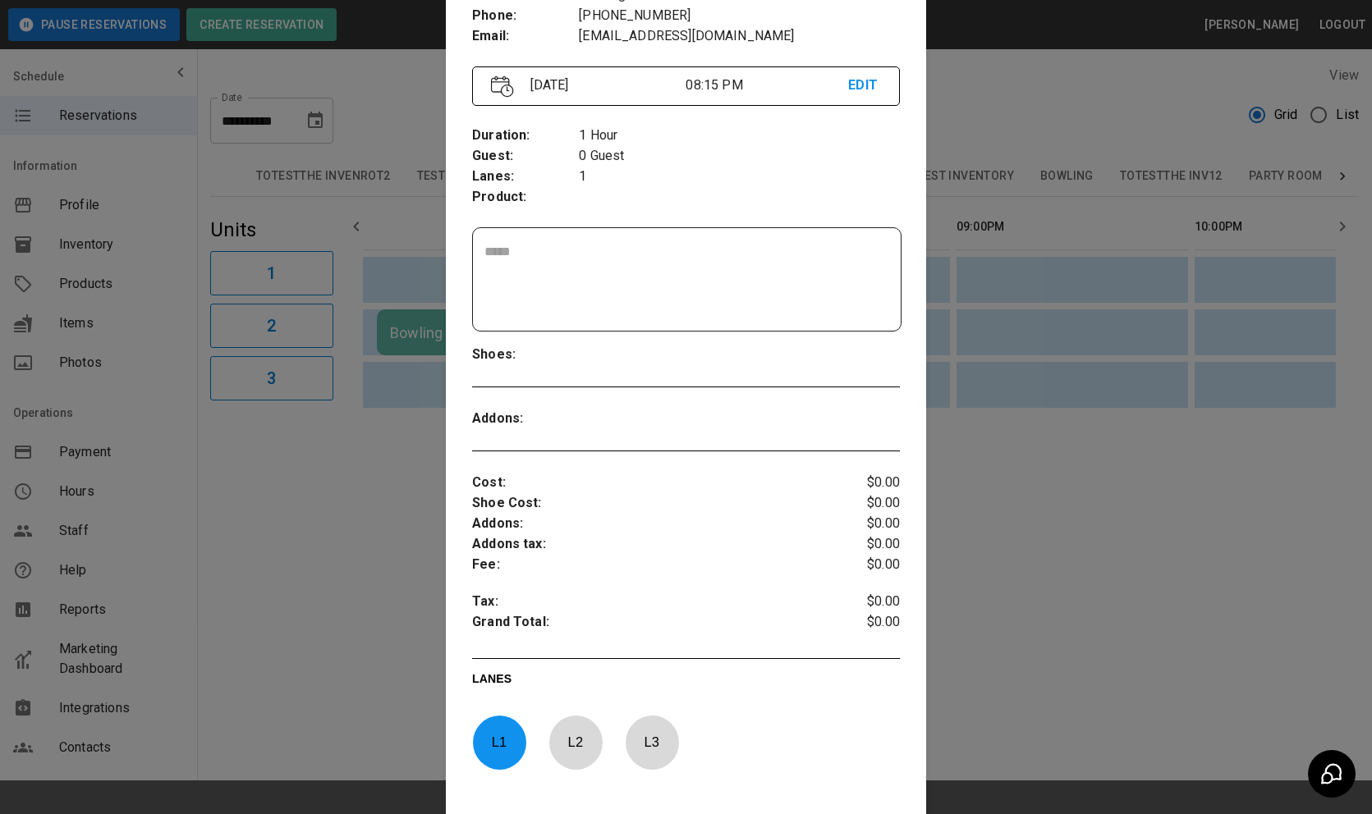
scroll to position [441, 0]
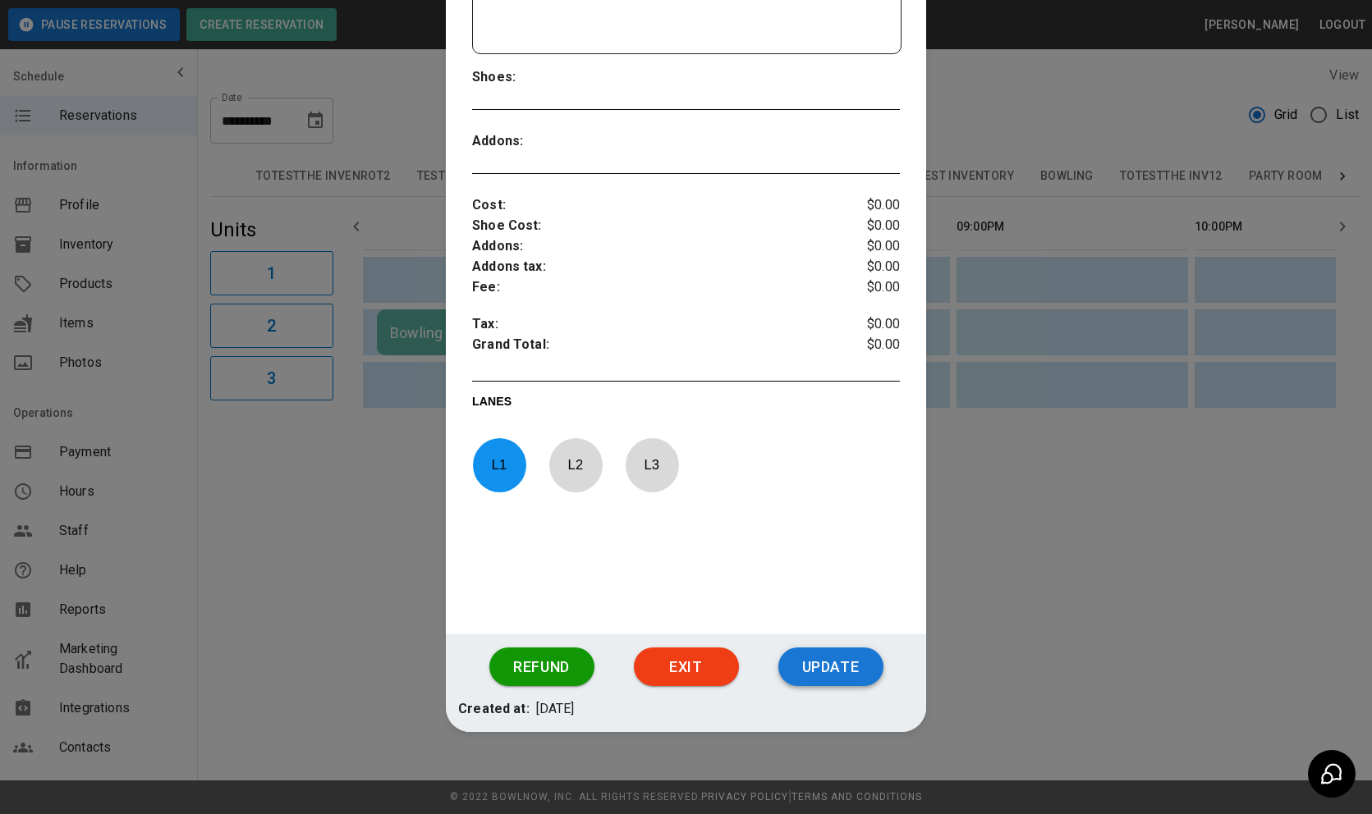
click at [831, 659] on button "Update" at bounding box center [830, 667] width 105 height 39
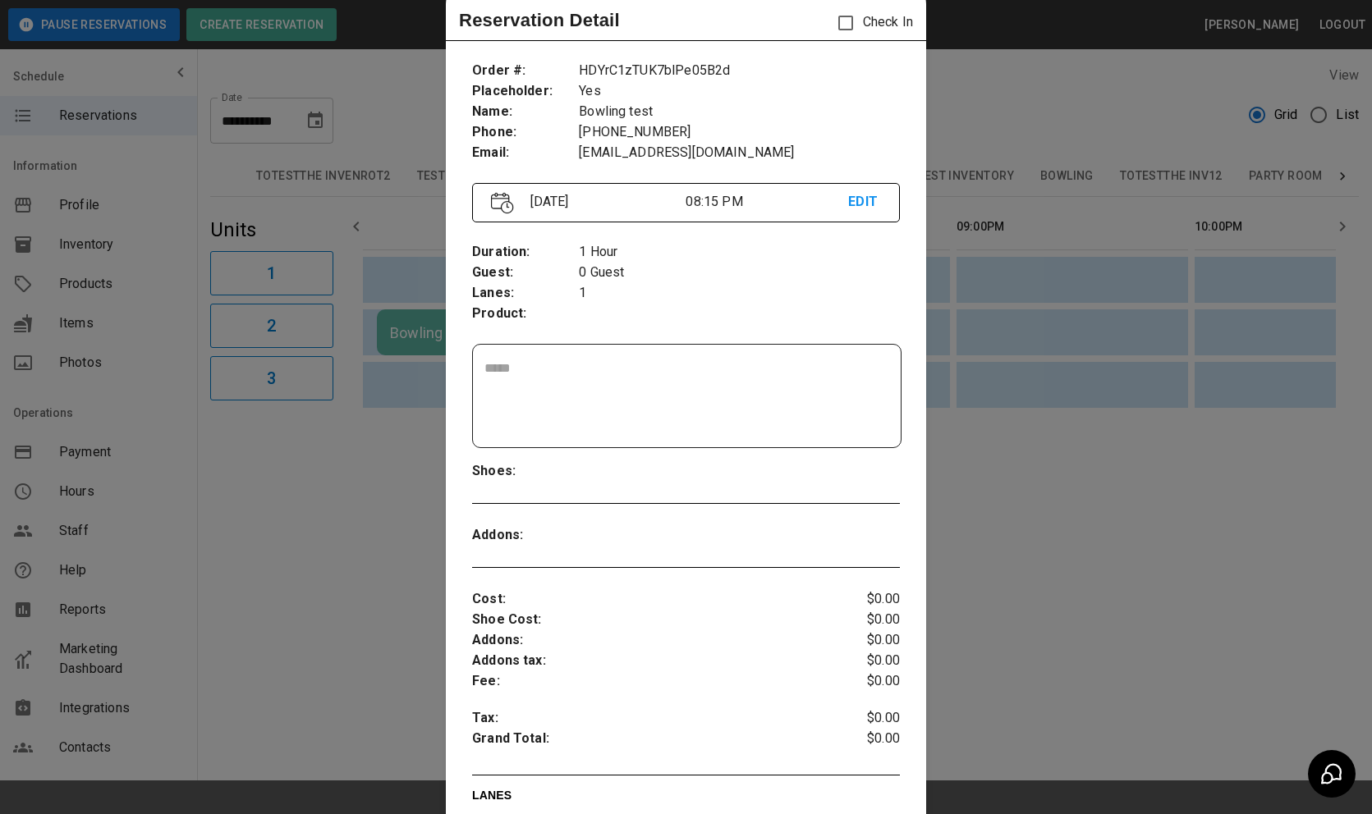
scroll to position [0, 0]
